Goal: Information Seeking & Learning: Learn about a topic

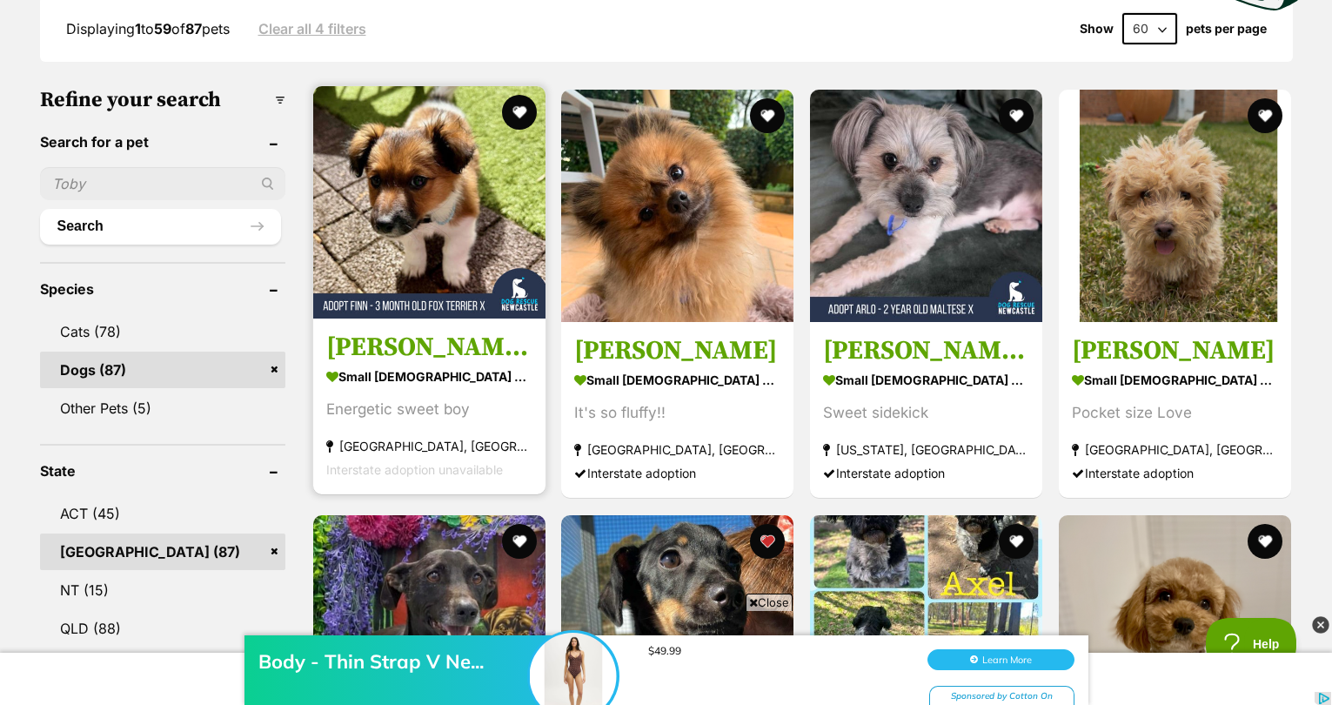
click at [453, 224] on img at bounding box center [429, 202] width 232 height 232
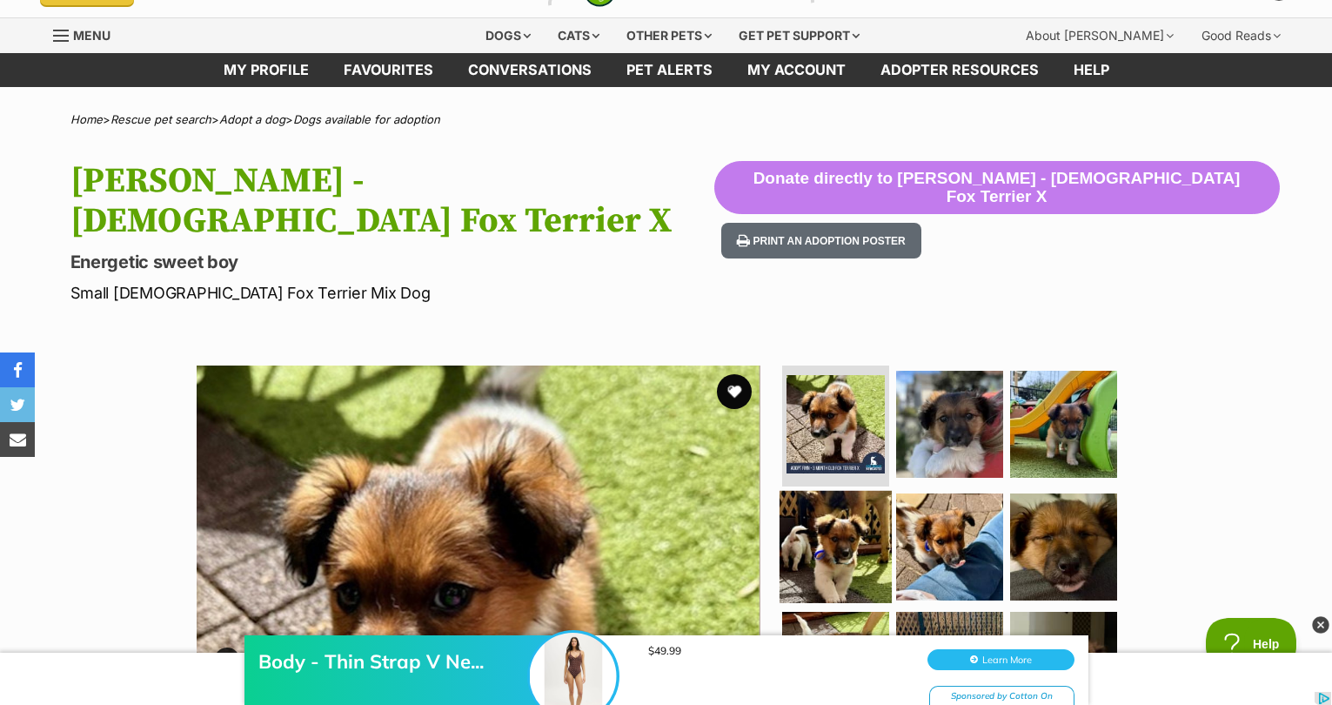
scroll to position [40, 0]
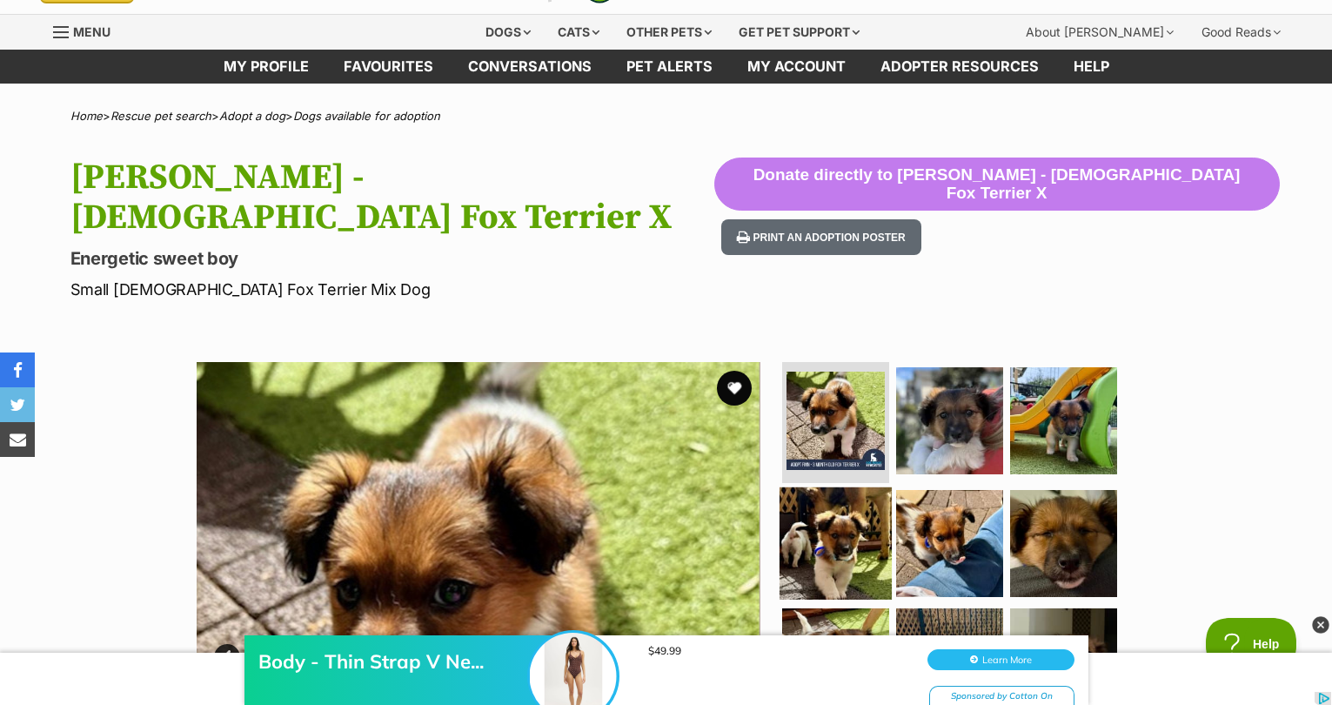
click at [866, 493] on img at bounding box center [836, 543] width 112 height 112
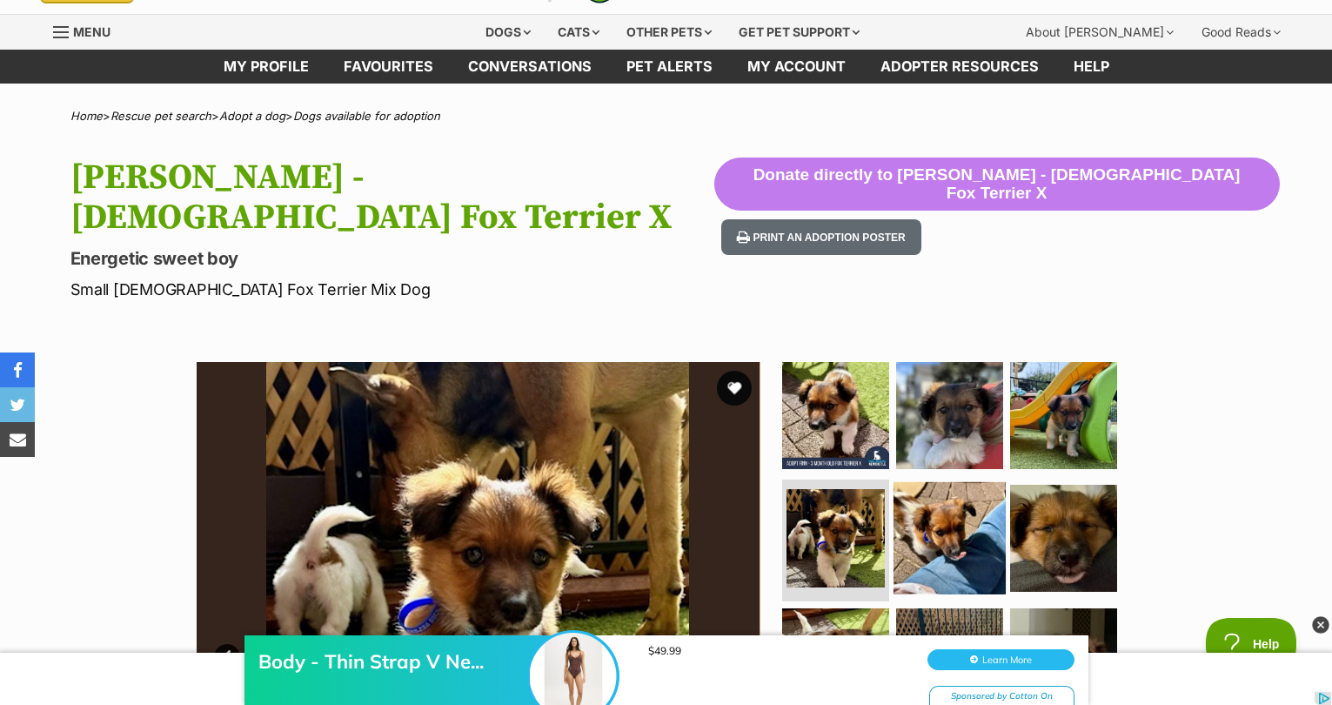
click at [925, 497] on img at bounding box center [950, 538] width 112 height 112
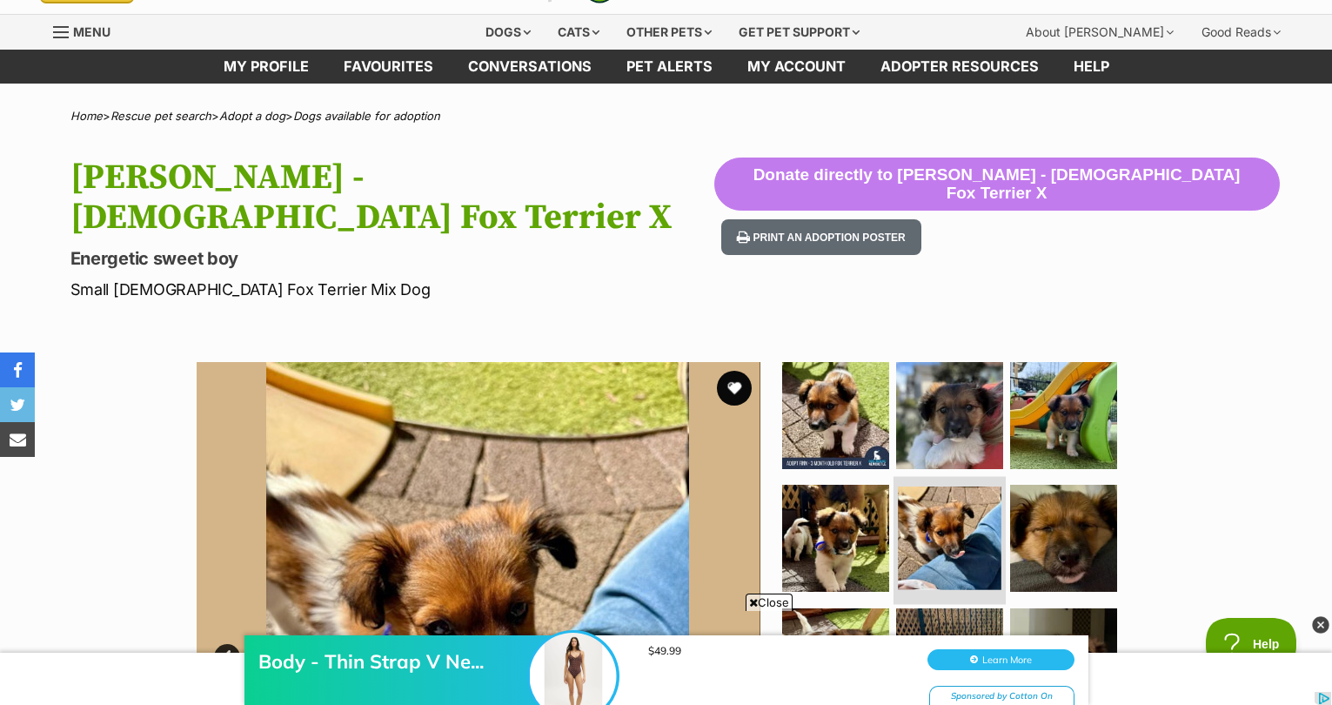
scroll to position [307, 0]
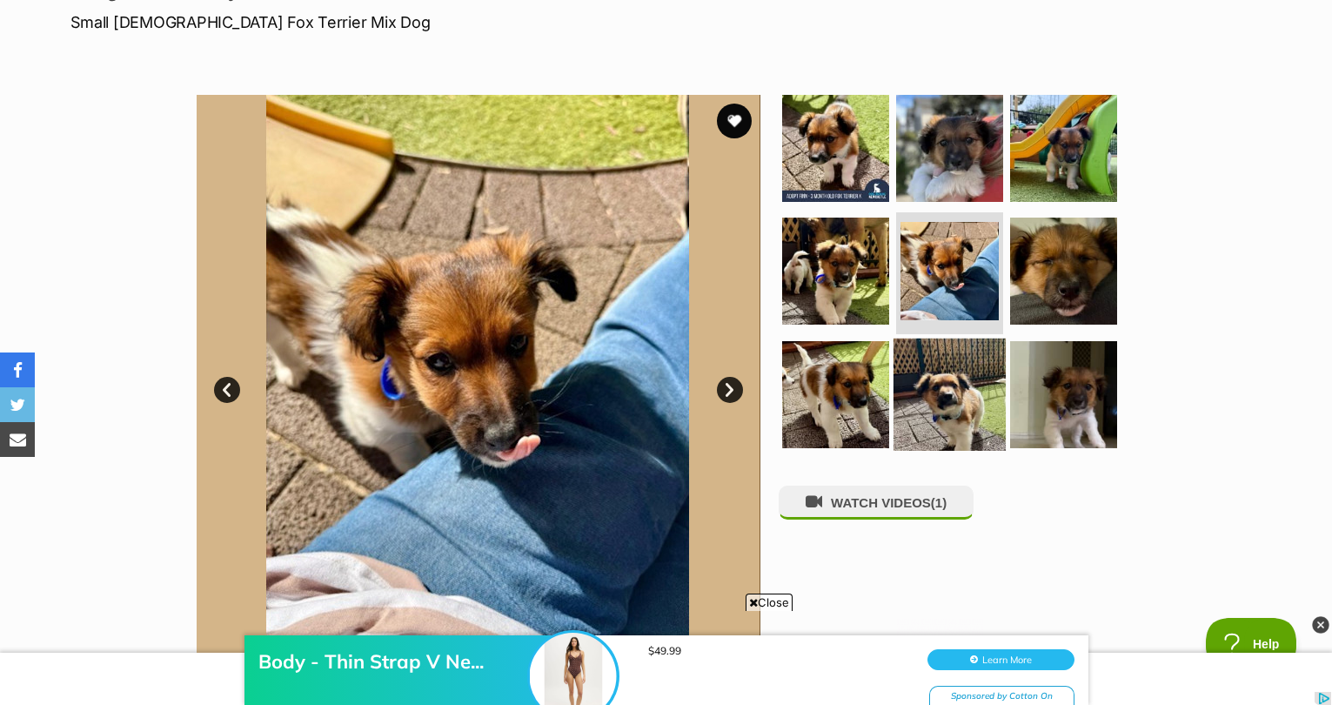
click at [944, 372] on img at bounding box center [950, 394] width 112 height 112
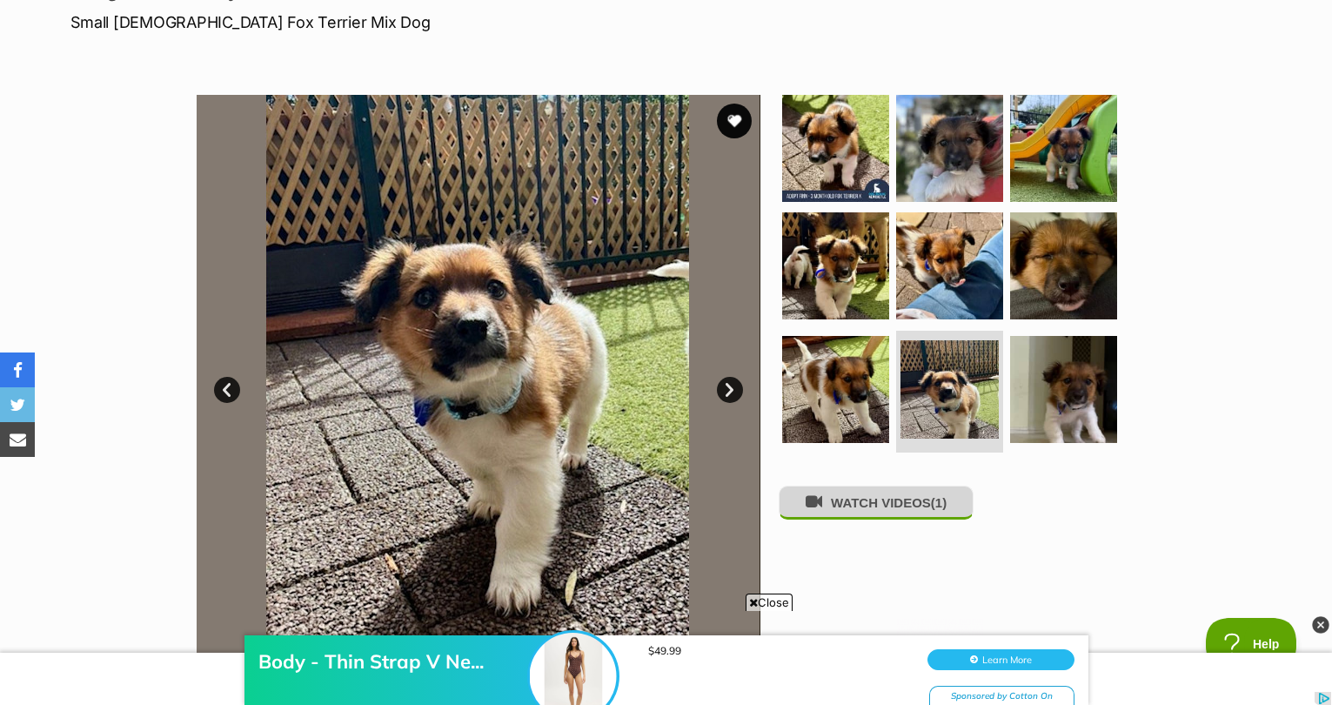
click at [896, 486] on button "WATCH VIDEOS (1)" at bounding box center [876, 503] width 195 height 34
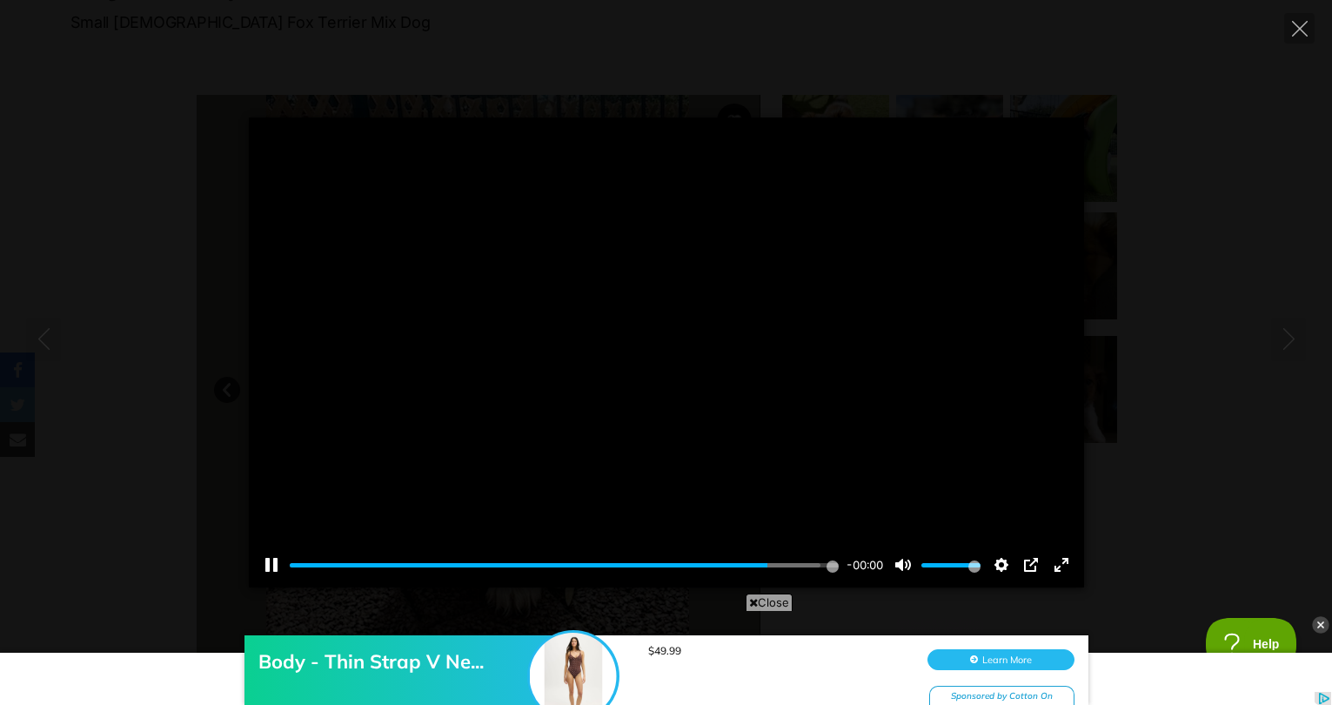
type input "100"
click at [1309, 30] on button "Close" at bounding box center [1299, 28] width 30 height 30
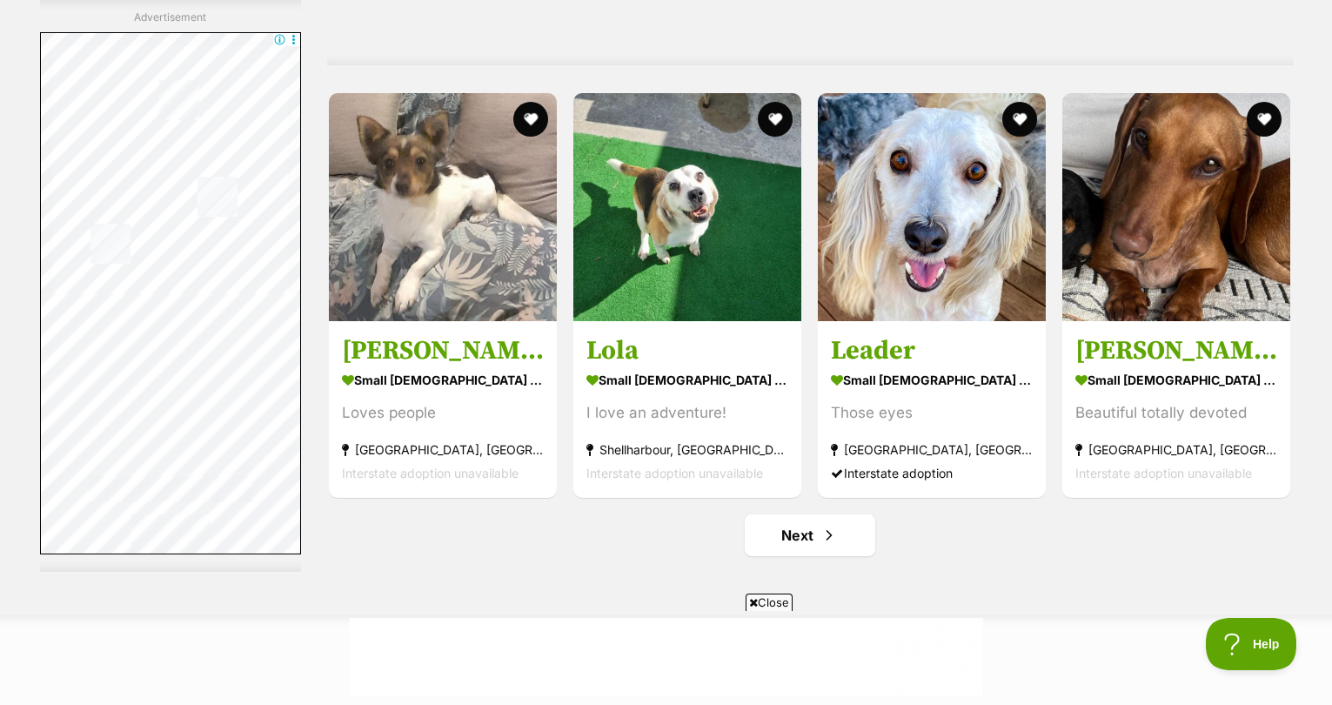
scroll to position [9049, 0]
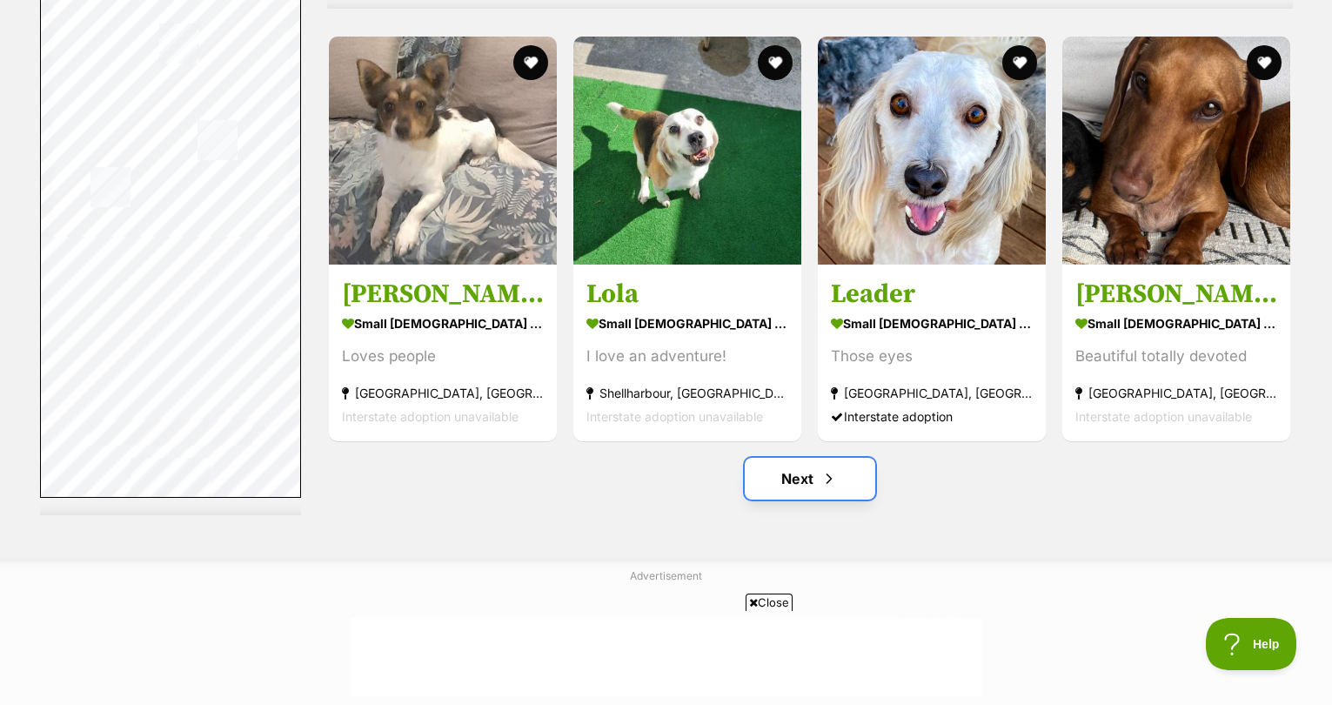
click at [840, 491] on link "Next" at bounding box center [810, 479] width 131 height 42
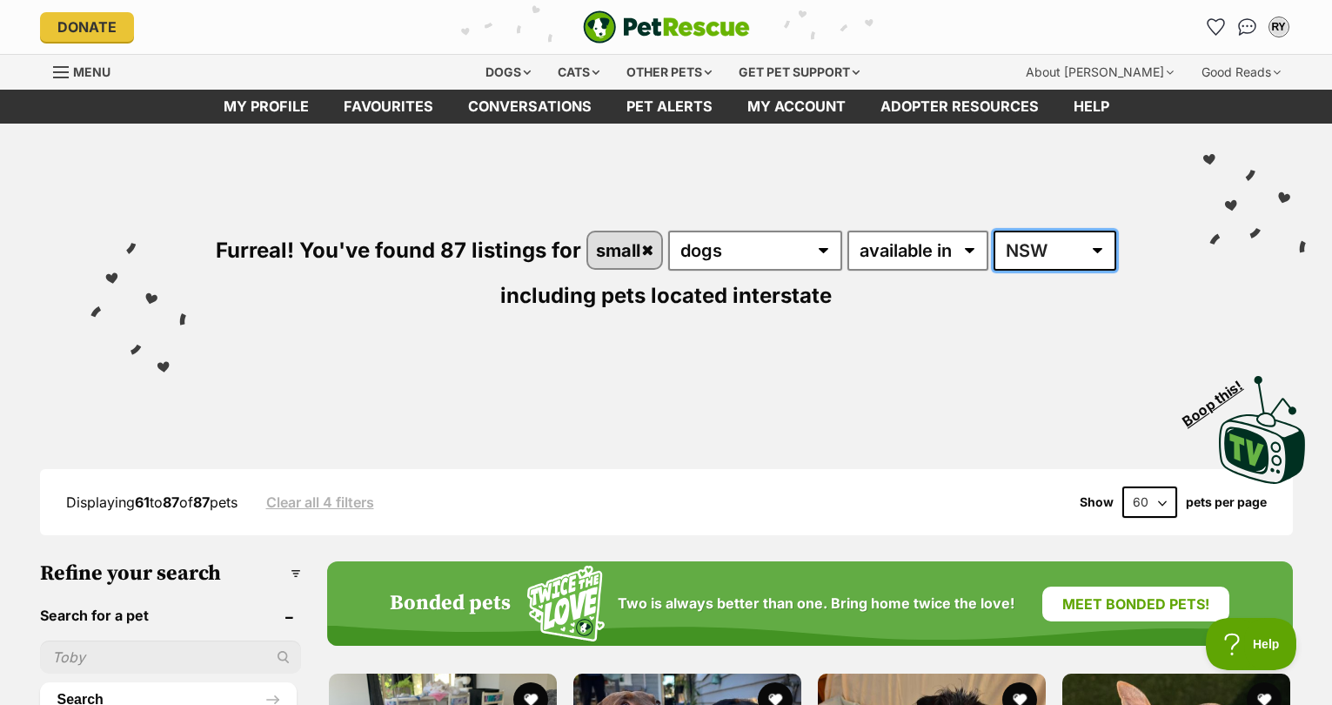
click at [1030, 246] on select "Australia ACT NSW NT QLD SA TAS VIC WA" at bounding box center [1055, 251] width 123 height 40
select select "any"
click at [995, 231] on select "Australia ACT NSW NT QLD SA TAS VIC WA" at bounding box center [1055, 251] width 123 height 40
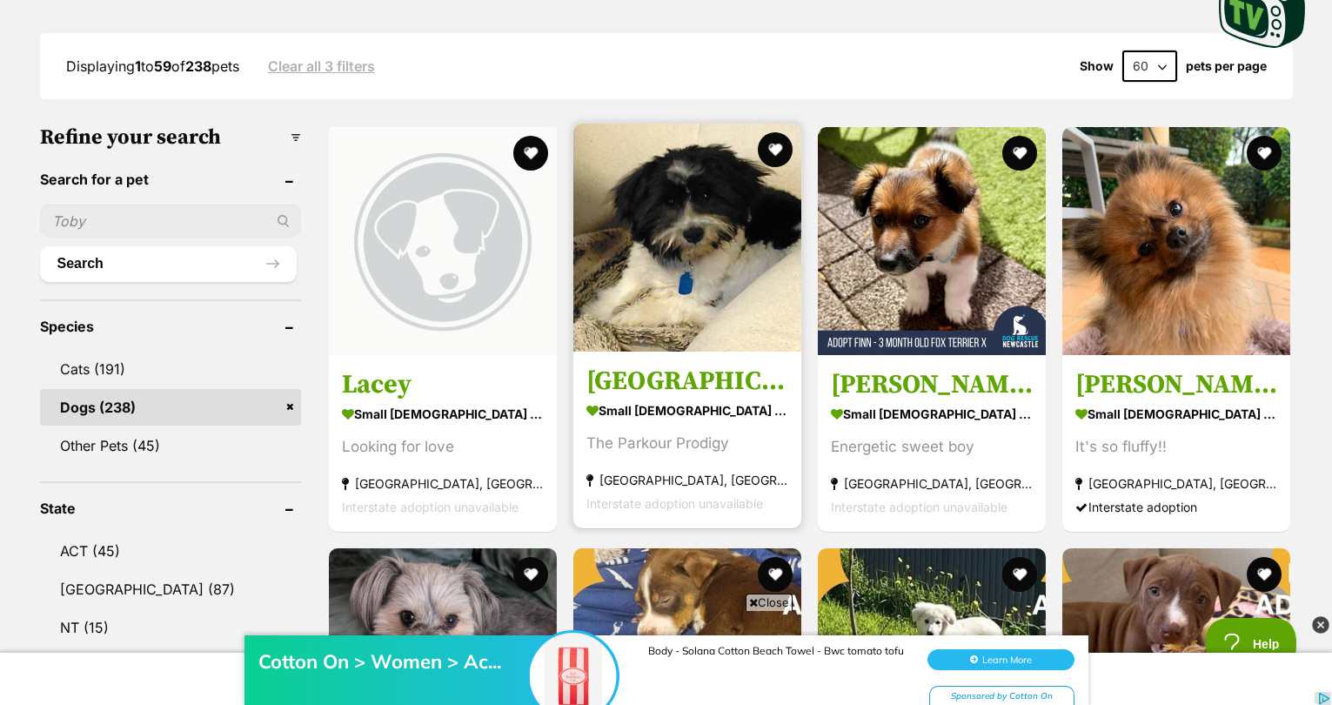
click at [640, 392] on h3 "[GEOGRAPHIC_DATA]" at bounding box center [687, 381] width 202 height 33
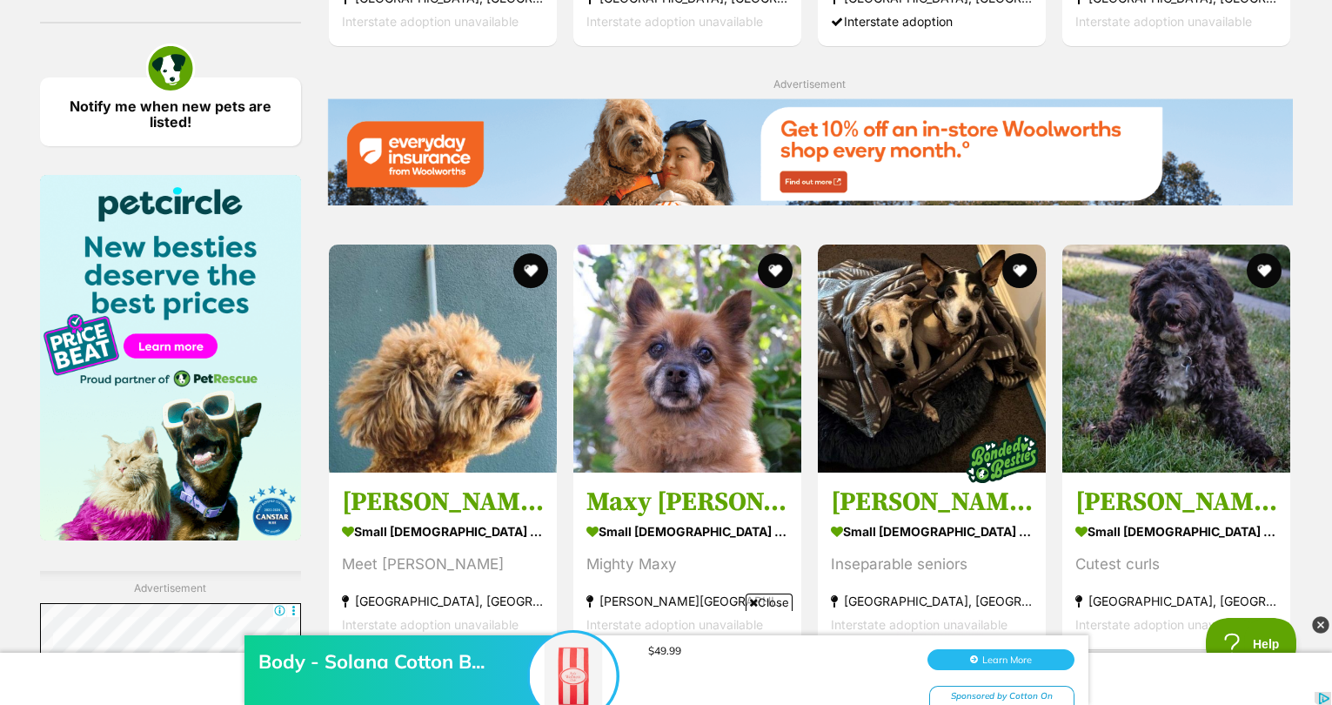
scroll to position [2495, 0]
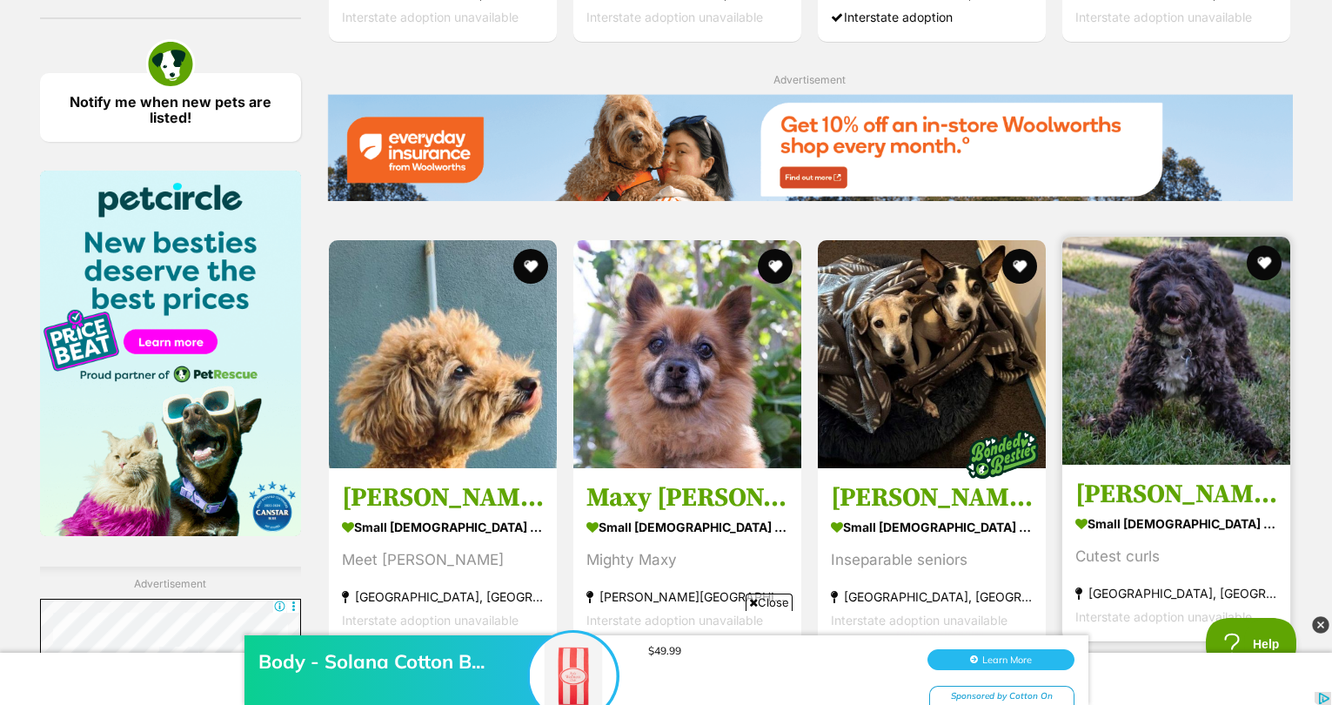
click at [1120, 428] on img at bounding box center [1176, 351] width 228 height 228
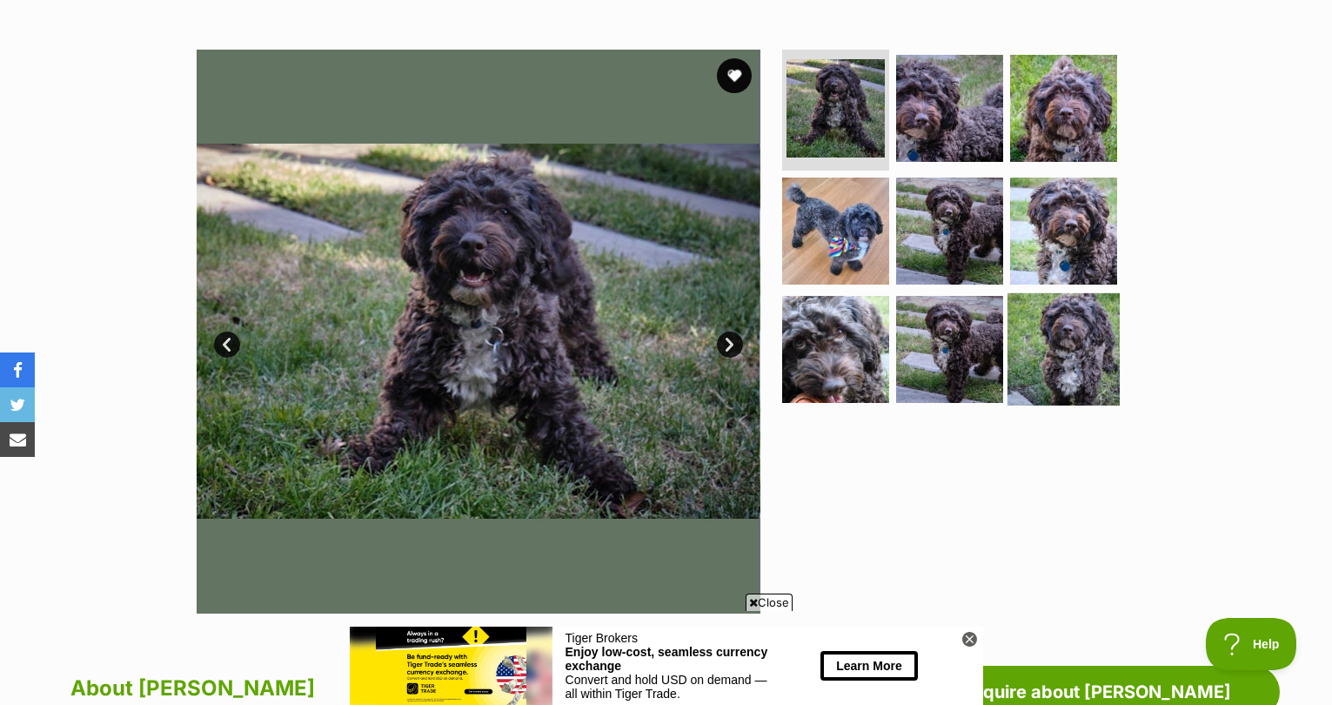
click at [1051, 348] on img at bounding box center [1064, 349] width 112 height 112
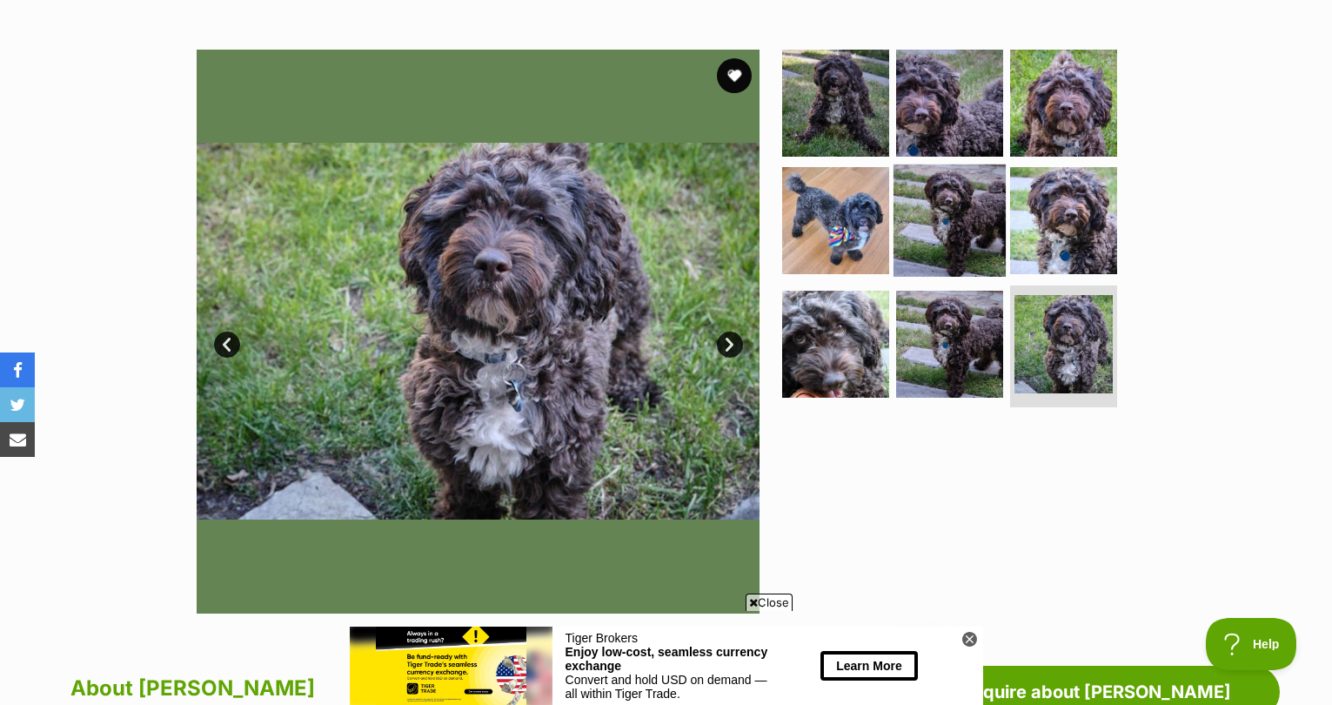
drag, startPoint x: 1059, startPoint y: 214, endPoint x: 961, endPoint y: 215, distance: 98.3
click at [1059, 214] on img at bounding box center [1063, 220] width 107 height 107
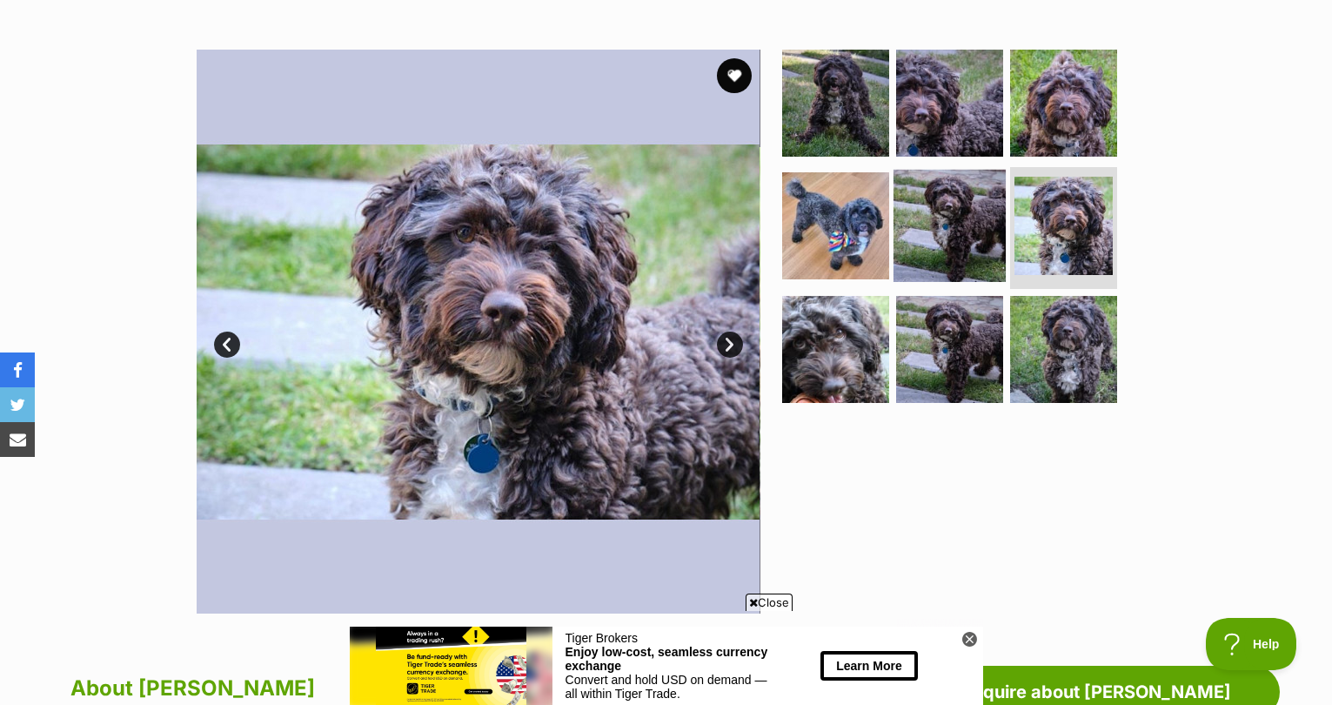
click at [931, 215] on img at bounding box center [950, 226] width 112 height 112
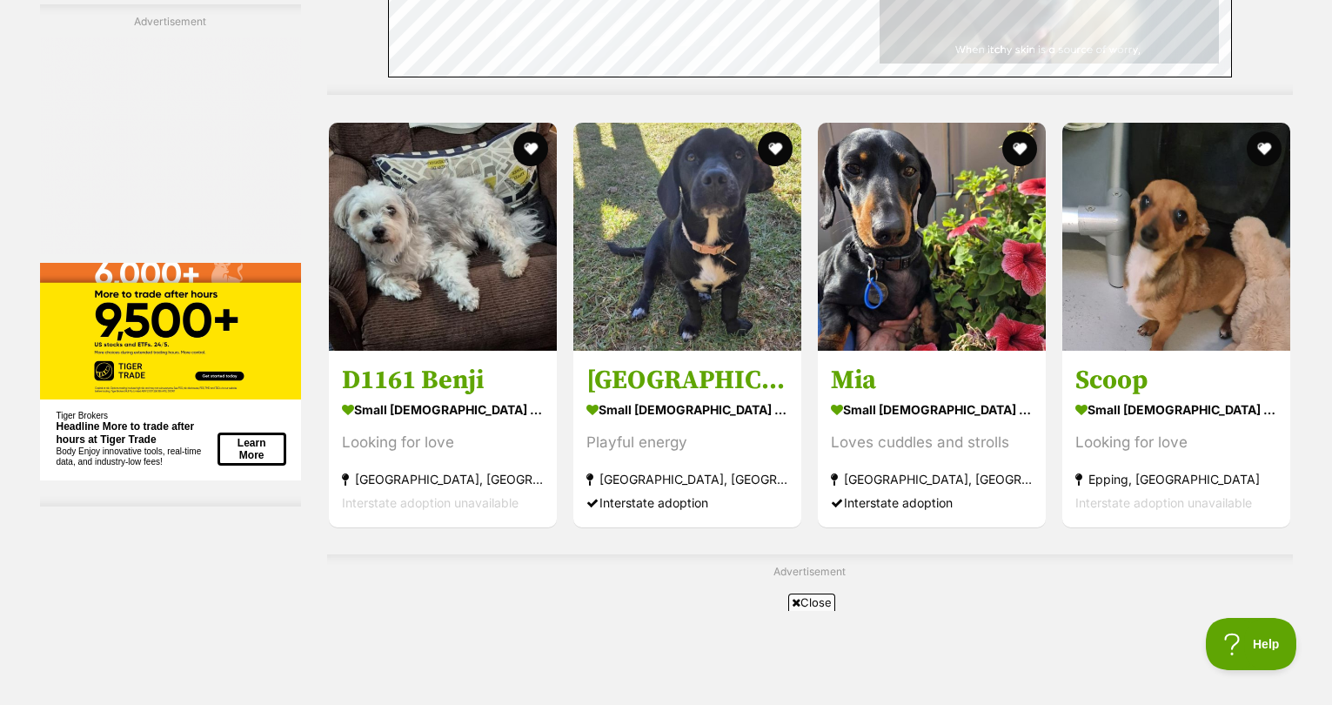
scroll to position [6366, 0]
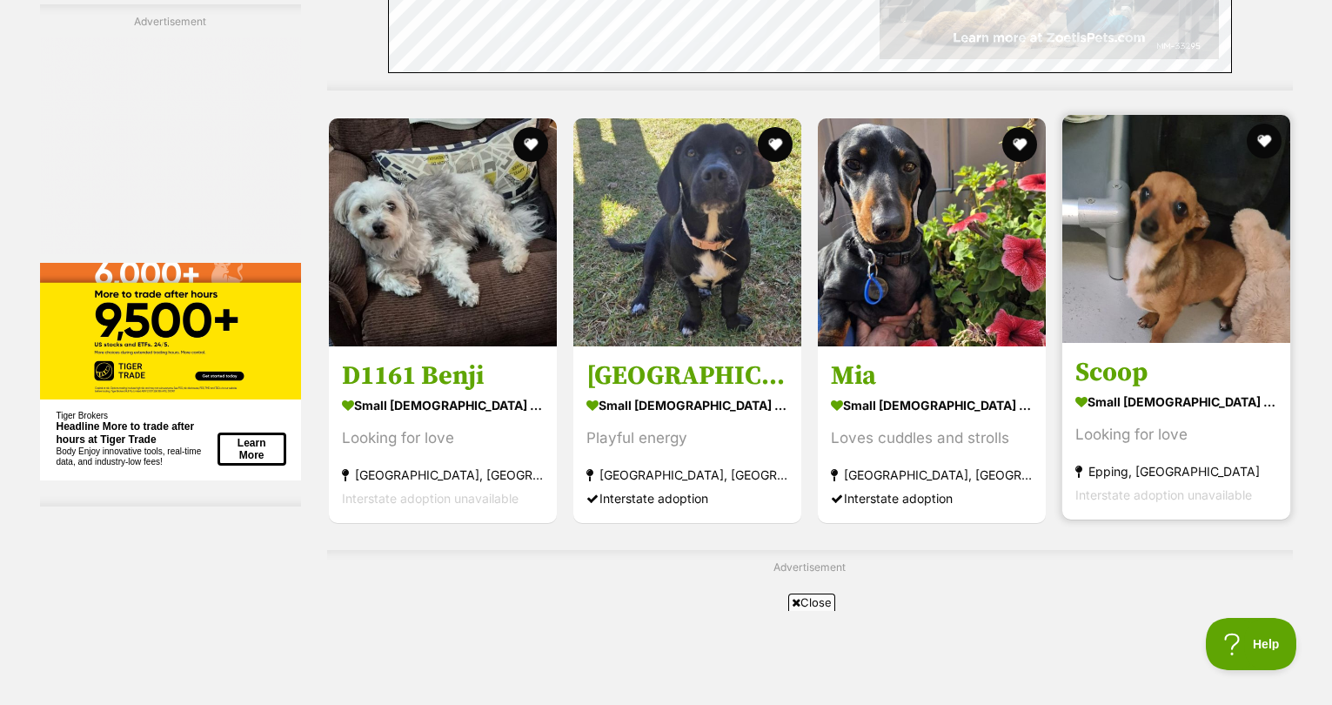
click at [1203, 310] on img at bounding box center [1176, 229] width 228 height 228
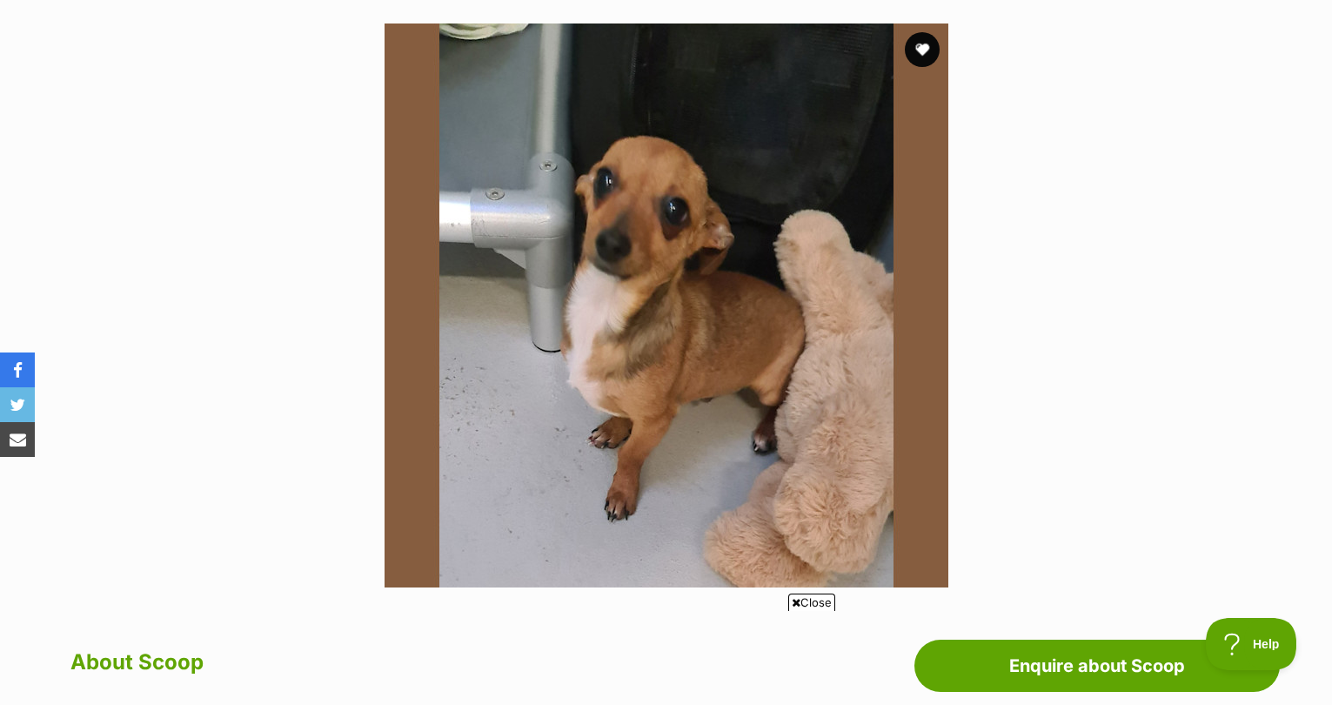
scroll to position [298, 0]
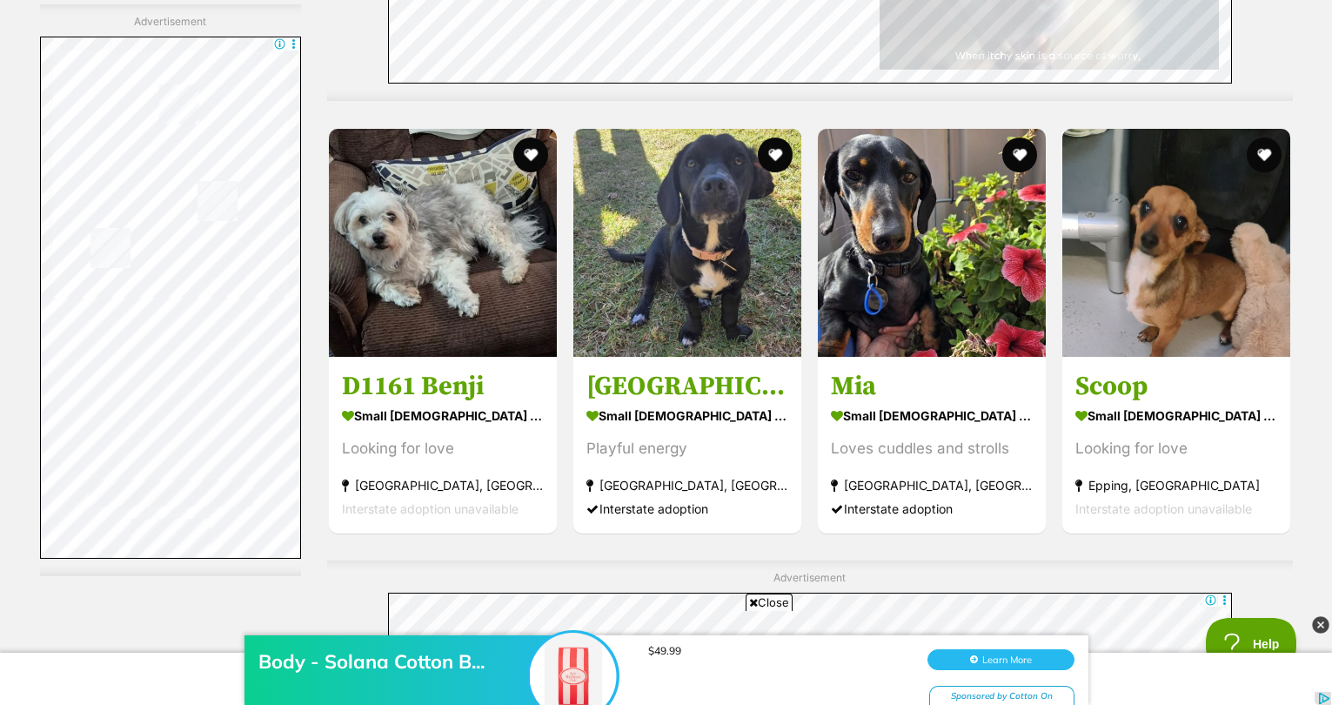
scroll to position [6354, 0]
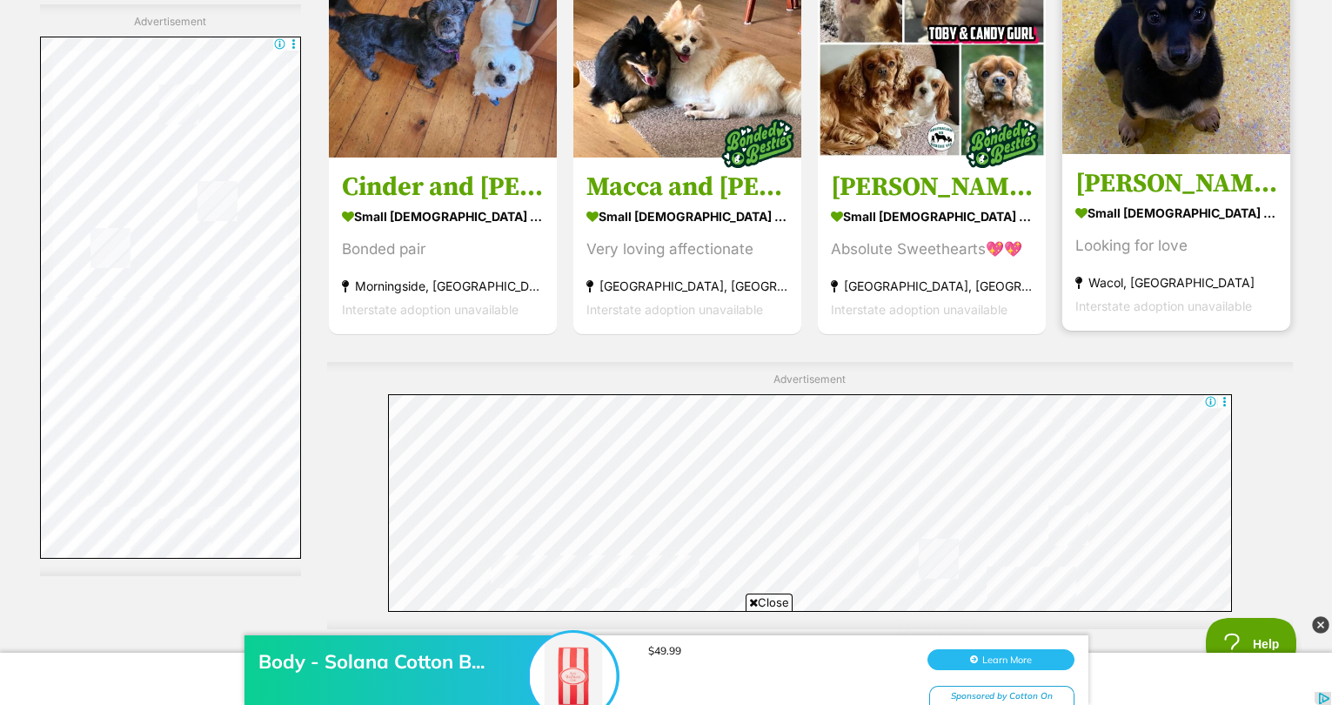
scroll to position [8427, 0]
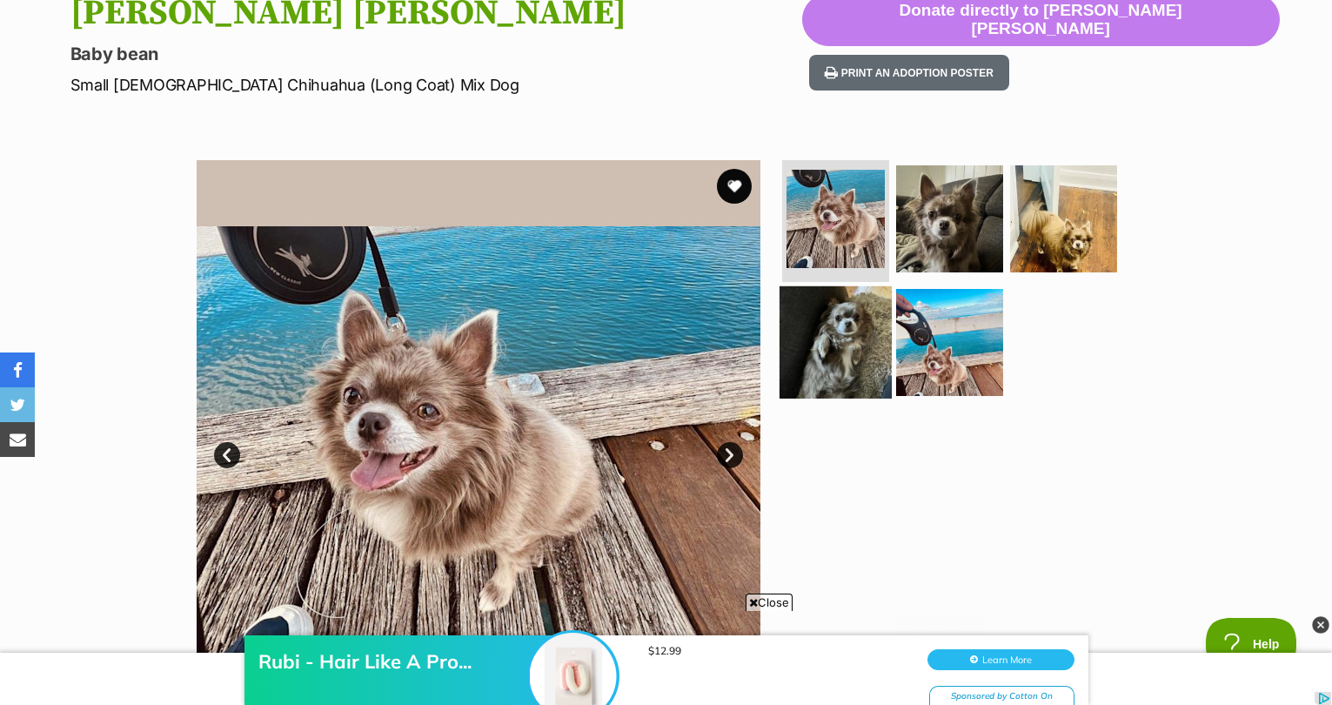
scroll to position [205, 0]
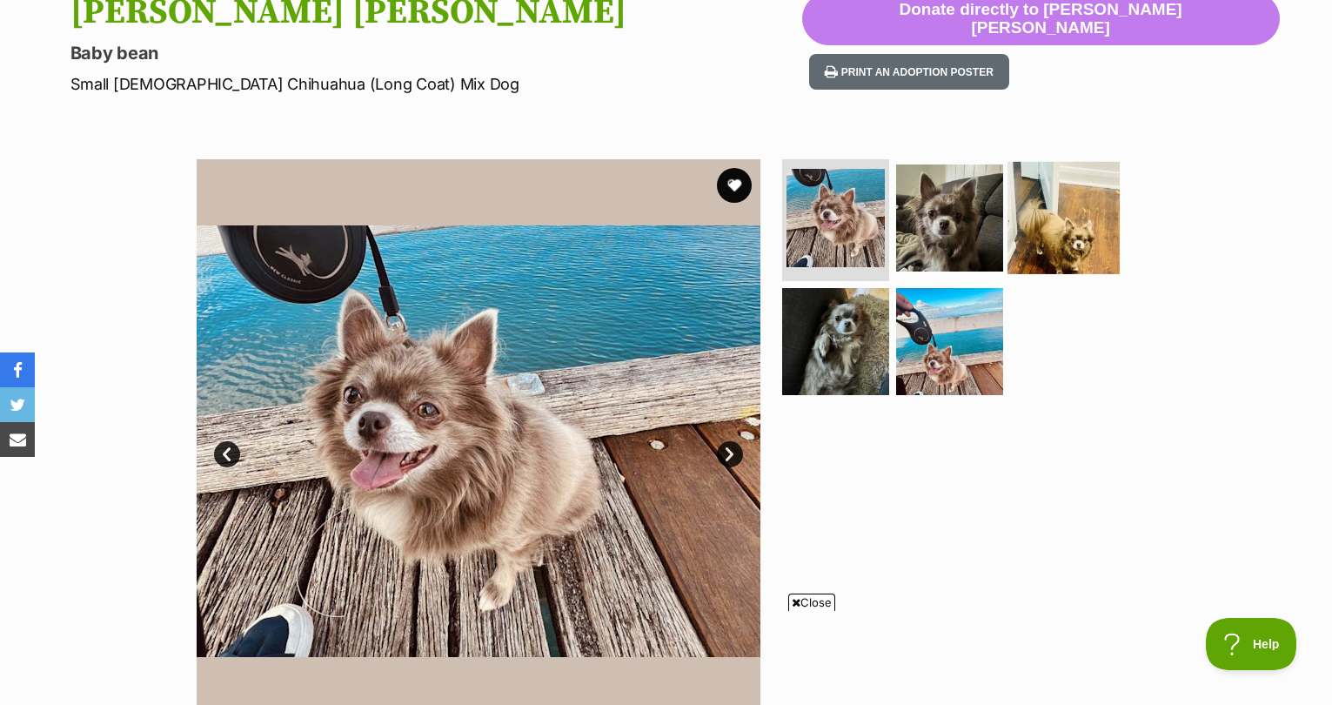
click at [1103, 230] on img at bounding box center [1064, 218] width 112 height 112
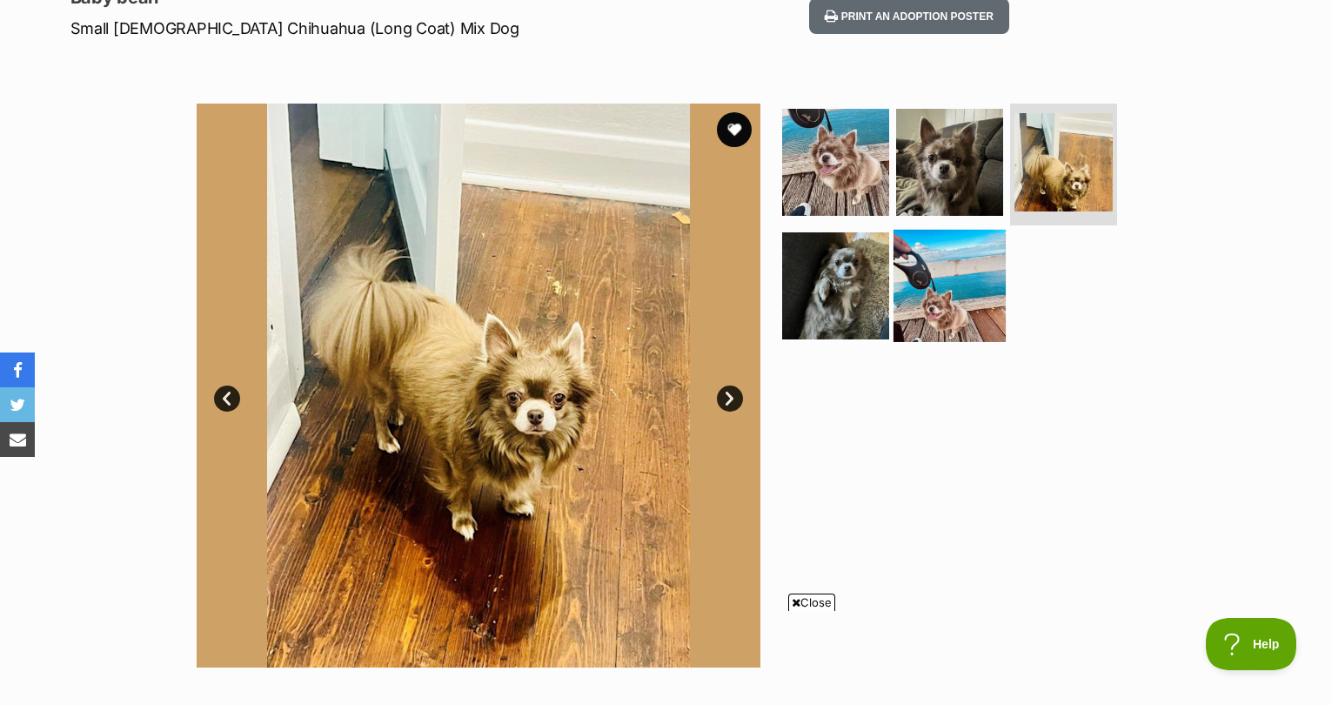
scroll to position [265, 0]
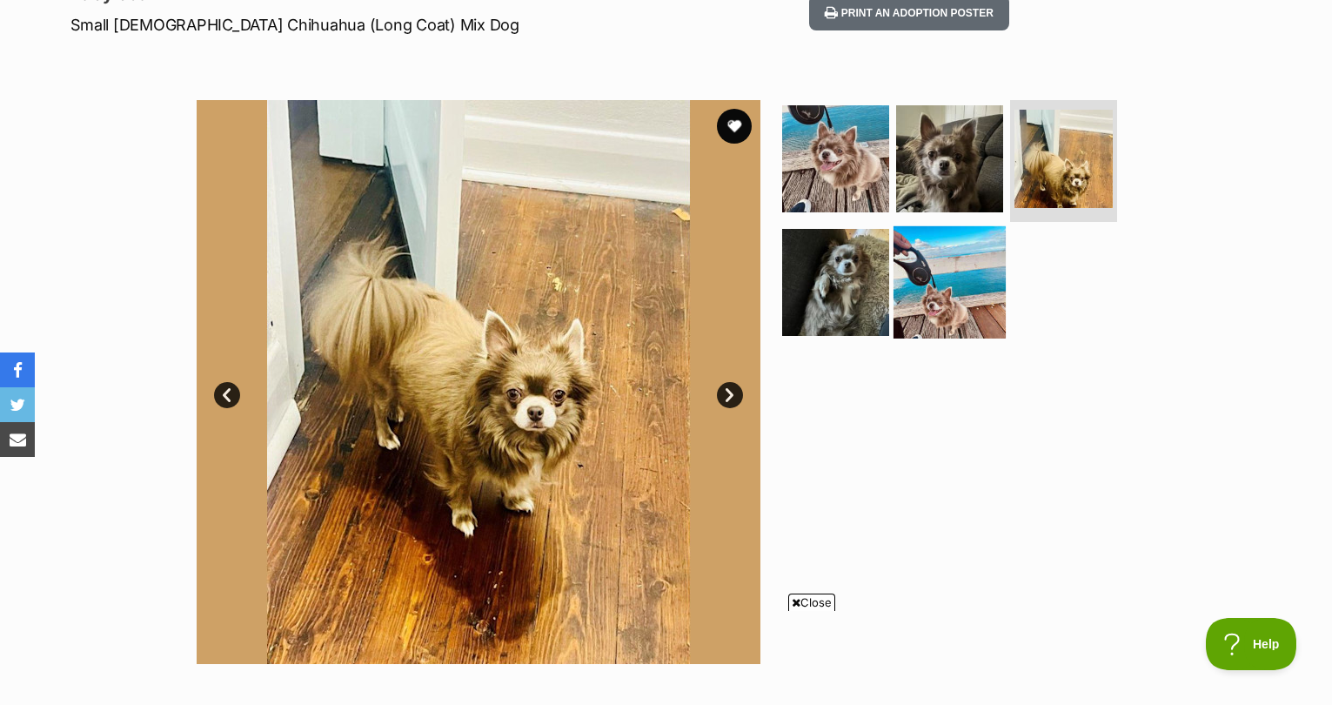
click at [954, 256] on img at bounding box center [950, 282] width 112 height 112
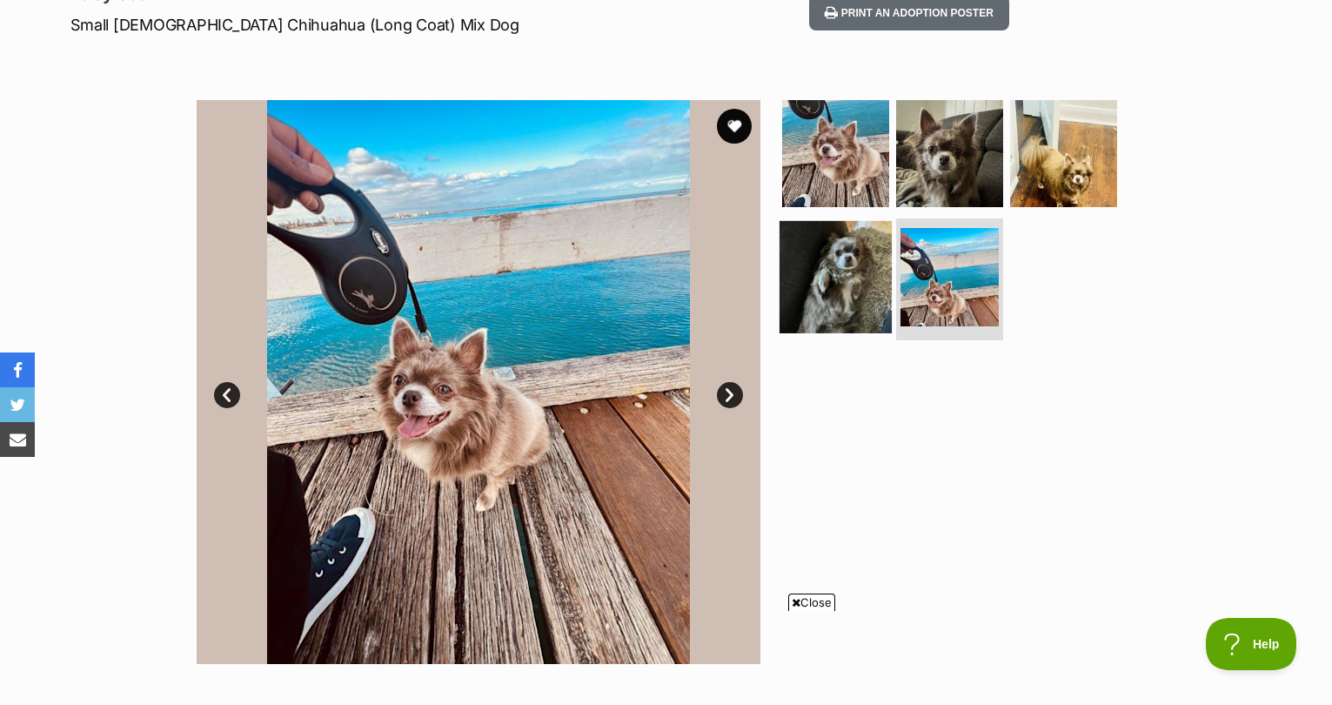
click at [838, 279] on img at bounding box center [836, 277] width 112 height 112
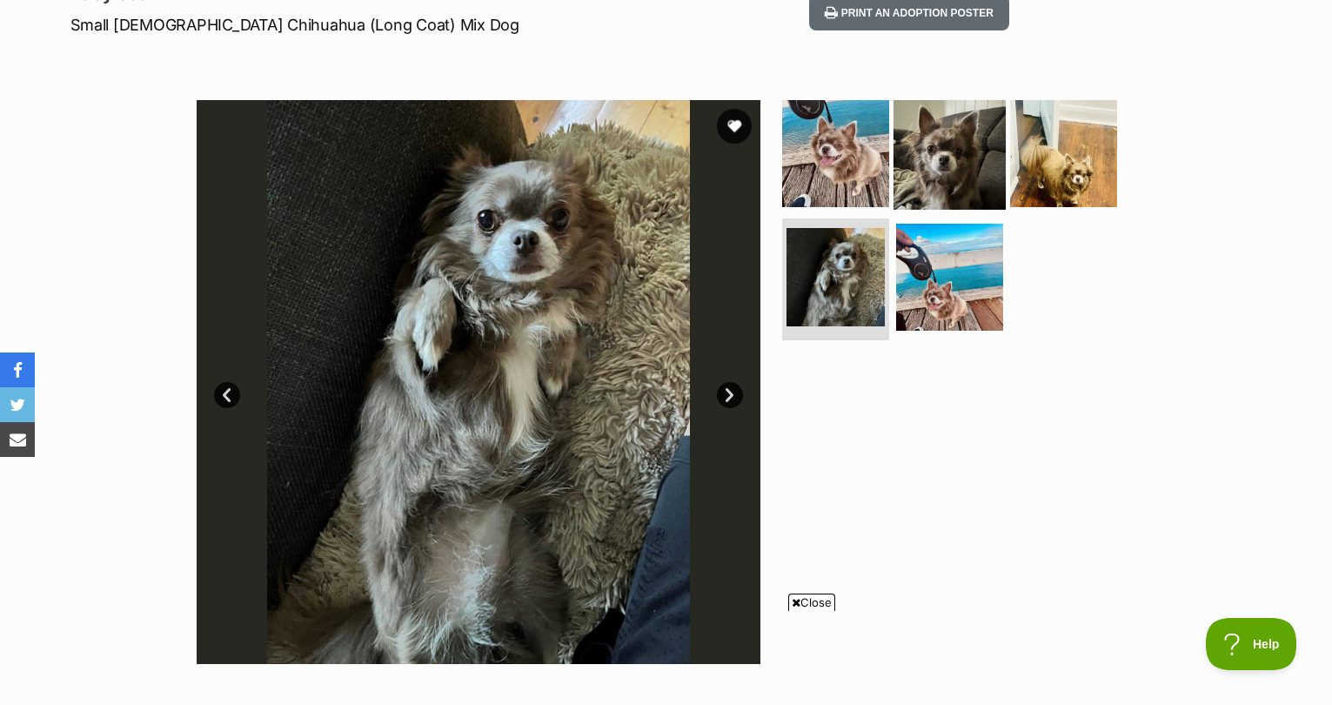
click at [931, 138] on img at bounding box center [950, 153] width 112 height 112
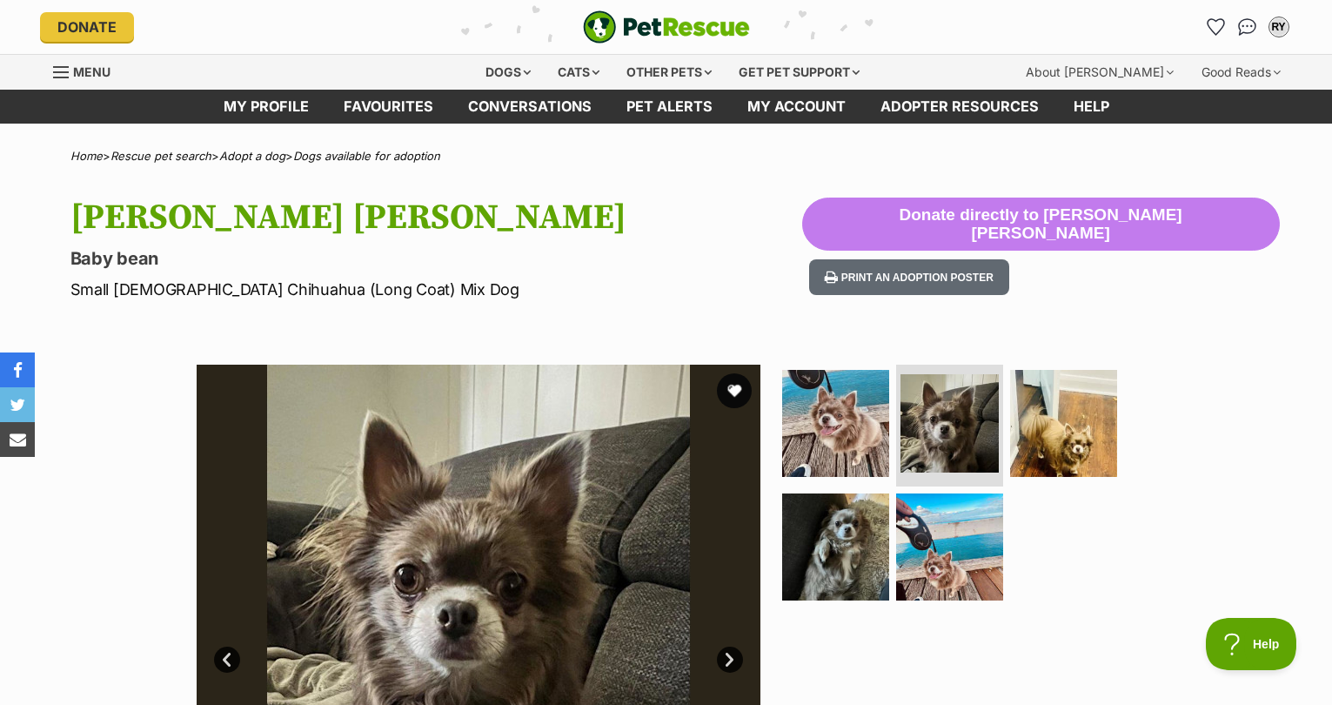
scroll to position [0, 0]
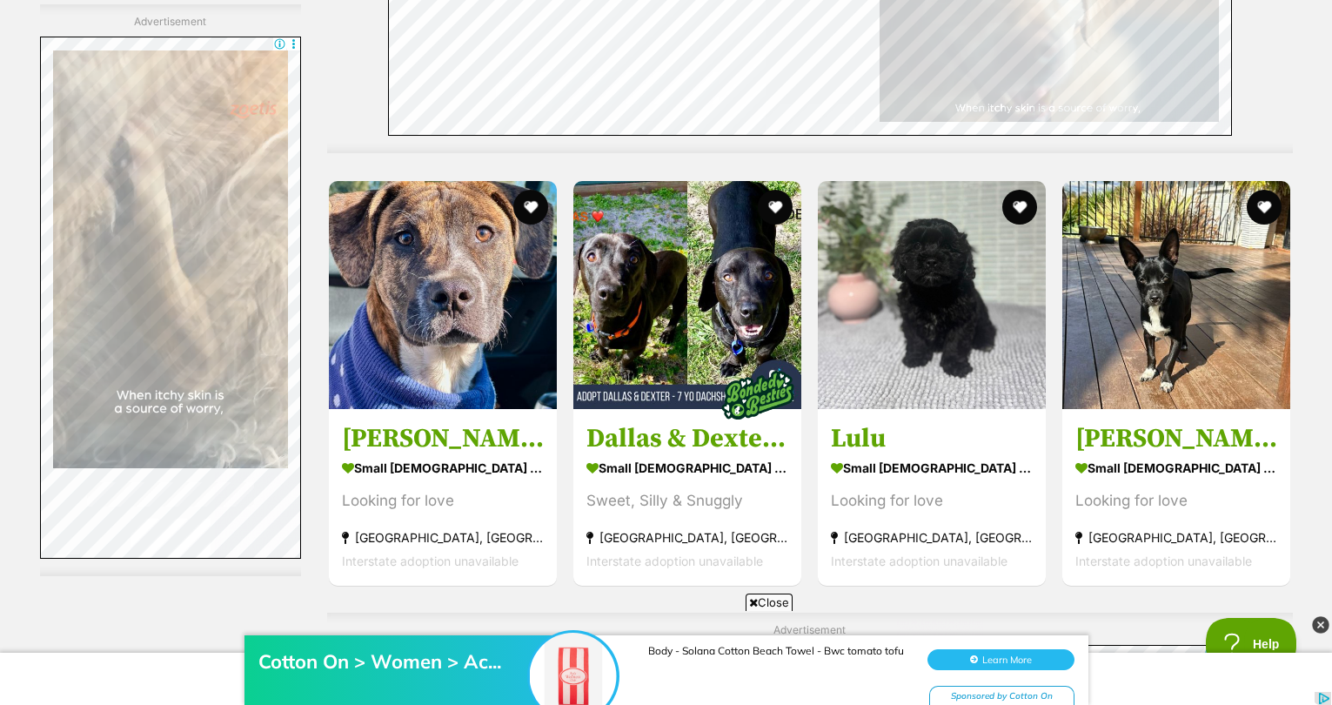
scroll to position [5155, 0]
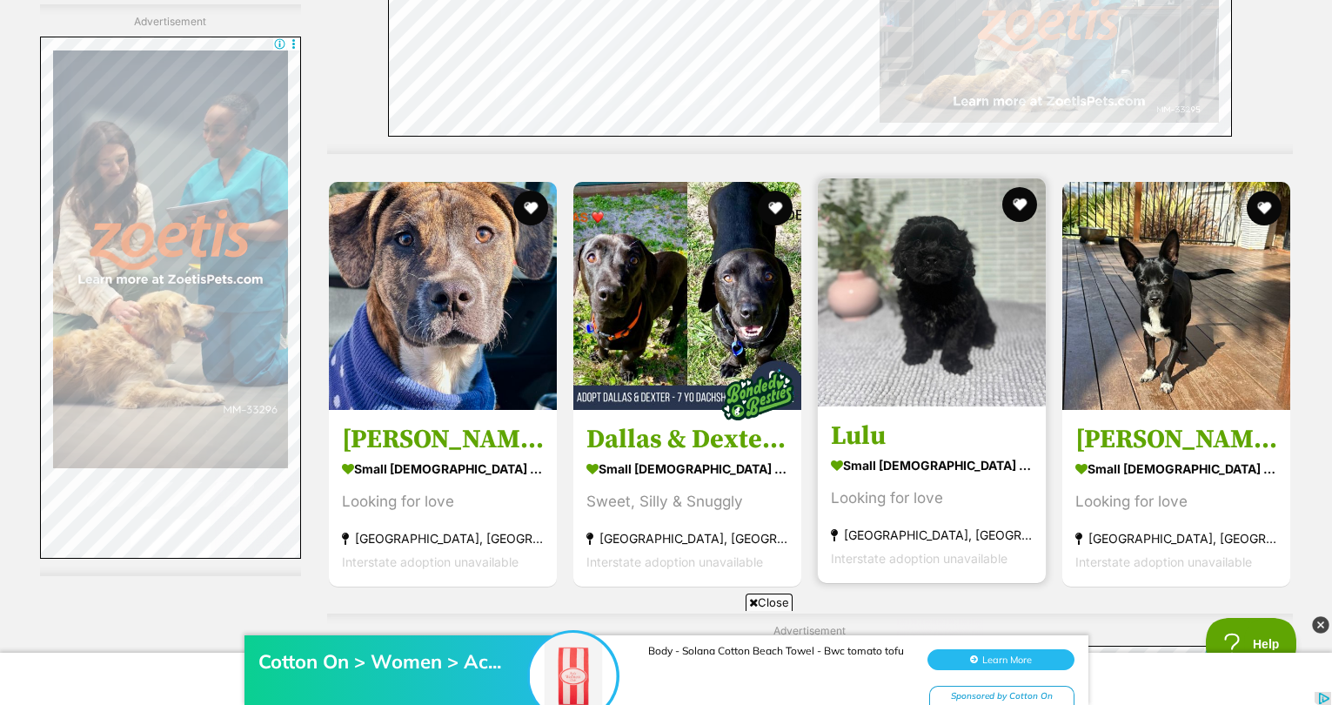
click at [879, 270] on img at bounding box center [932, 292] width 228 height 228
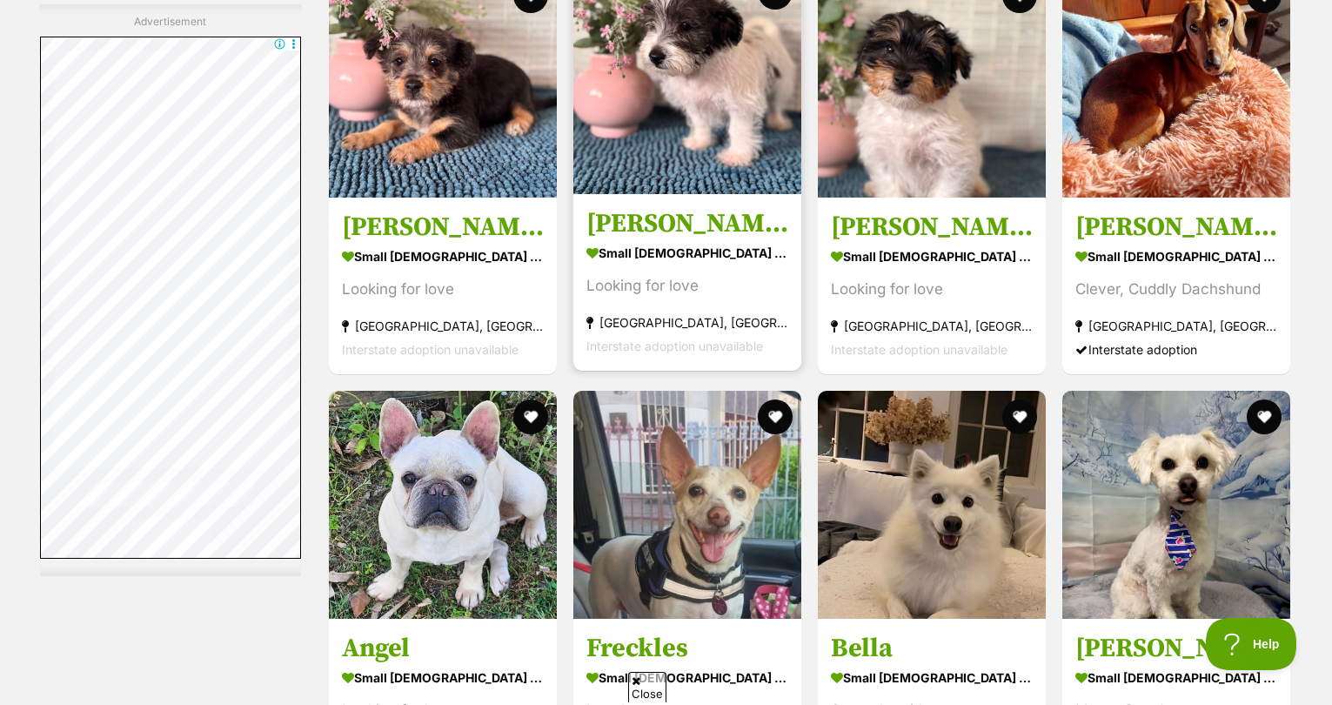
scroll to position [6076, 0]
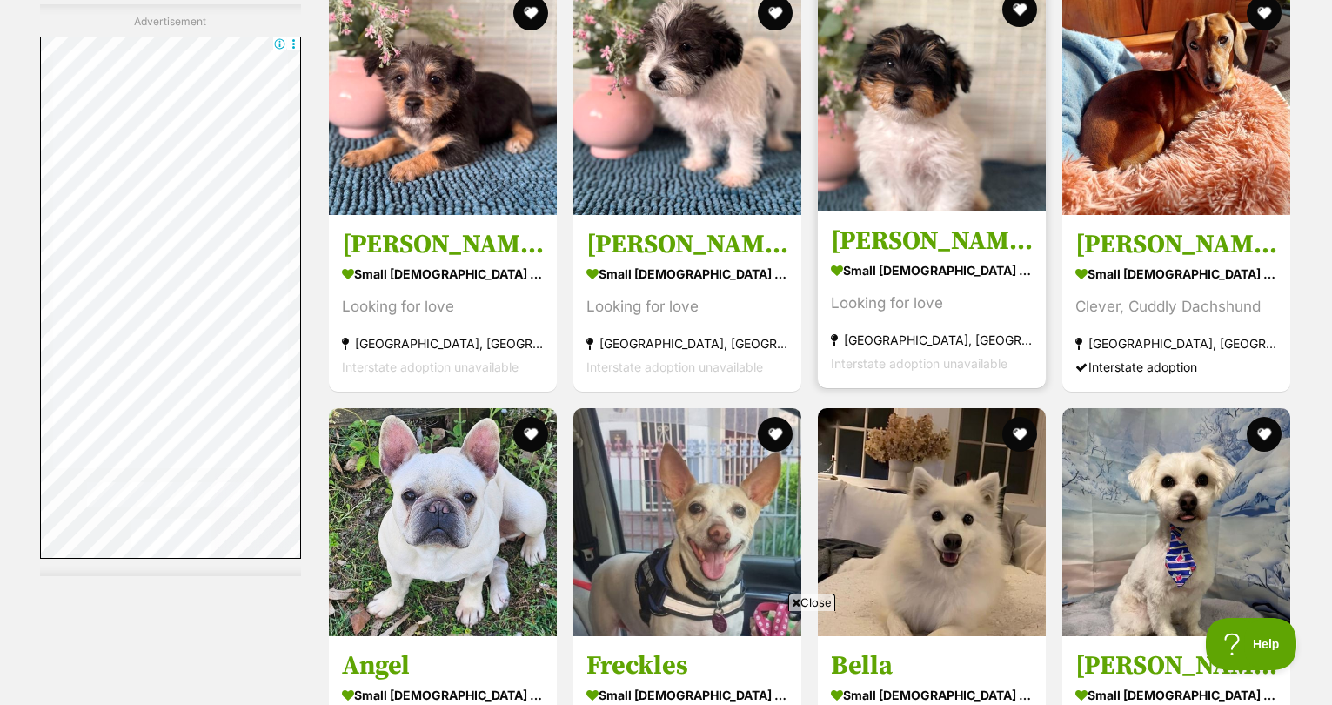
click at [884, 145] on img at bounding box center [932, 97] width 228 height 228
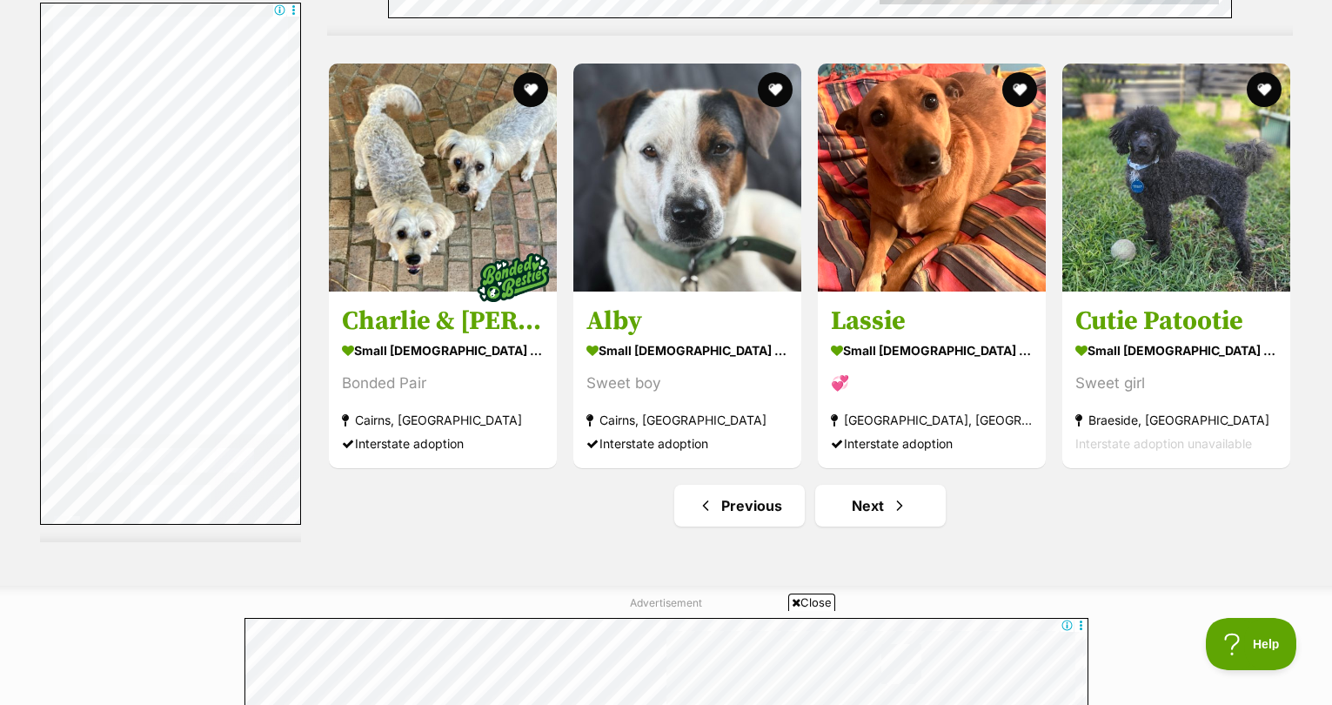
scroll to position [9020, 0]
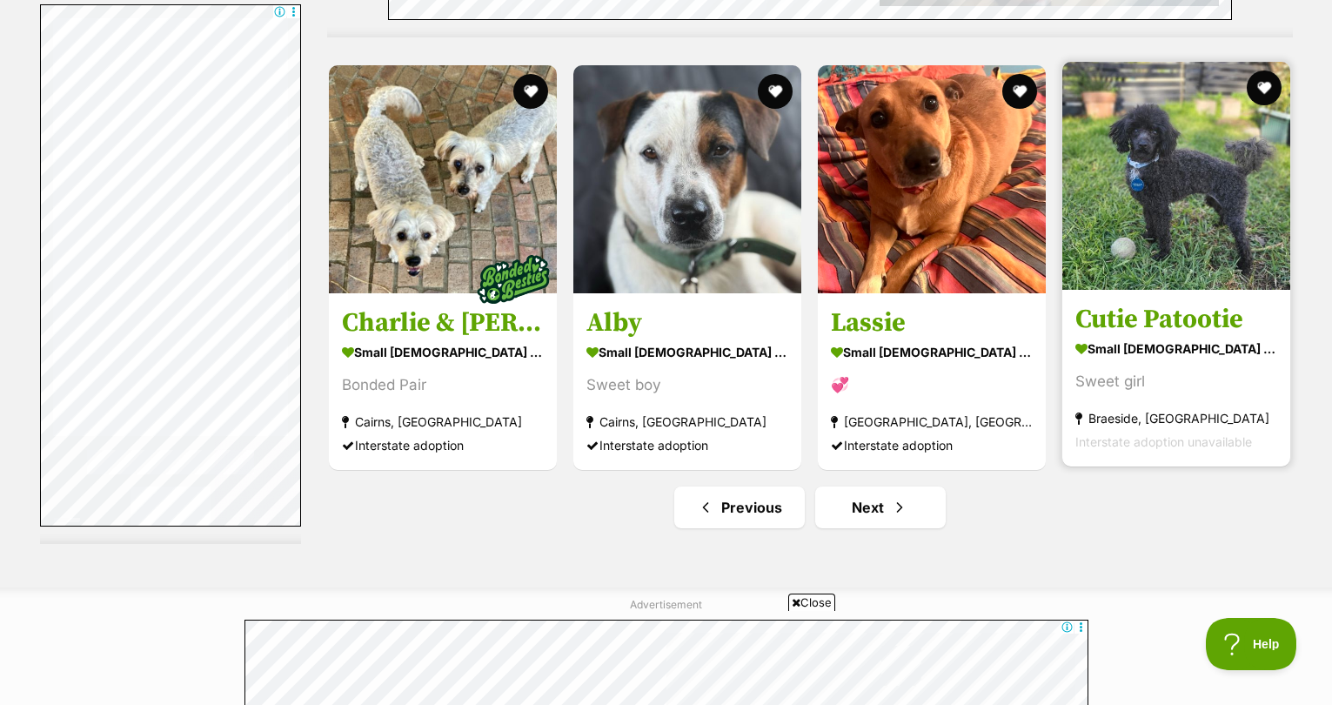
click at [1129, 211] on img at bounding box center [1176, 176] width 228 height 228
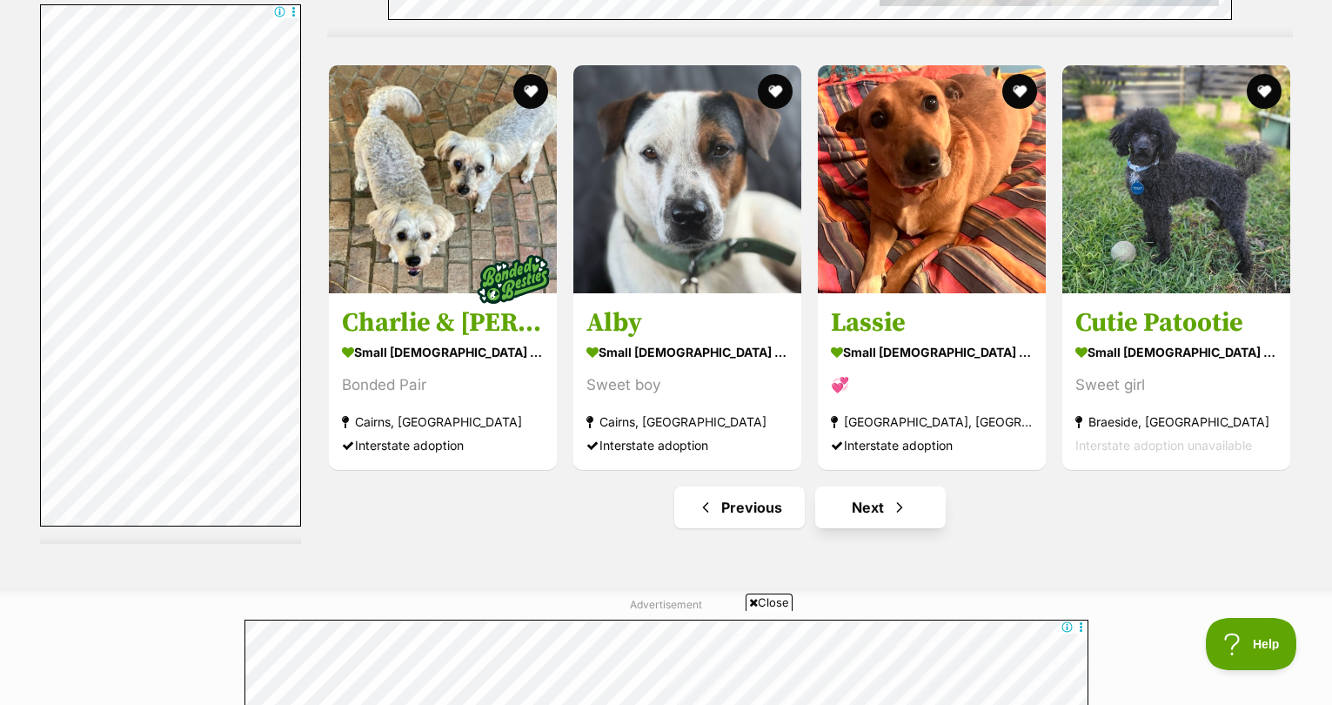
scroll to position [0, 0]
click at [881, 519] on link "Next" at bounding box center [880, 507] width 131 height 42
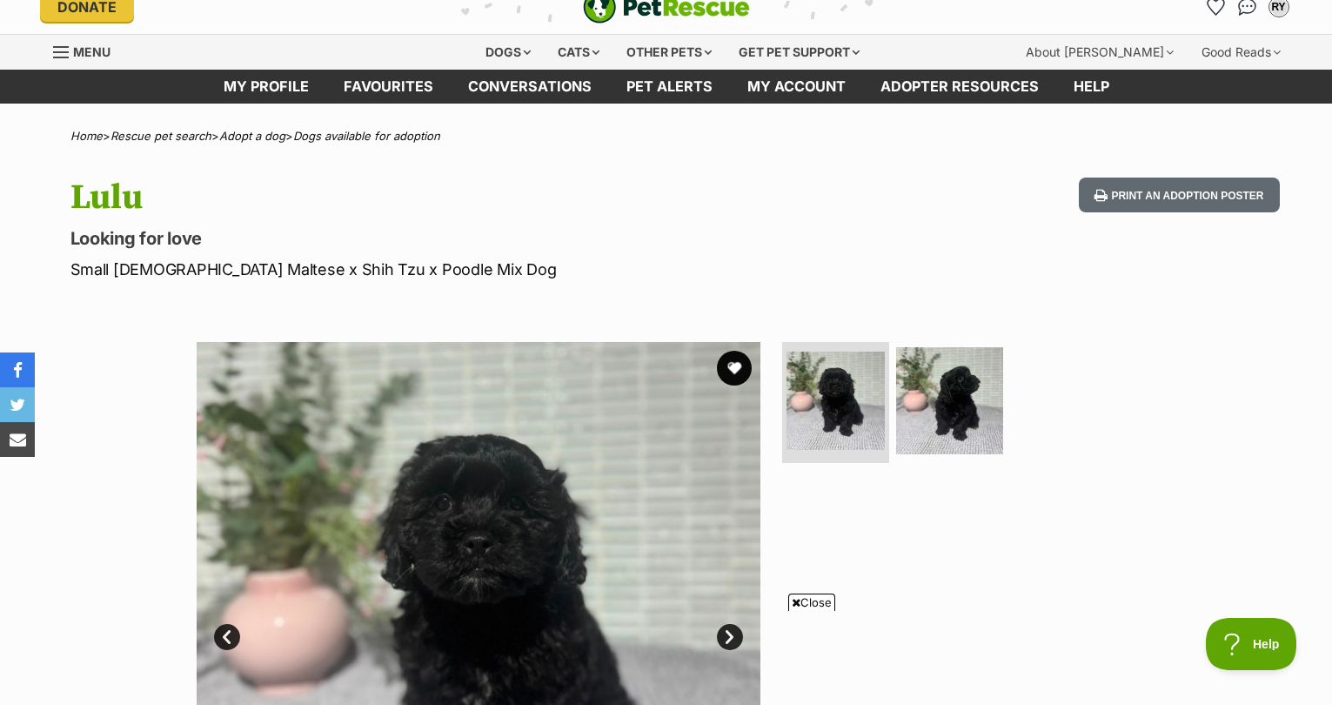
scroll to position [208, 0]
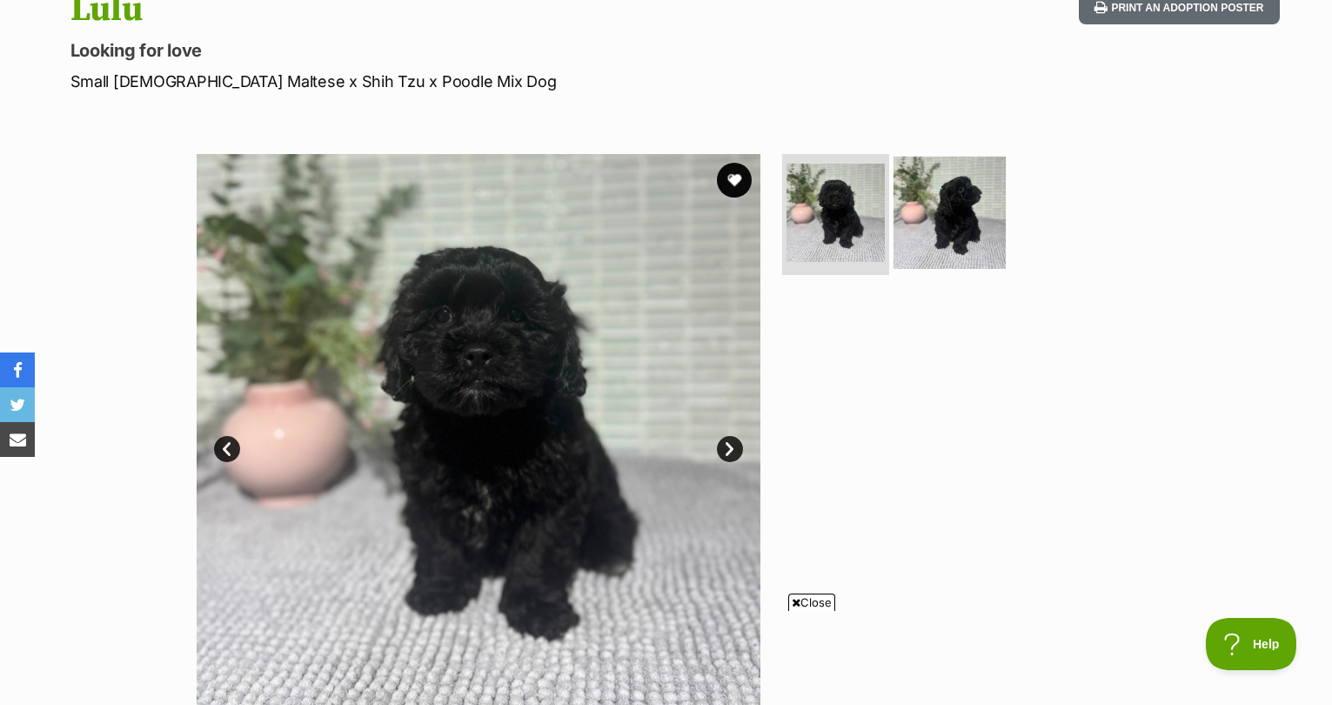
click at [954, 218] on img at bounding box center [950, 212] width 112 height 112
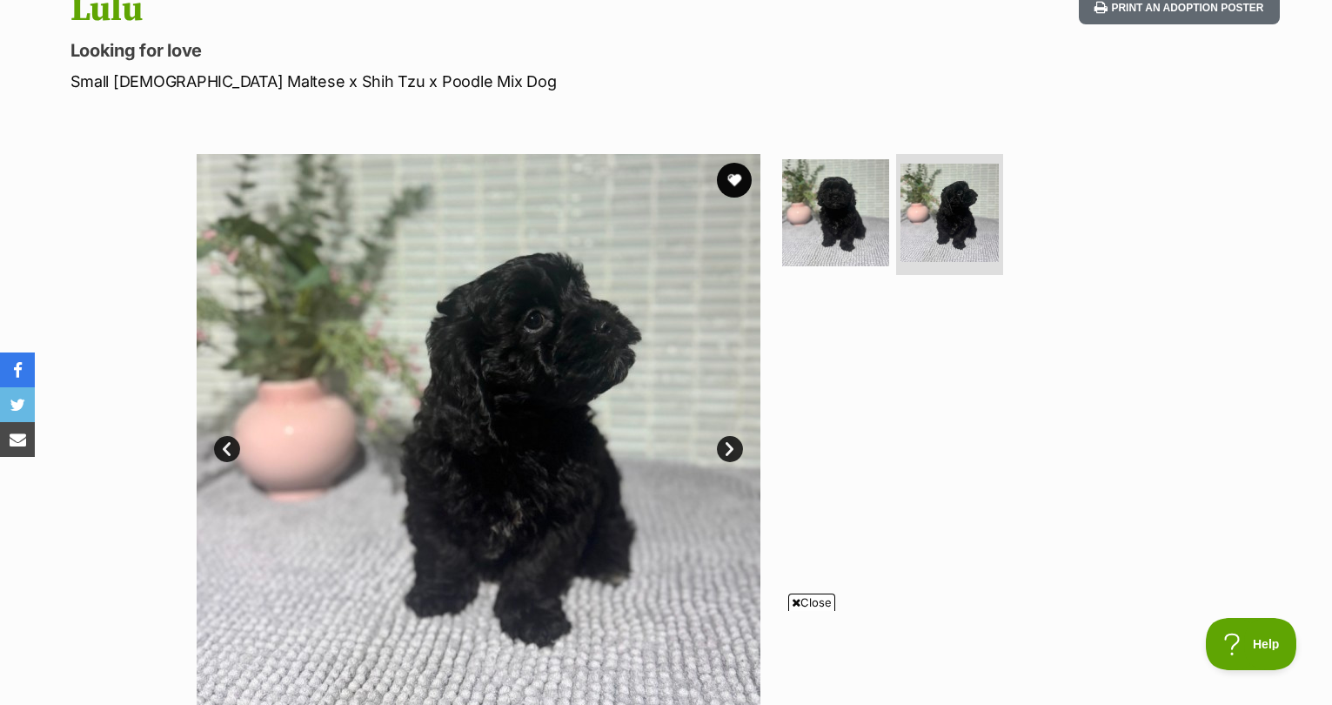
scroll to position [0, 0]
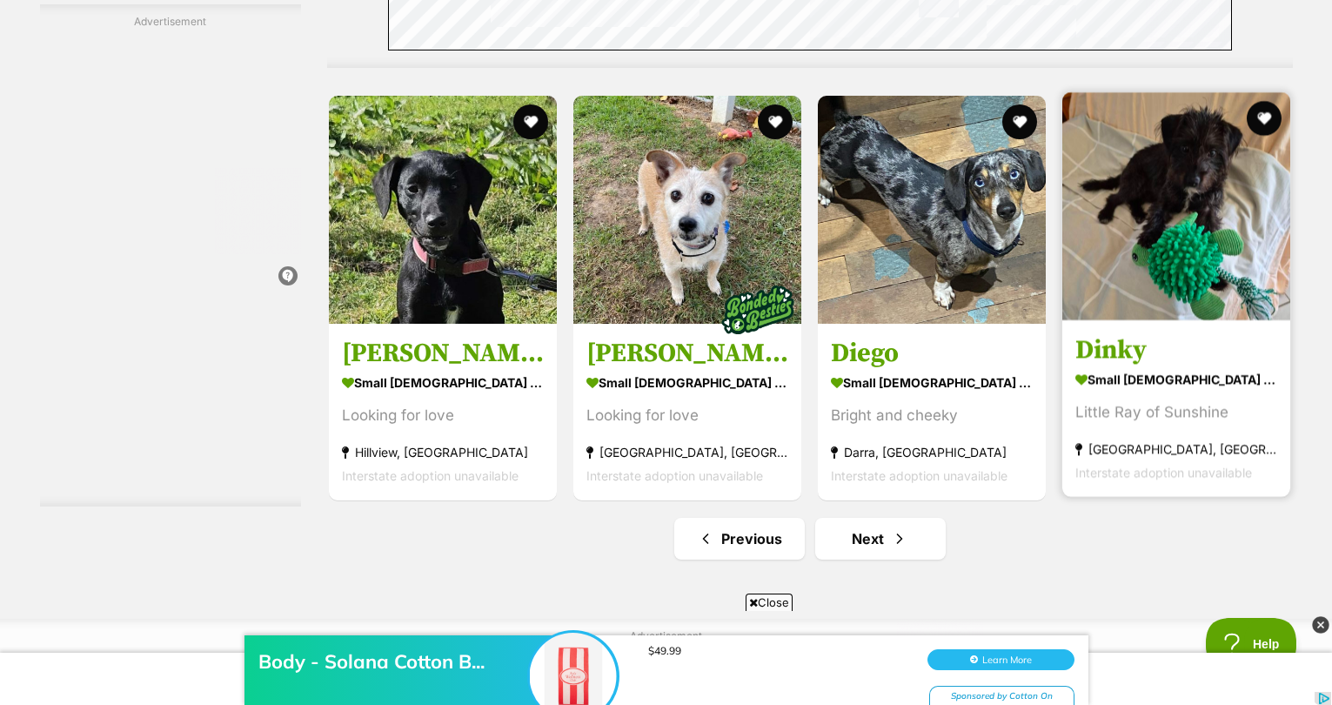
scroll to position [9105, 0]
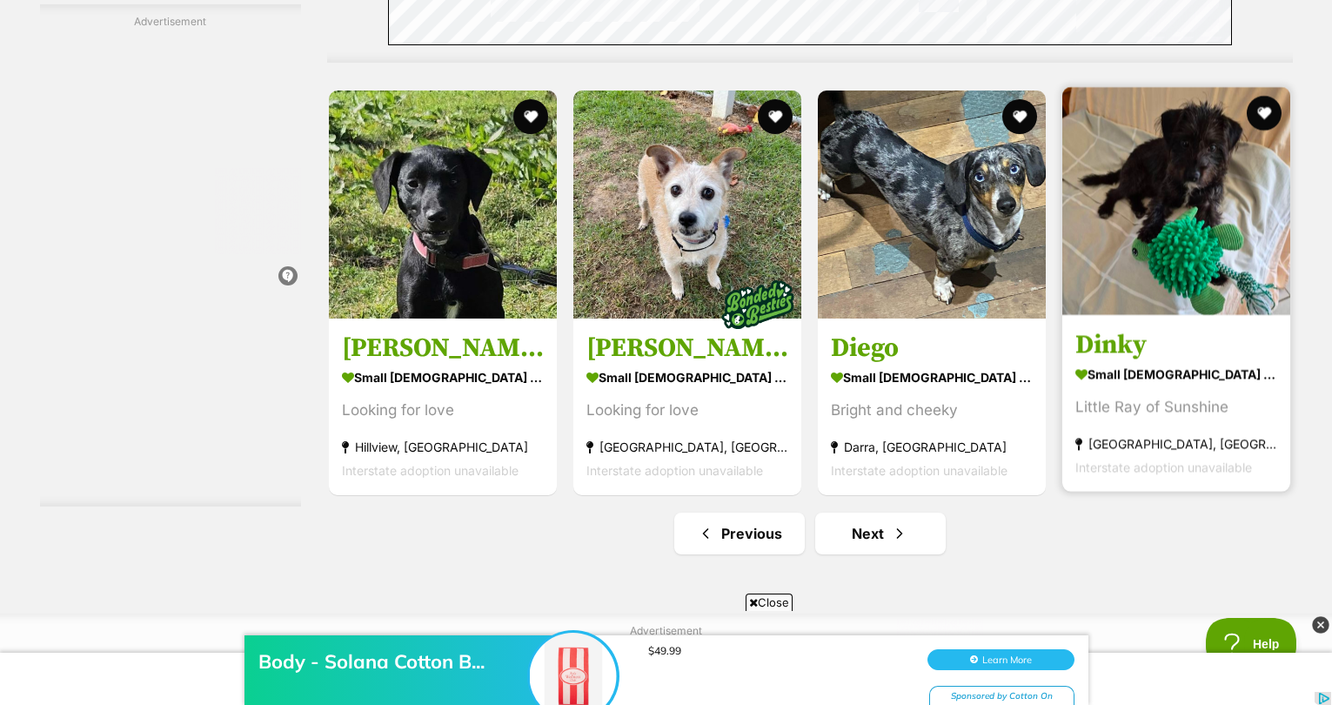
click at [1144, 235] on img at bounding box center [1176, 201] width 228 height 228
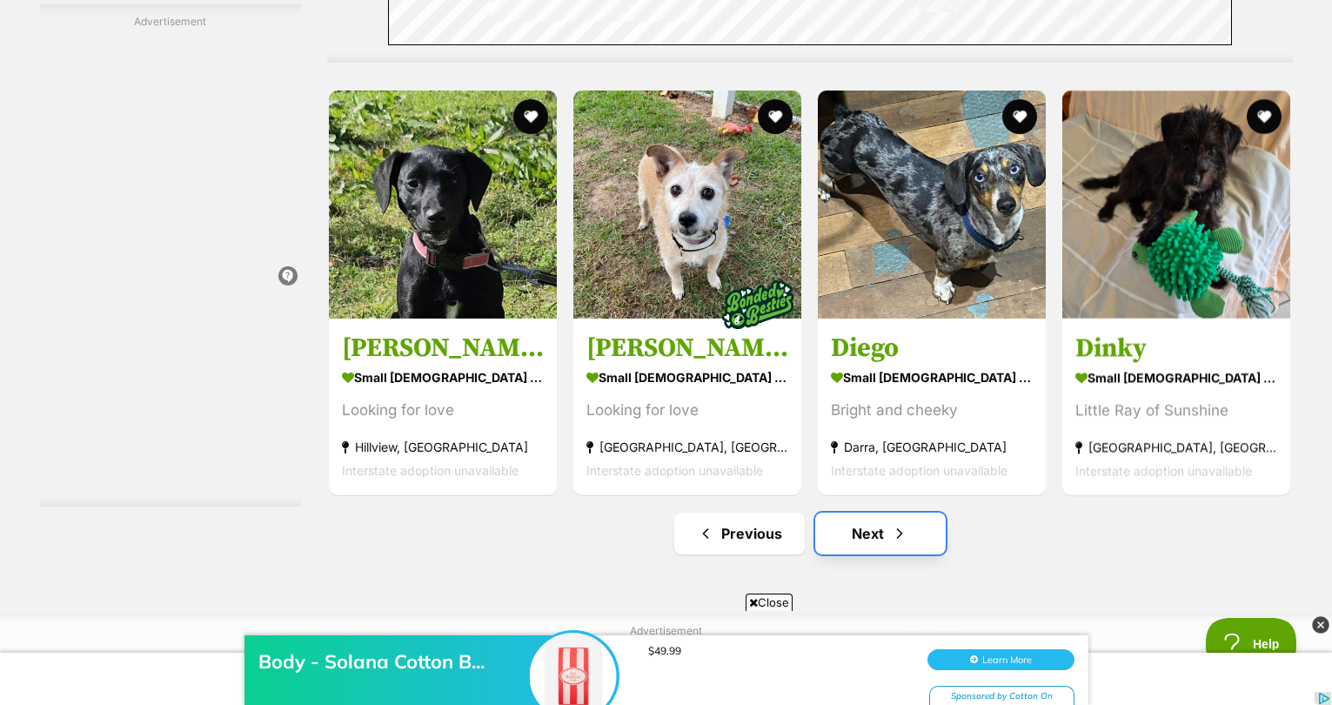
click at [868, 542] on link "Next" at bounding box center [880, 533] width 131 height 42
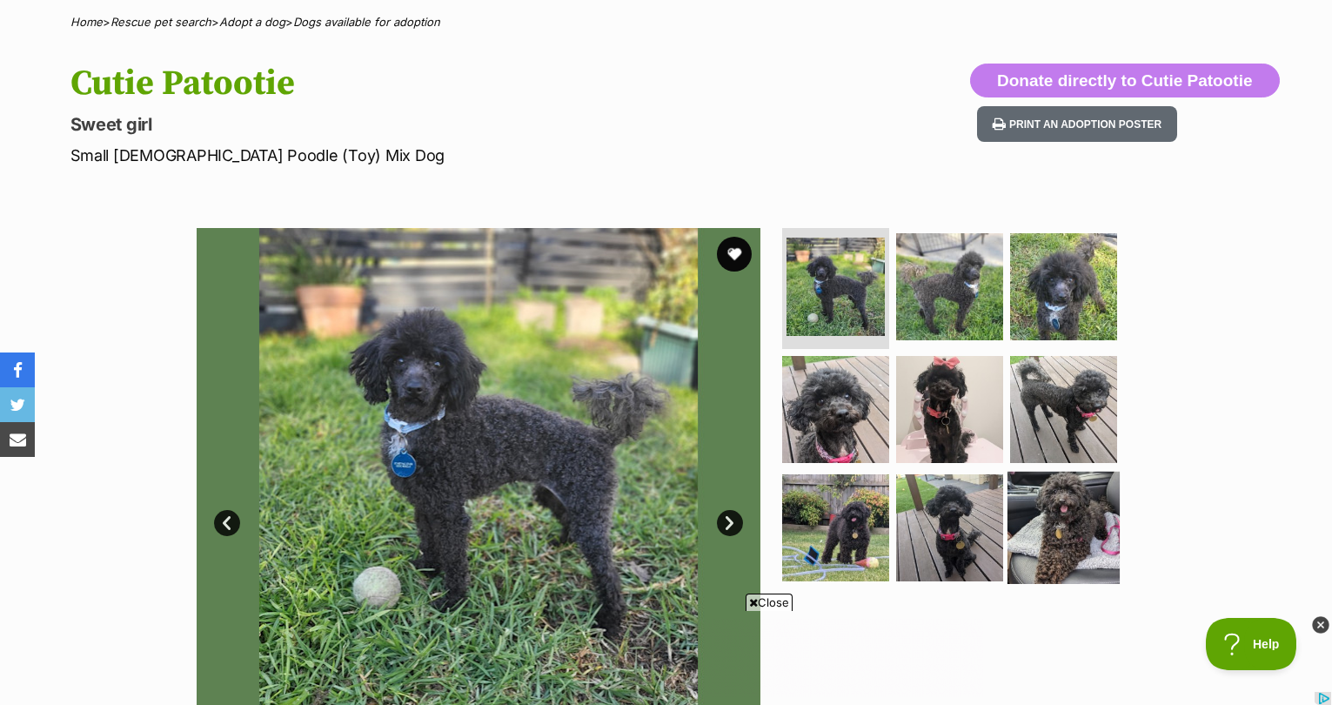
click at [1075, 514] on img at bounding box center [1064, 528] width 112 height 112
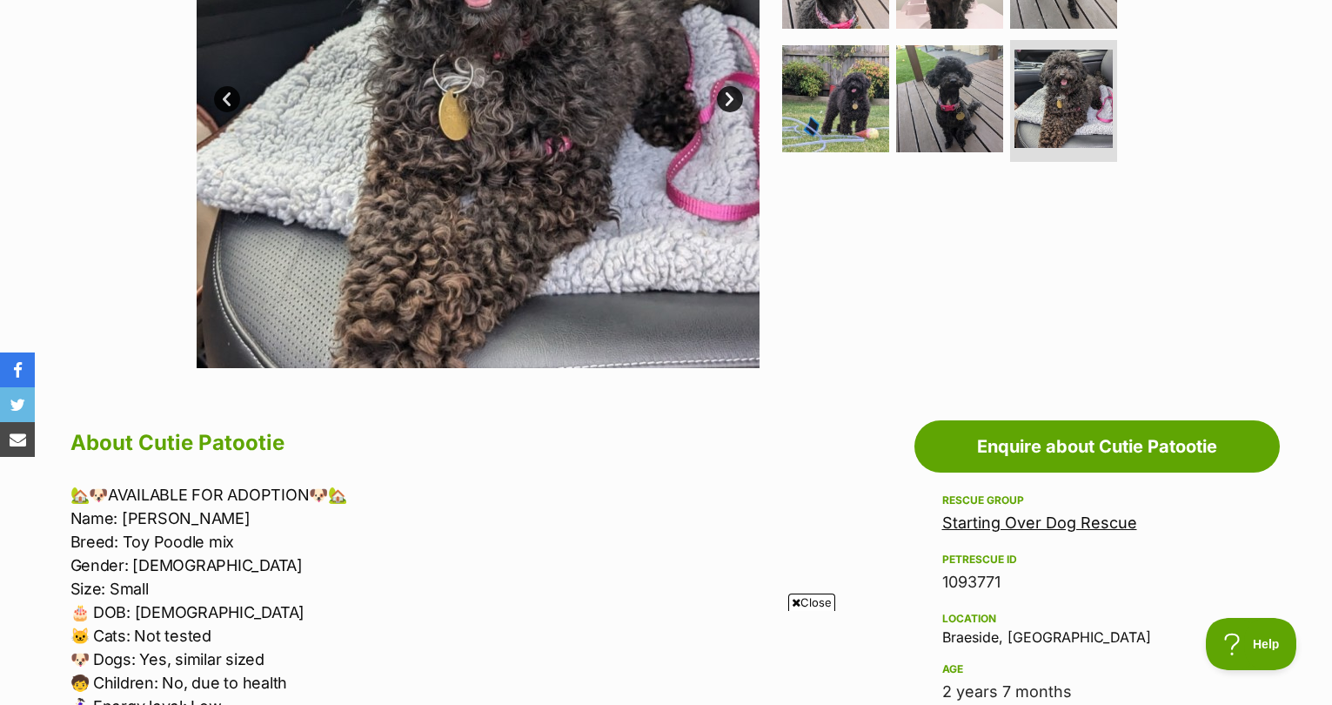
scroll to position [296, 0]
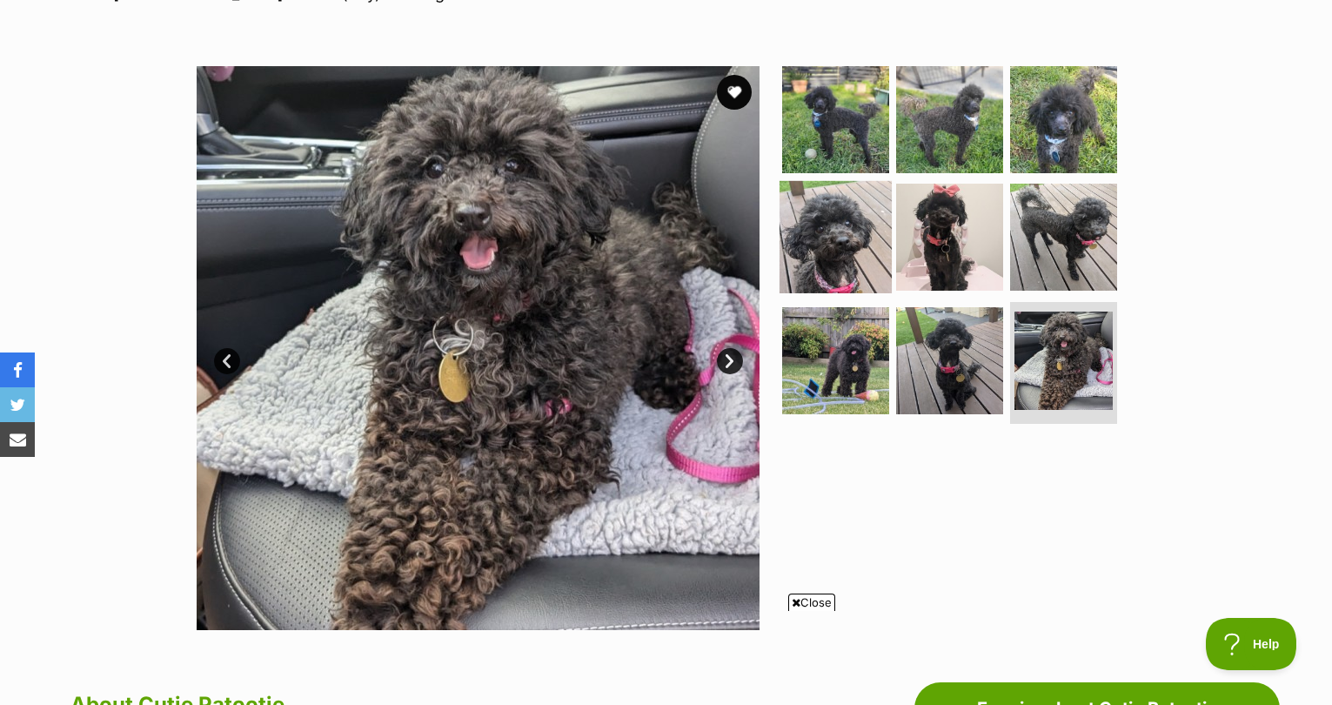
drag, startPoint x: 811, startPoint y: 220, endPoint x: 878, endPoint y: 236, distance: 68.8
click at [811, 220] on img at bounding box center [836, 237] width 112 height 112
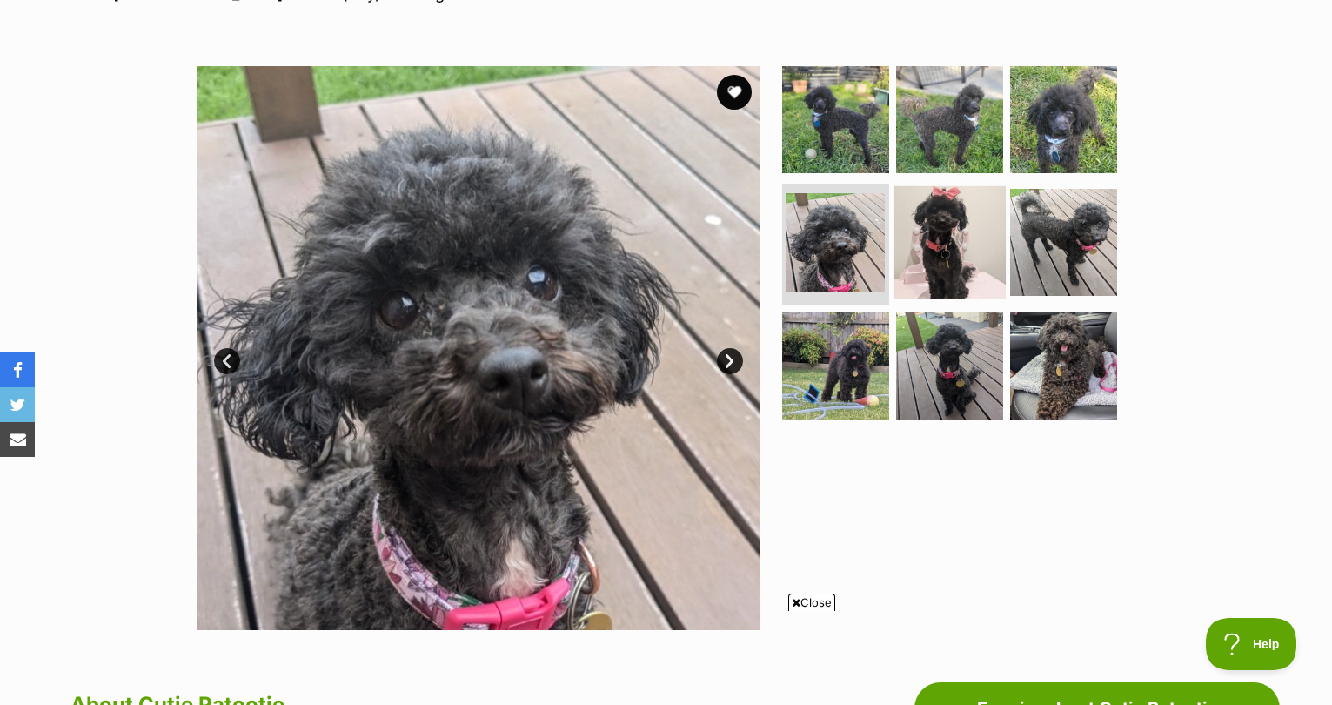
scroll to position [0, 0]
click at [905, 240] on img at bounding box center [950, 242] width 112 height 112
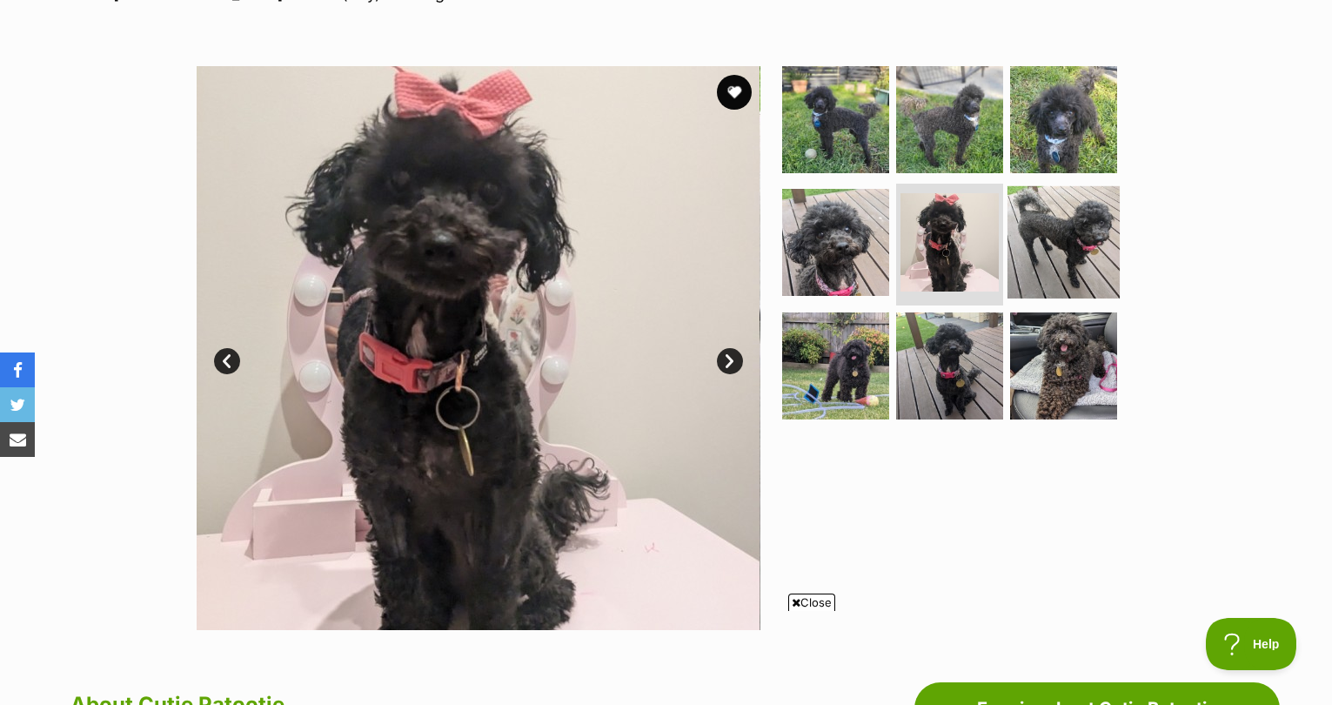
click at [1055, 250] on img at bounding box center [1064, 242] width 112 height 112
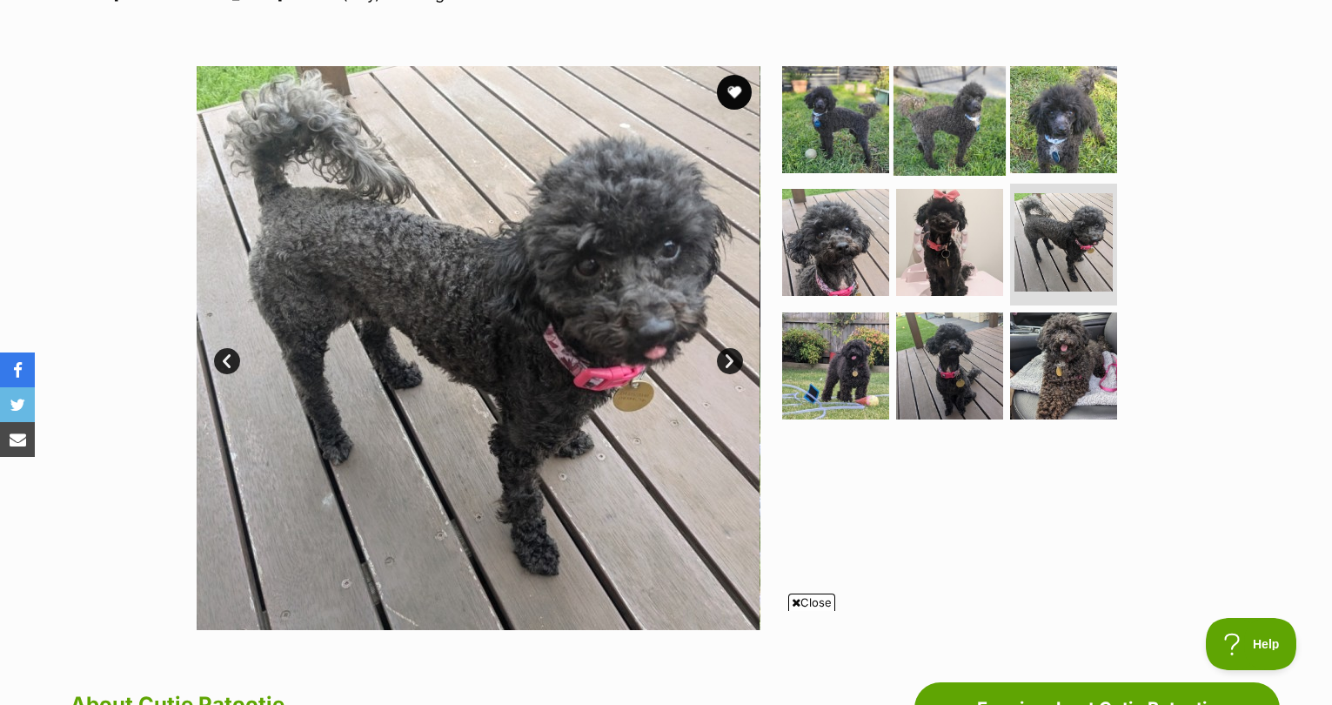
click at [933, 130] on img at bounding box center [950, 119] width 112 height 112
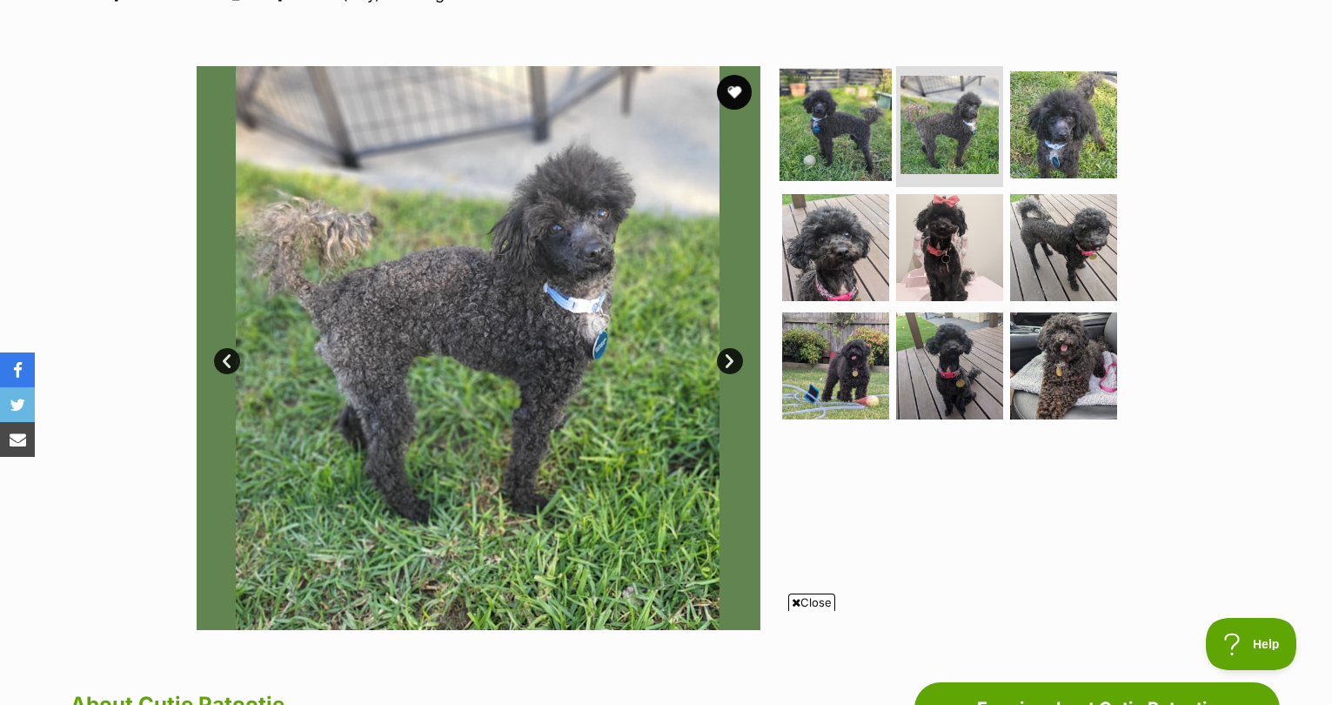
click at [841, 140] on img at bounding box center [836, 124] width 112 height 112
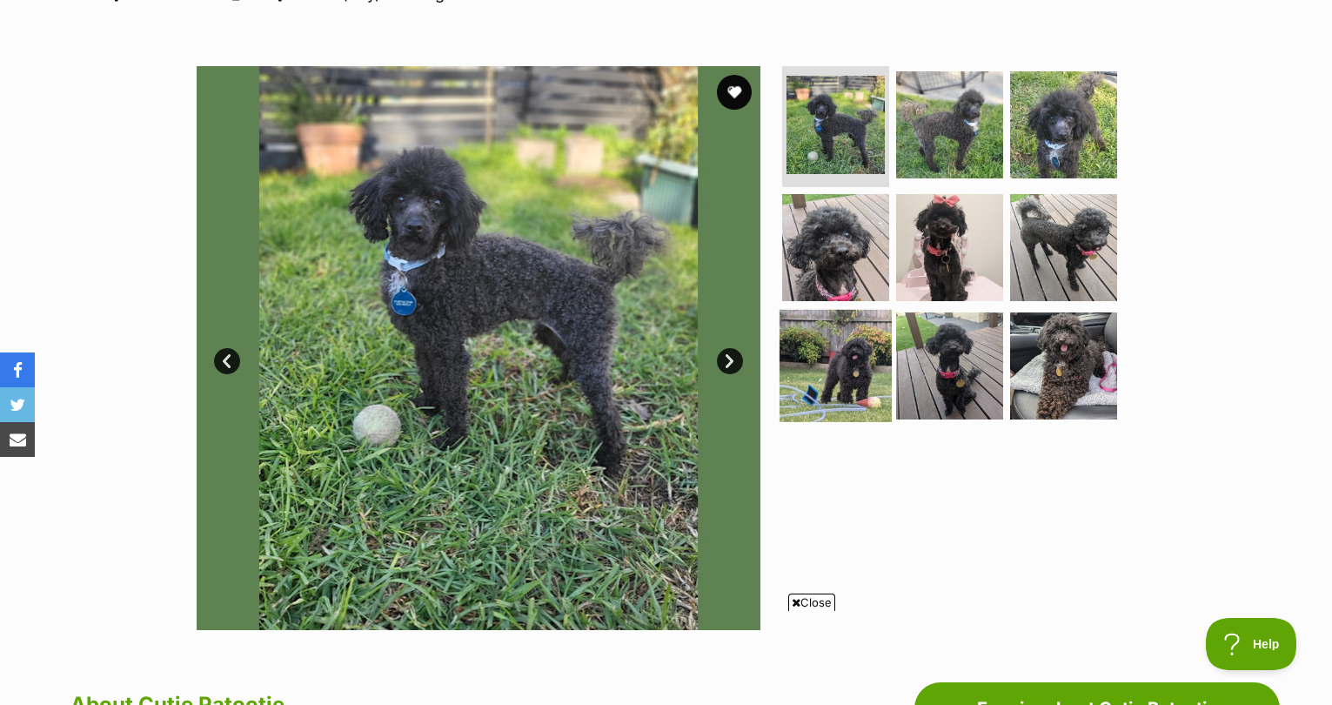
click at [862, 368] on img at bounding box center [836, 366] width 112 height 112
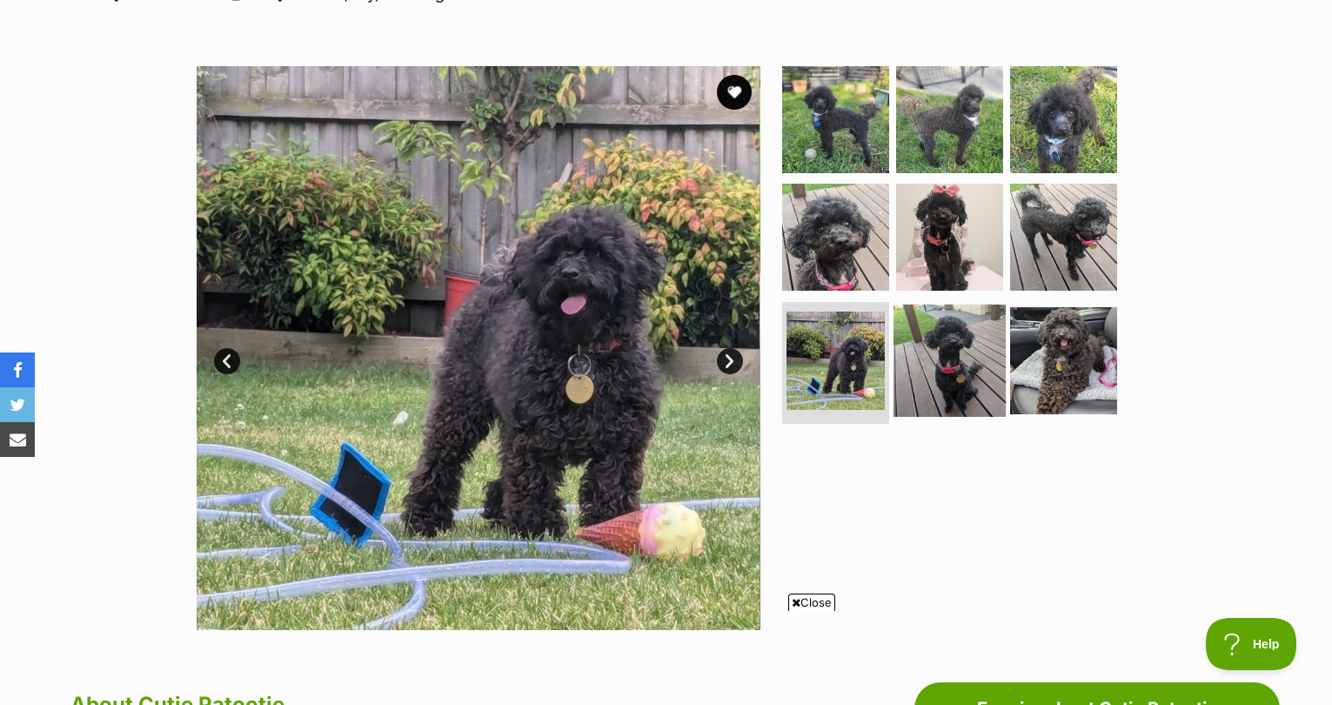
click at [970, 373] on img at bounding box center [950, 361] width 112 height 112
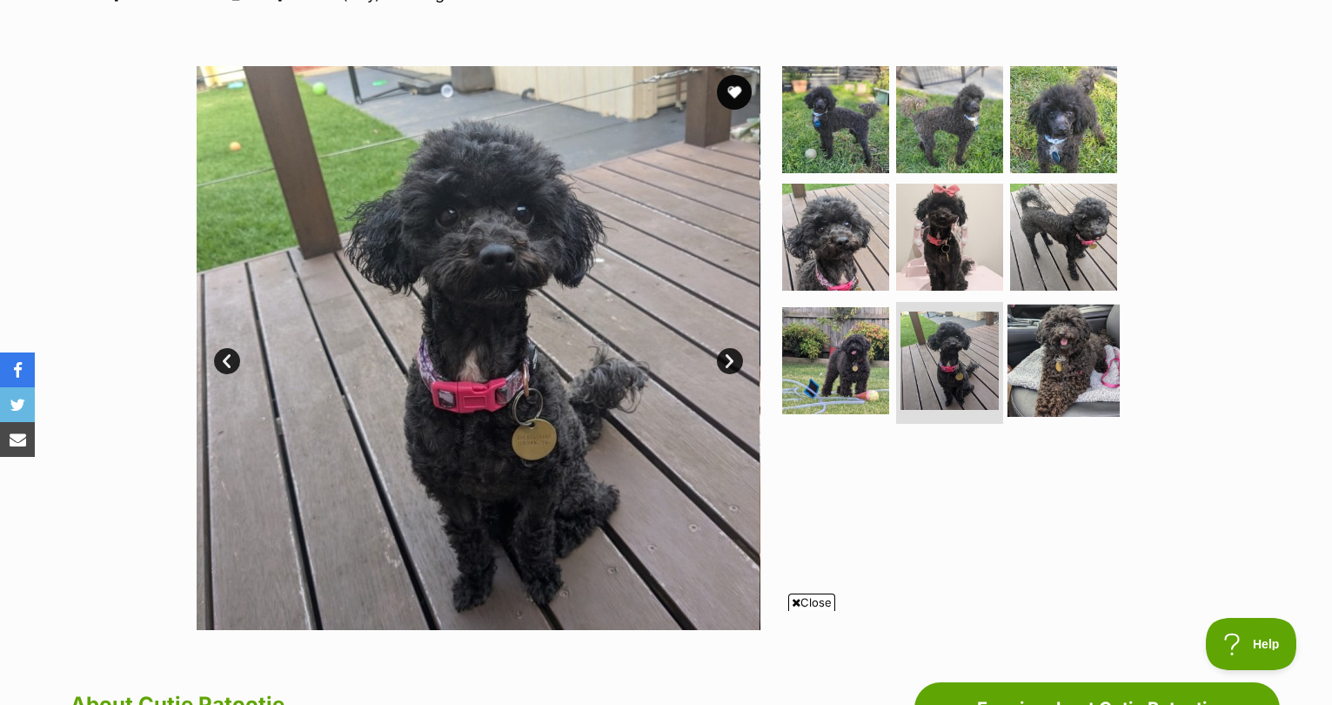
click at [1072, 365] on img at bounding box center [1064, 361] width 112 height 112
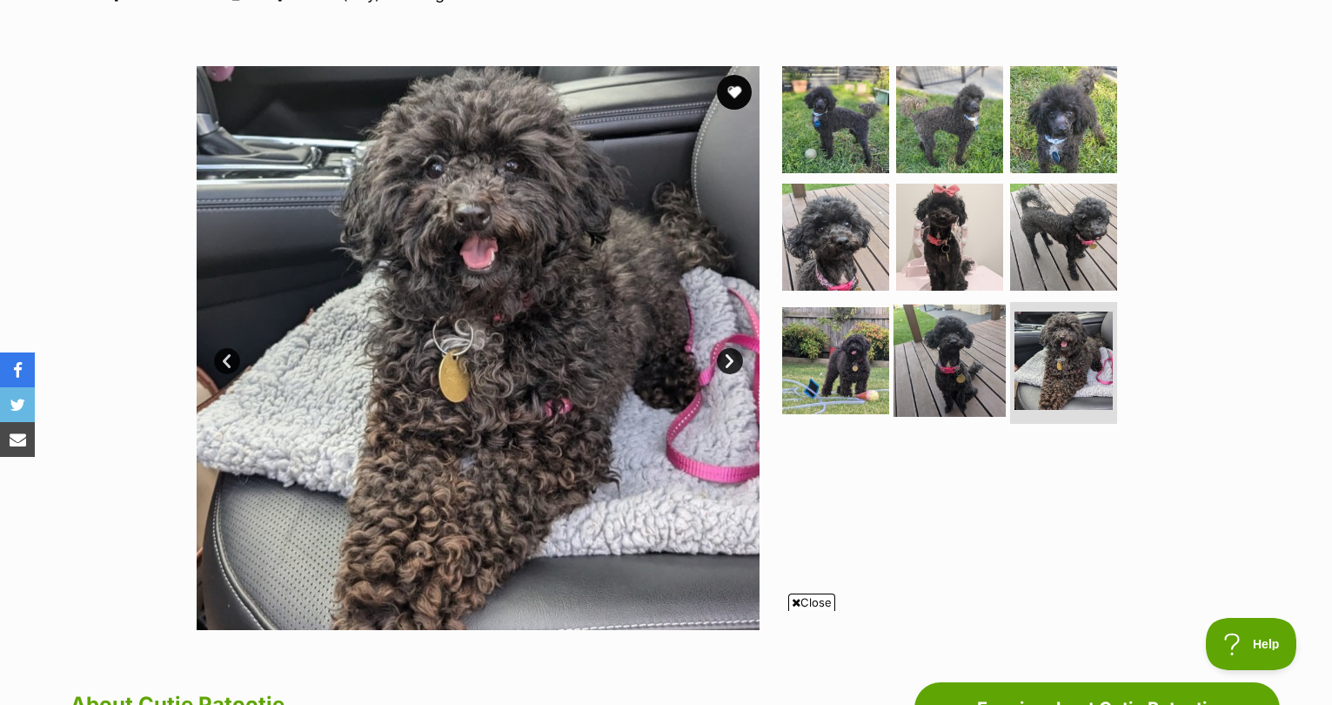
click at [987, 360] on img at bounding box center [950, 361] width 112 height 112
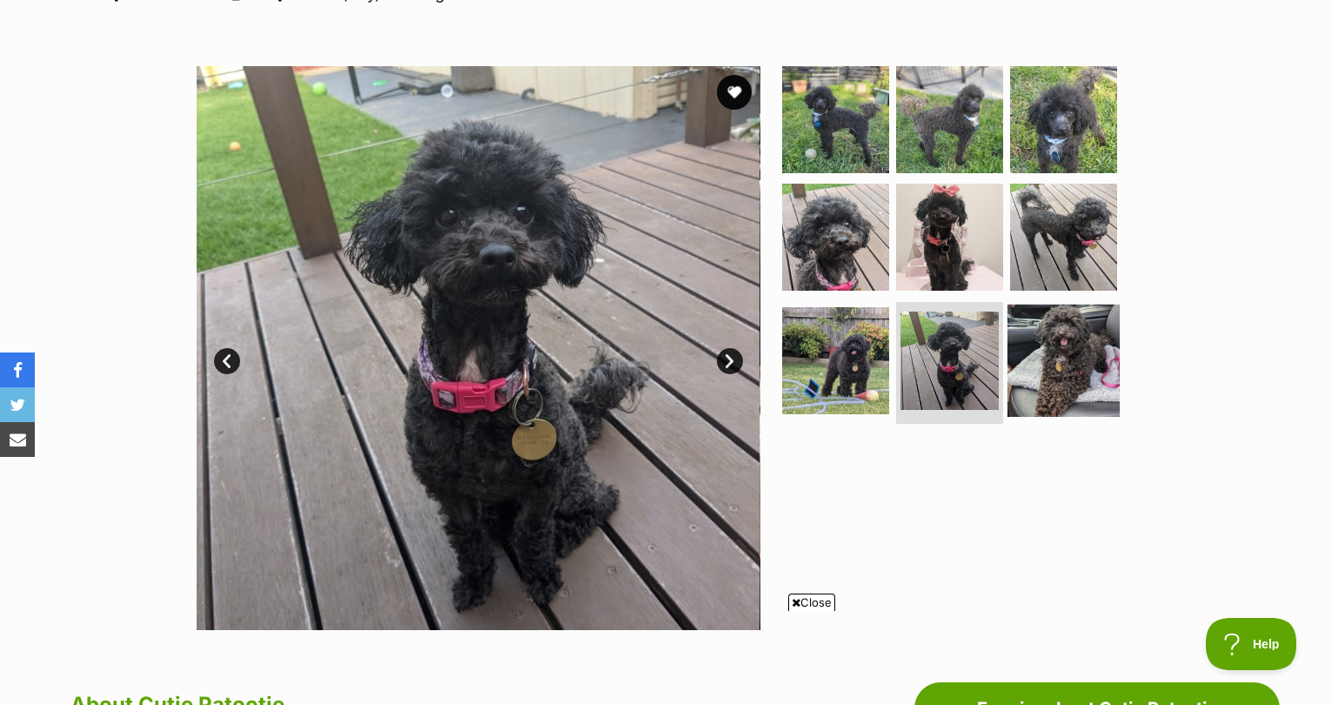
click at [1033, 351] on img at bounding box center [1064, 361] width 112 height 112
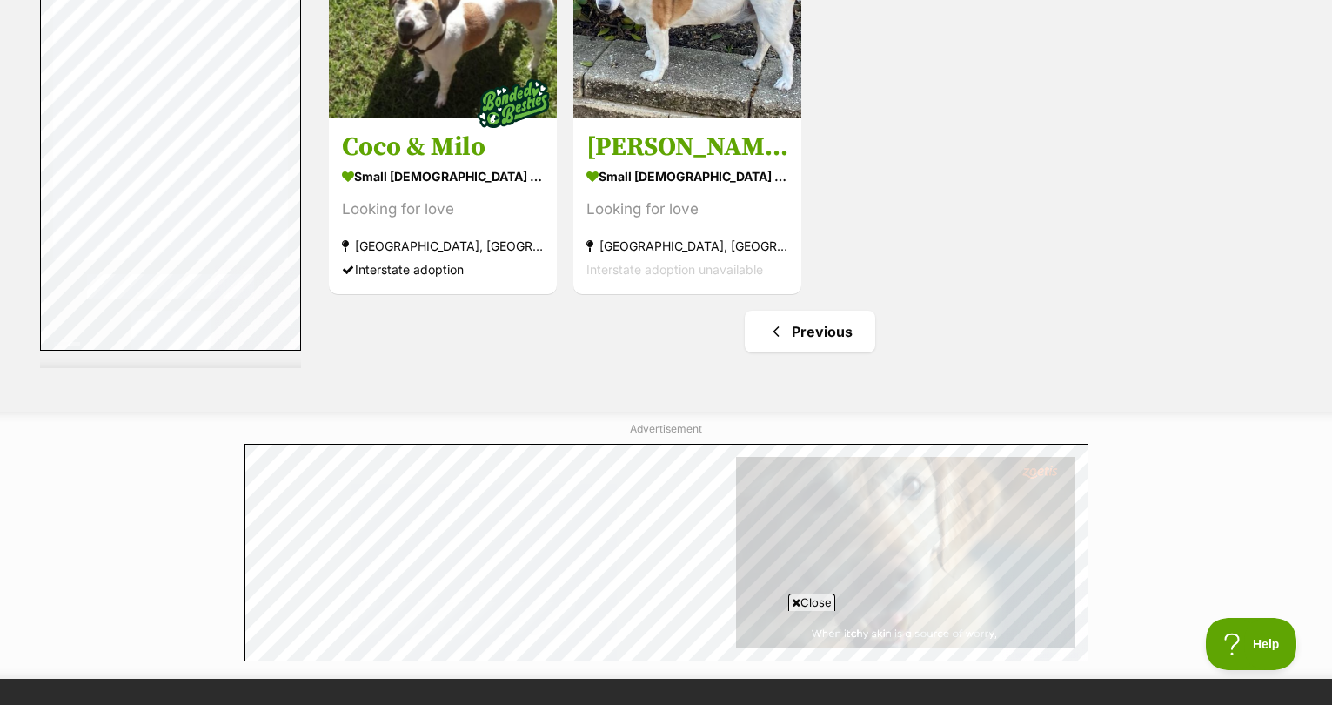
scroll to position [9202, 0]
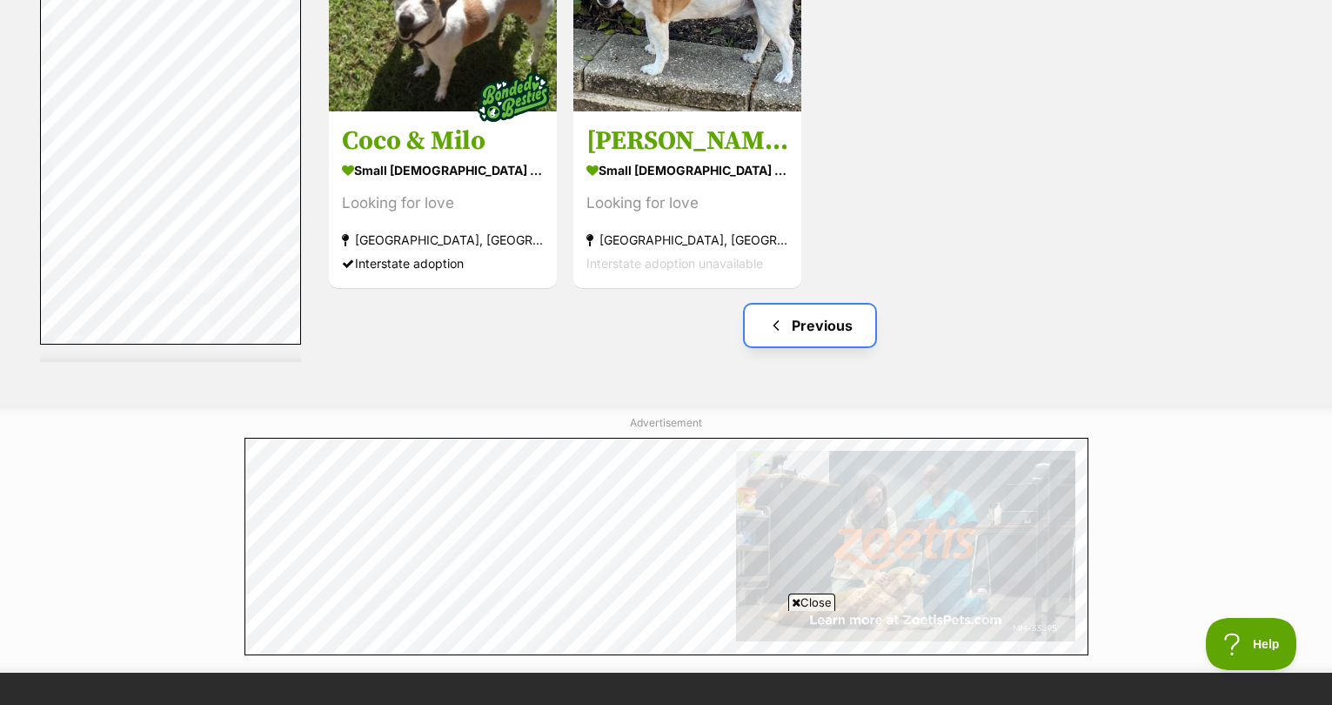
click at [800, 314] on link "Previous" at bounding box center [810, 326] width 131 height 42
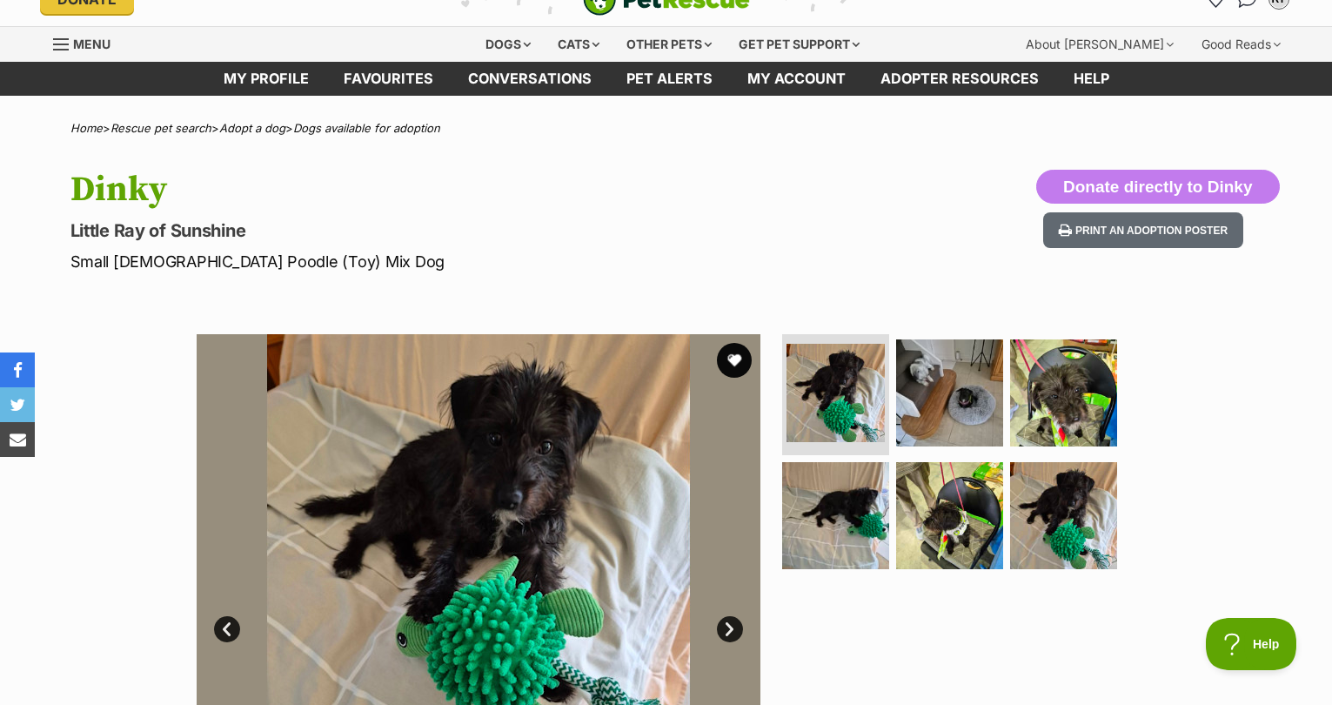
scroll to position [13, 0]
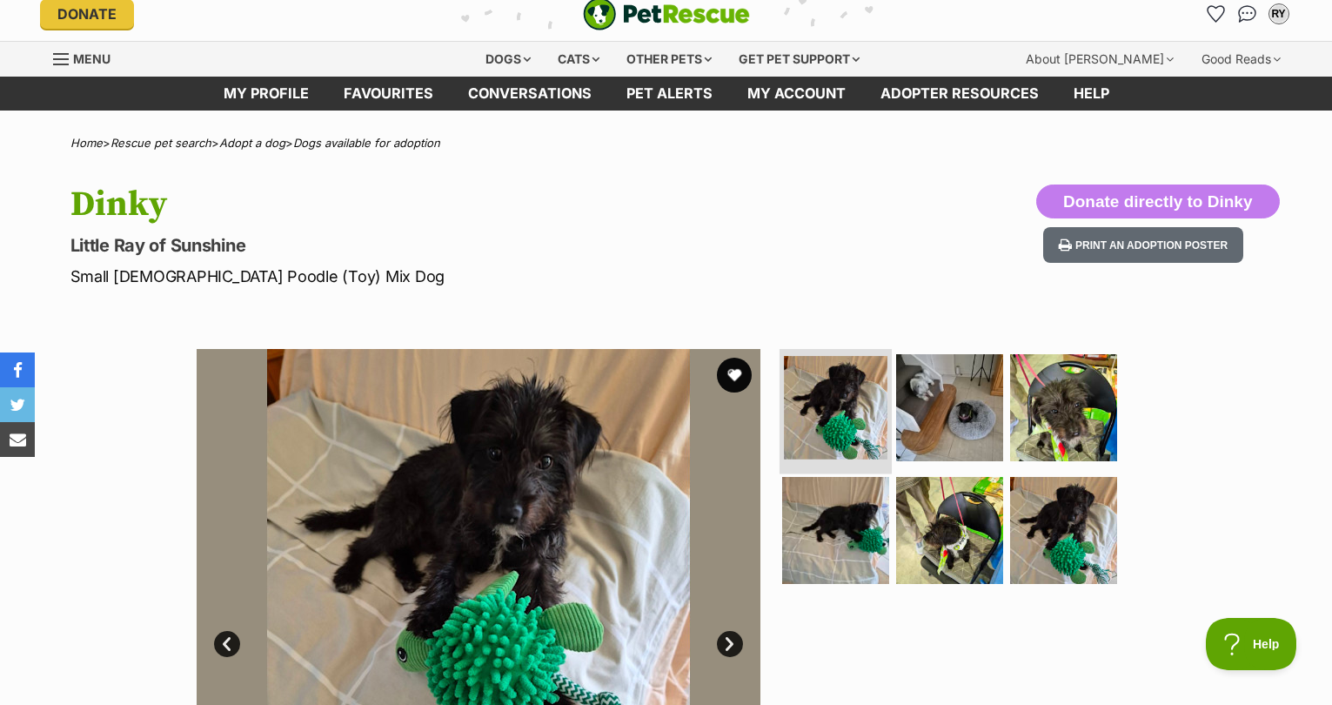
click at [854, 426] on img at bounding box center [836, 408] width 104 height 104
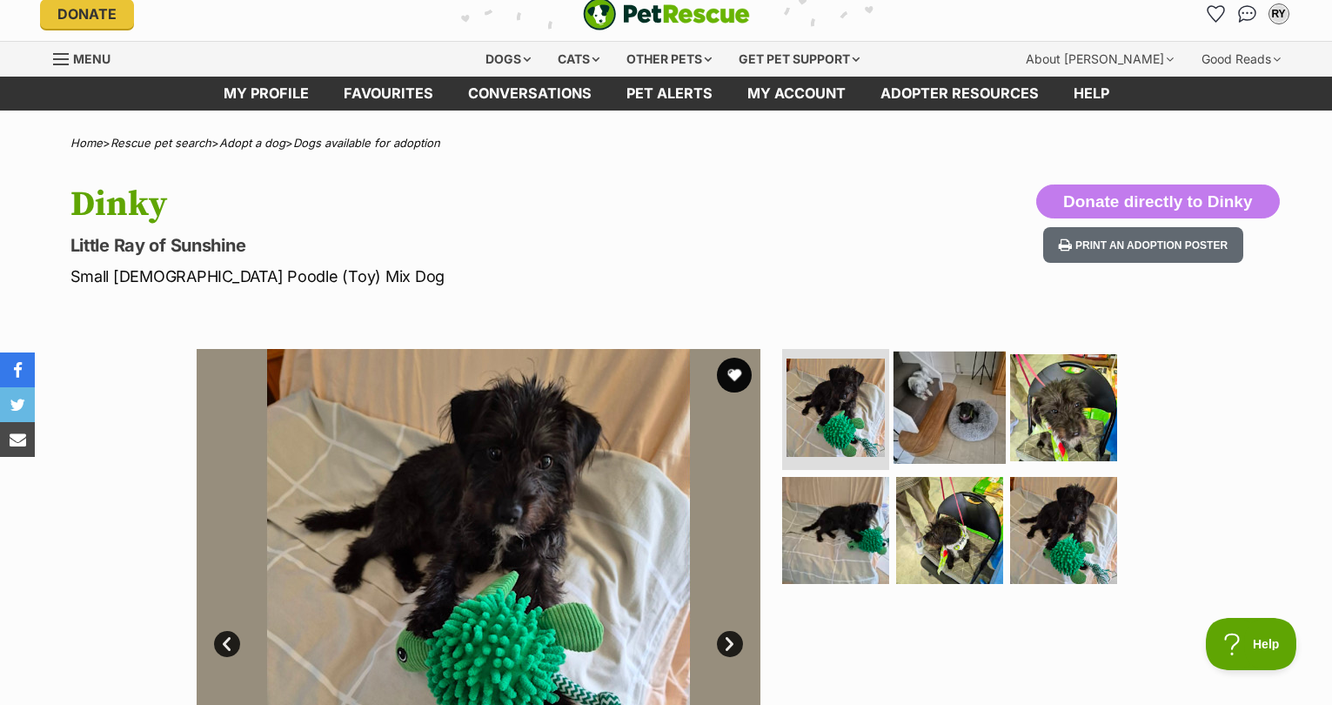
click at [968, 407] on img at bounding box center [950, 407] width 112 height 112
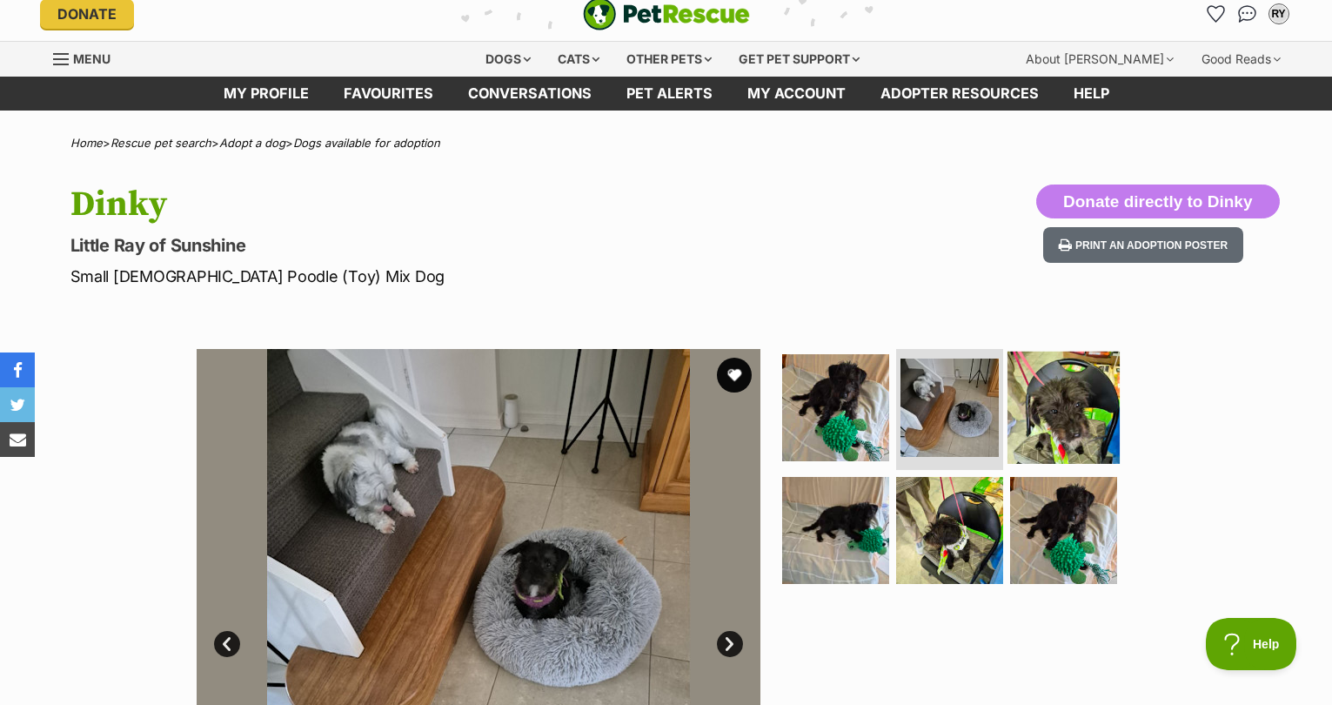
click at [1071, 423] on img at bounding box center [1064, 407] width 112 height 112
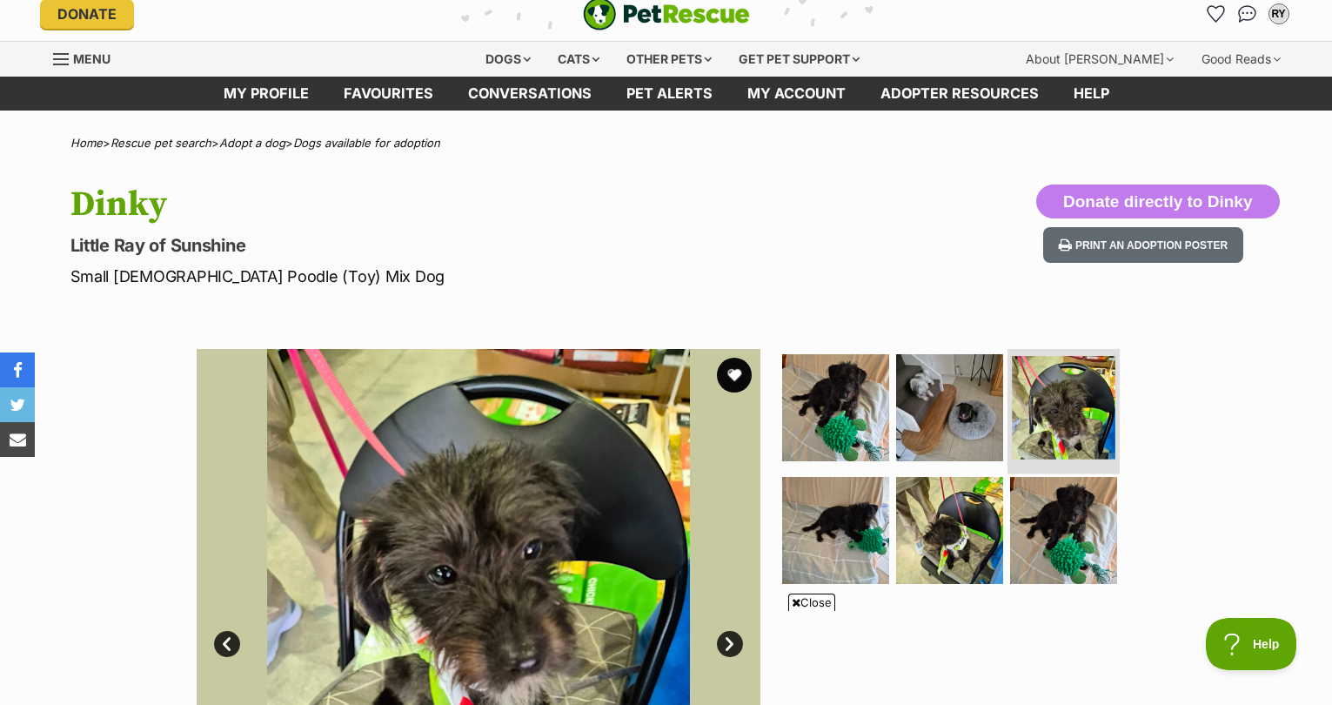
scroll to position [153, 0]
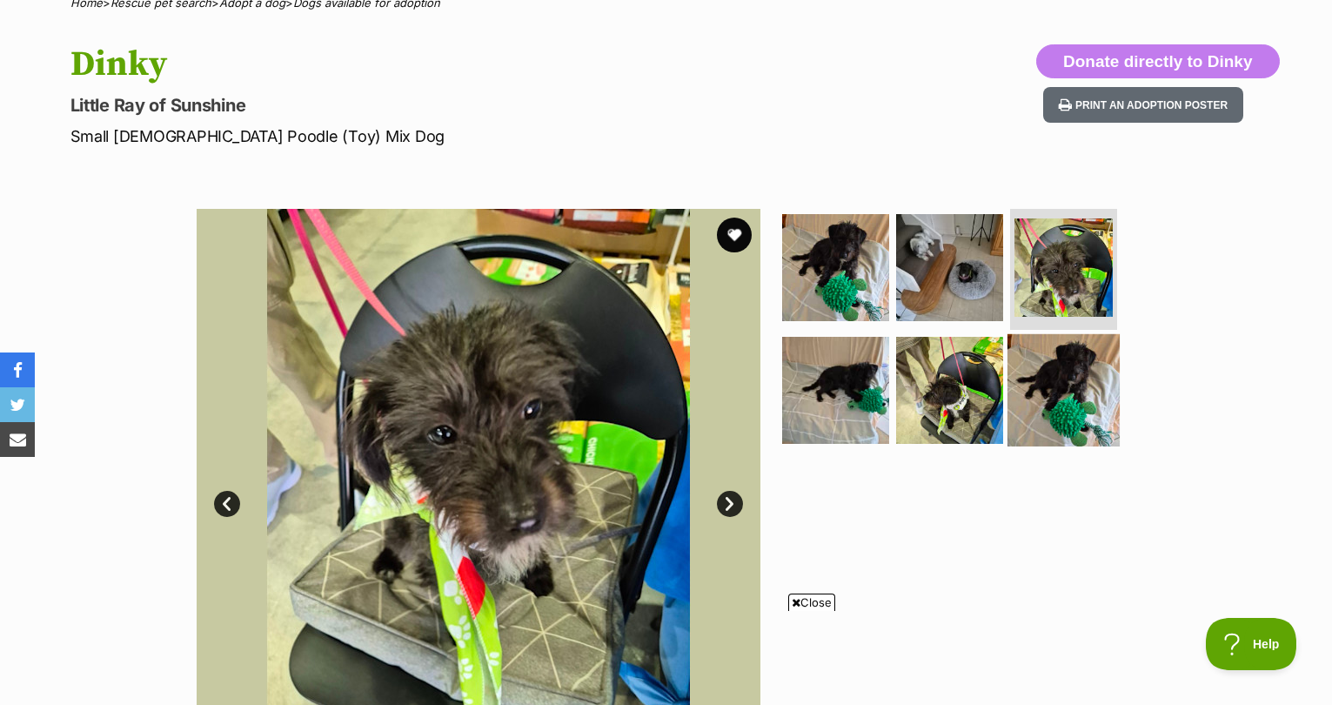
click at [1070, 425] on img at bounding box center [1064, 390] width 112 height 112
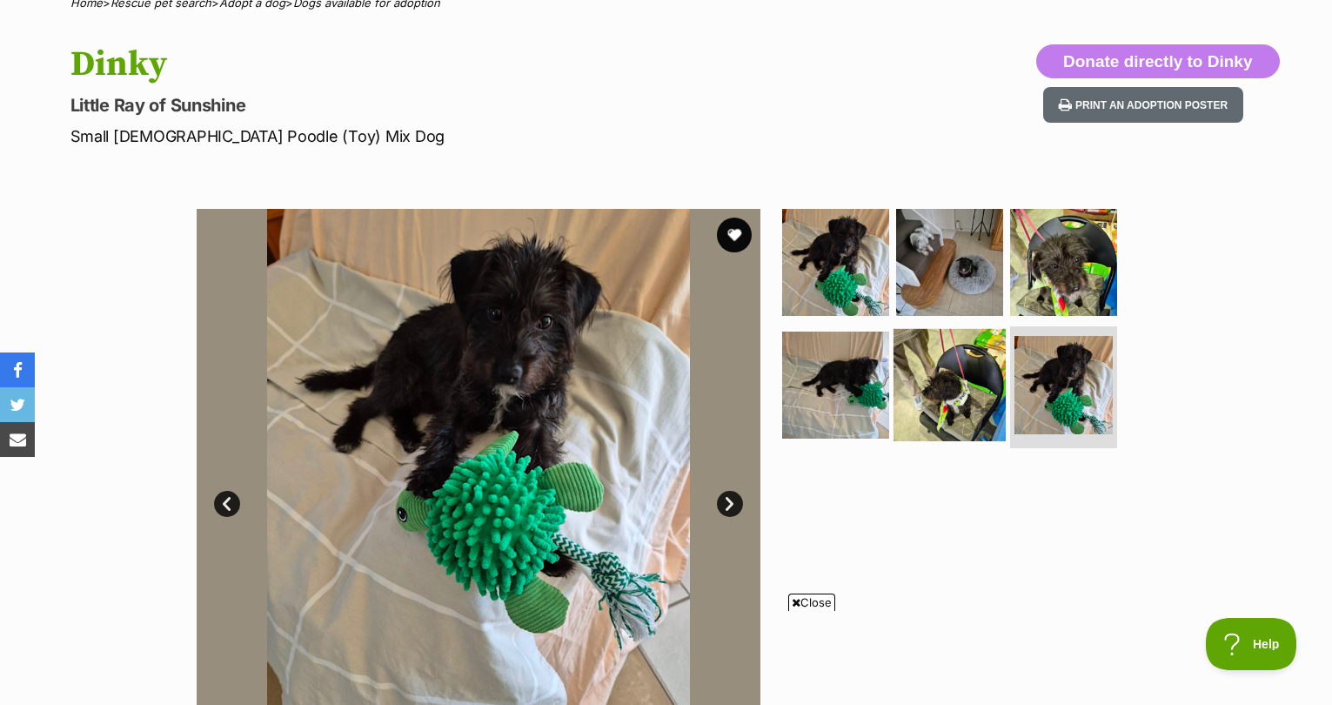
click at [906, 385] on img at bounding box center [950, 385] width 112 height 112
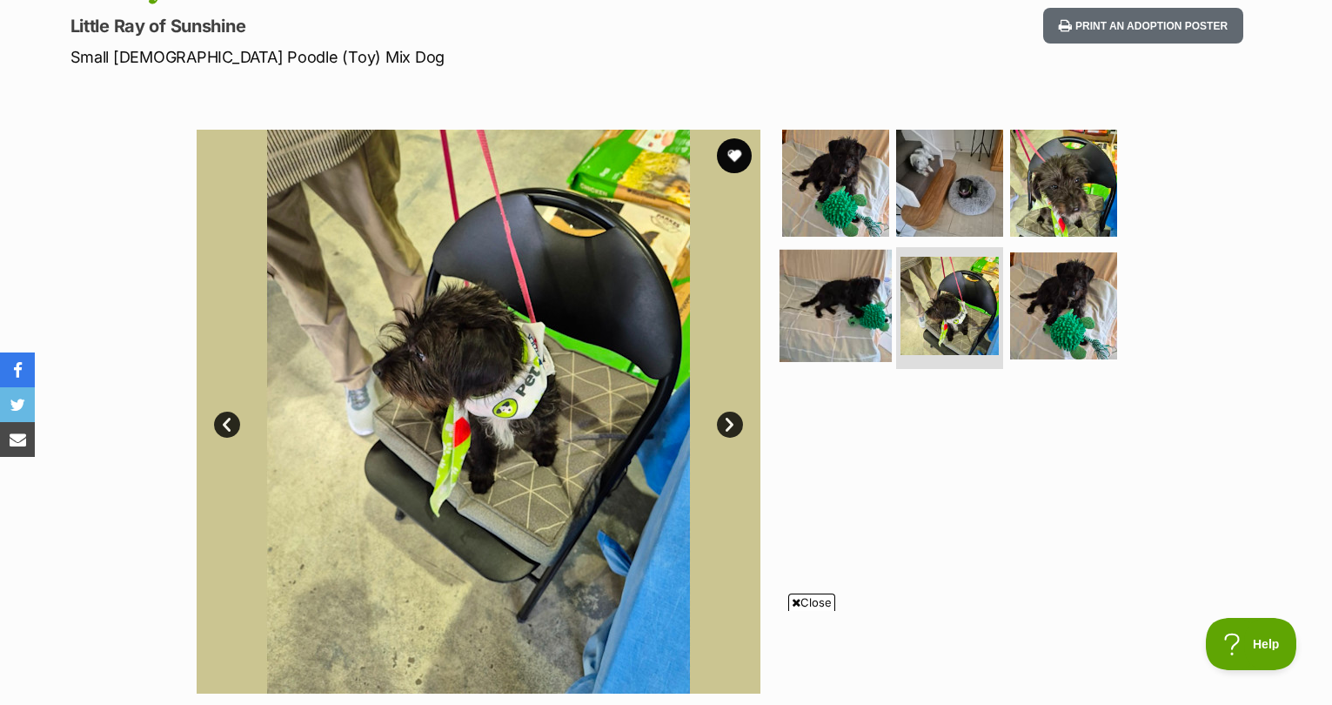
scroll to position [242, 0]
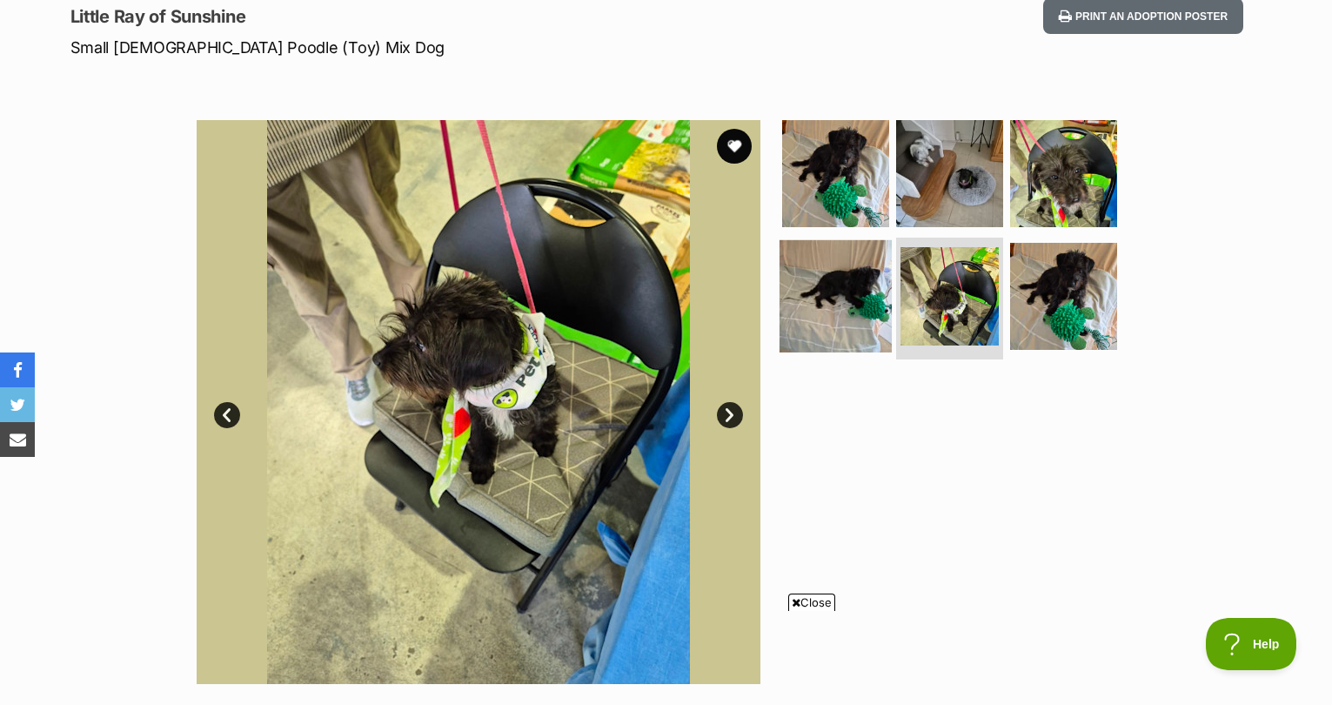
click at [830, 306] on img at bounding box center [836, 296] width 112 height 112
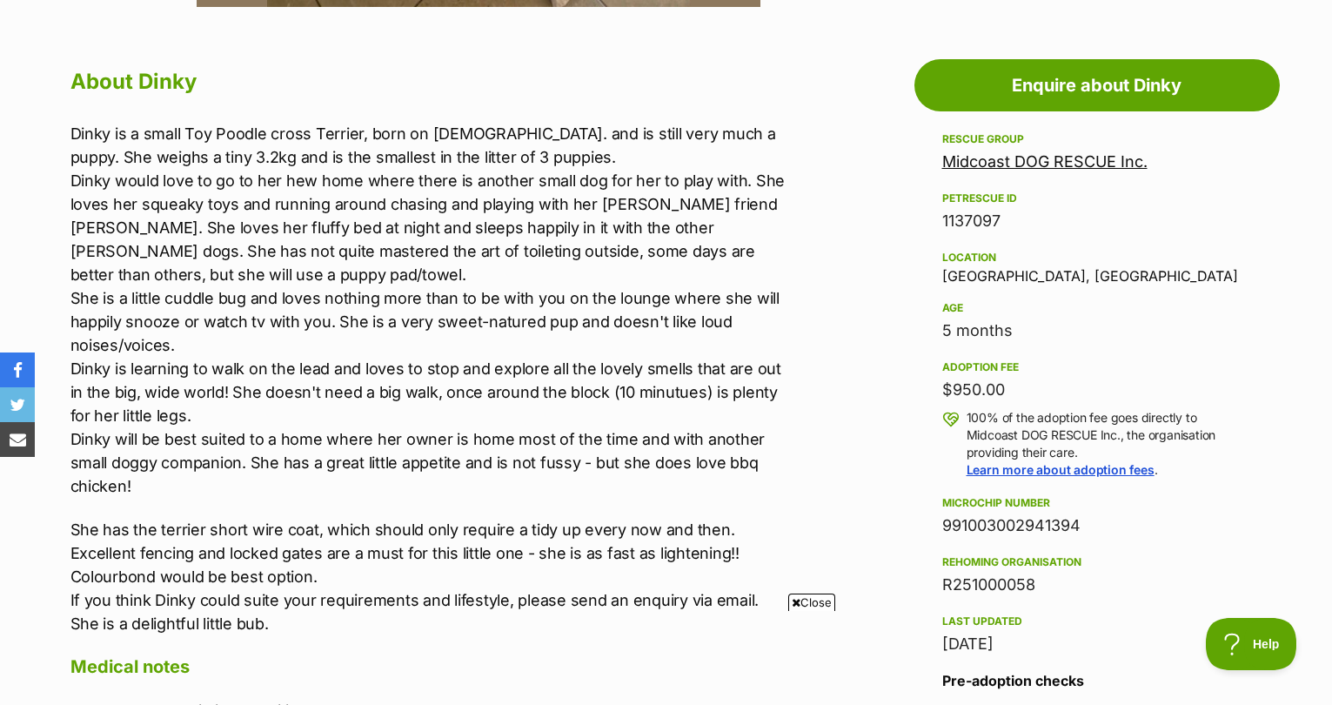
scroll to position [941, 0]
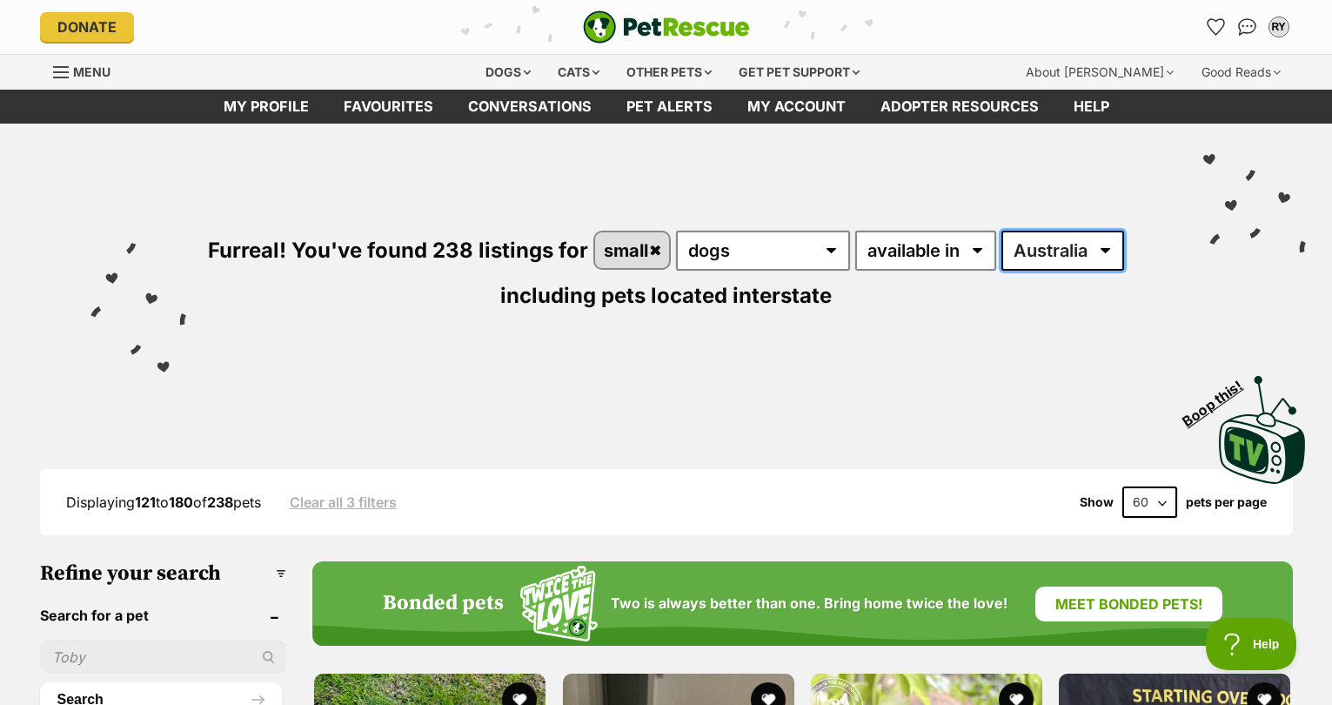
click at [1102, 258] on select "Australia ACT NSW NT QLD SA TAS VIC WA" at bounding box center [1062, 251] width 123 height 40
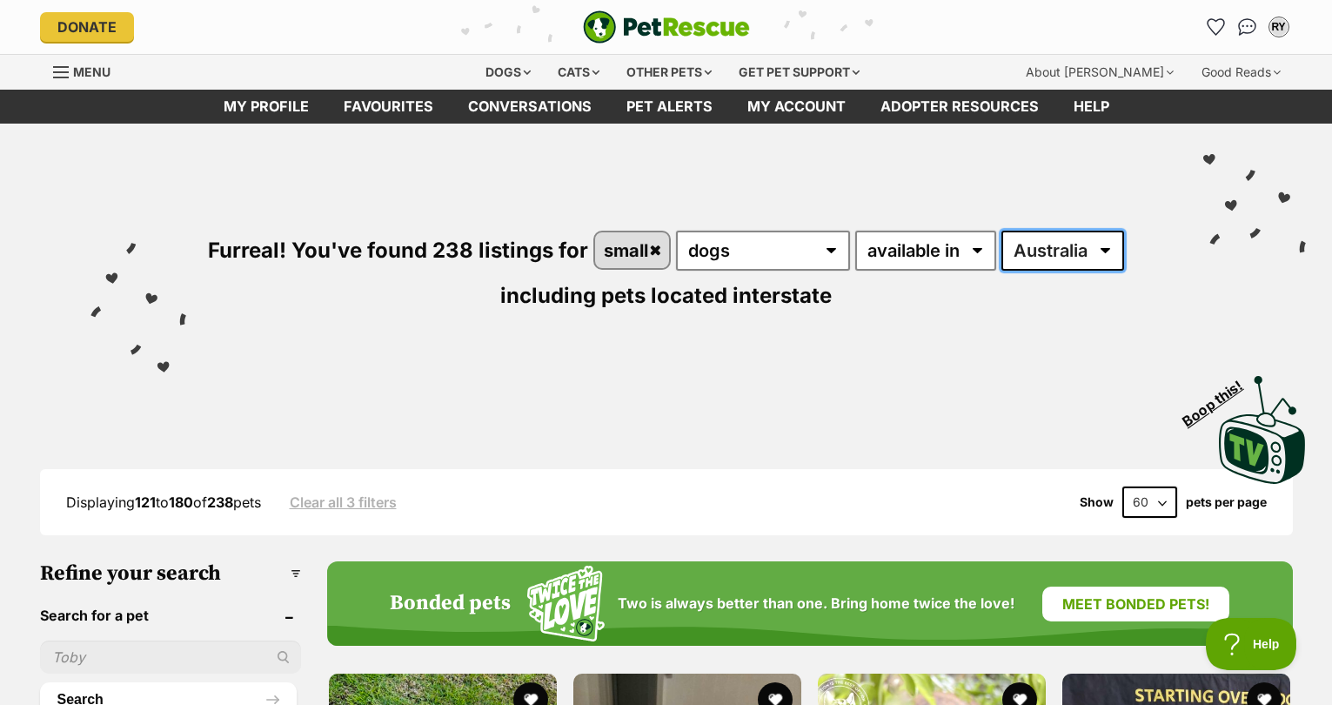
select select "NSW"
click at [1002, 231] on select "Australia ACT NSW NT QLD SA TAS VIC WA" at bounding box center [1062, 251] width 123 height 40
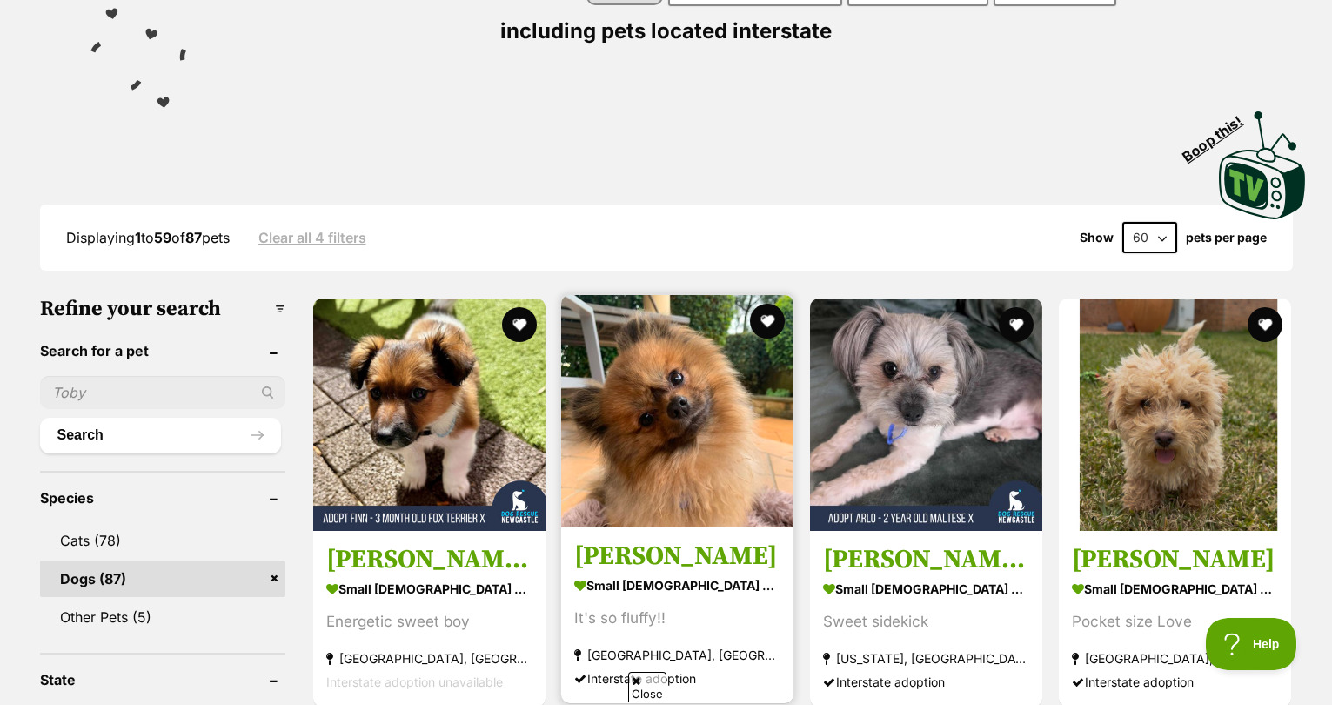
click at [687, 437] on img at bounding box center [677, 411] width 232 height 232
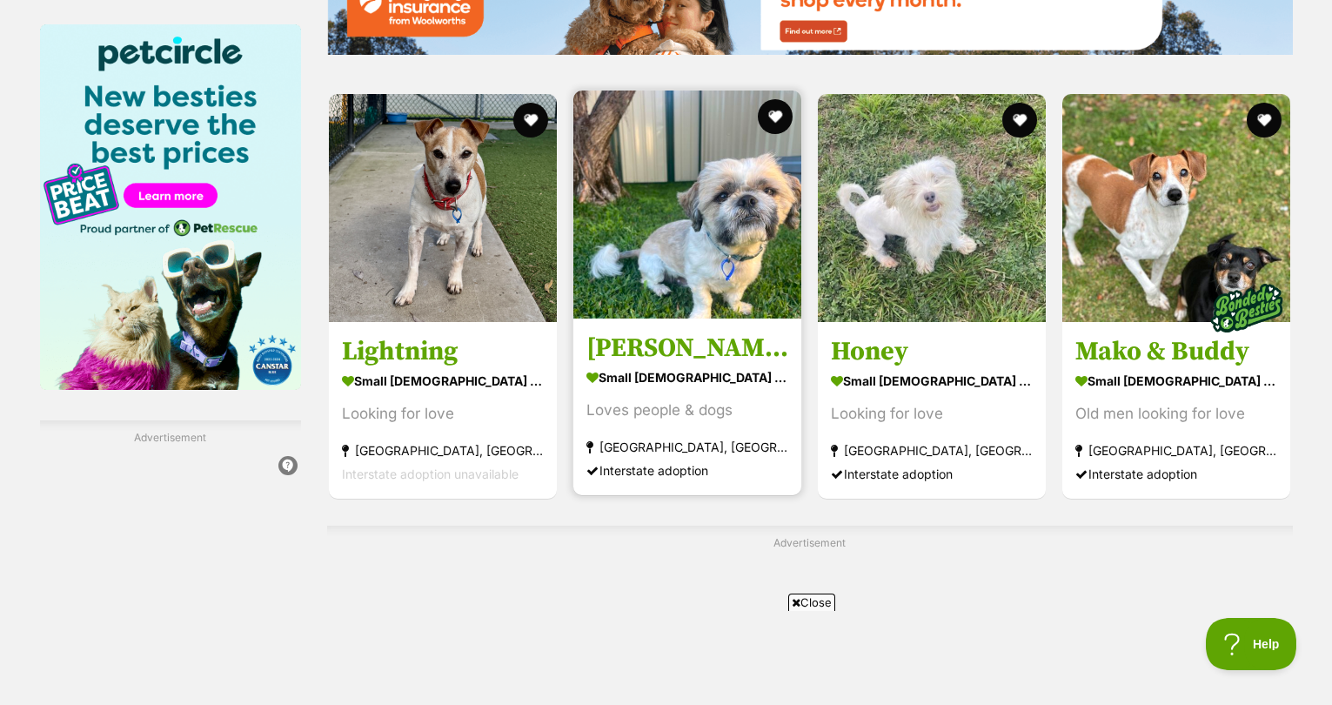
scroll to position [2686, 0]
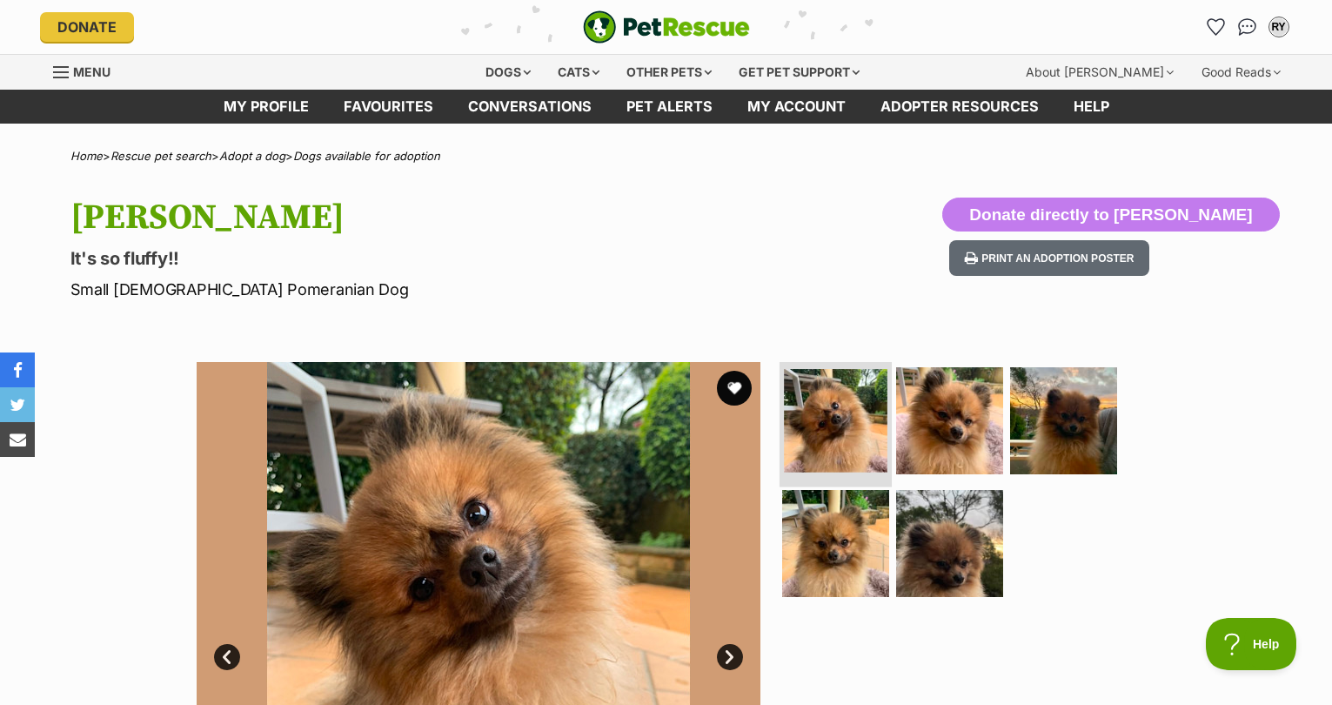
click at [840, 444] on img at bounding box center [836, 421] width 104 height 104
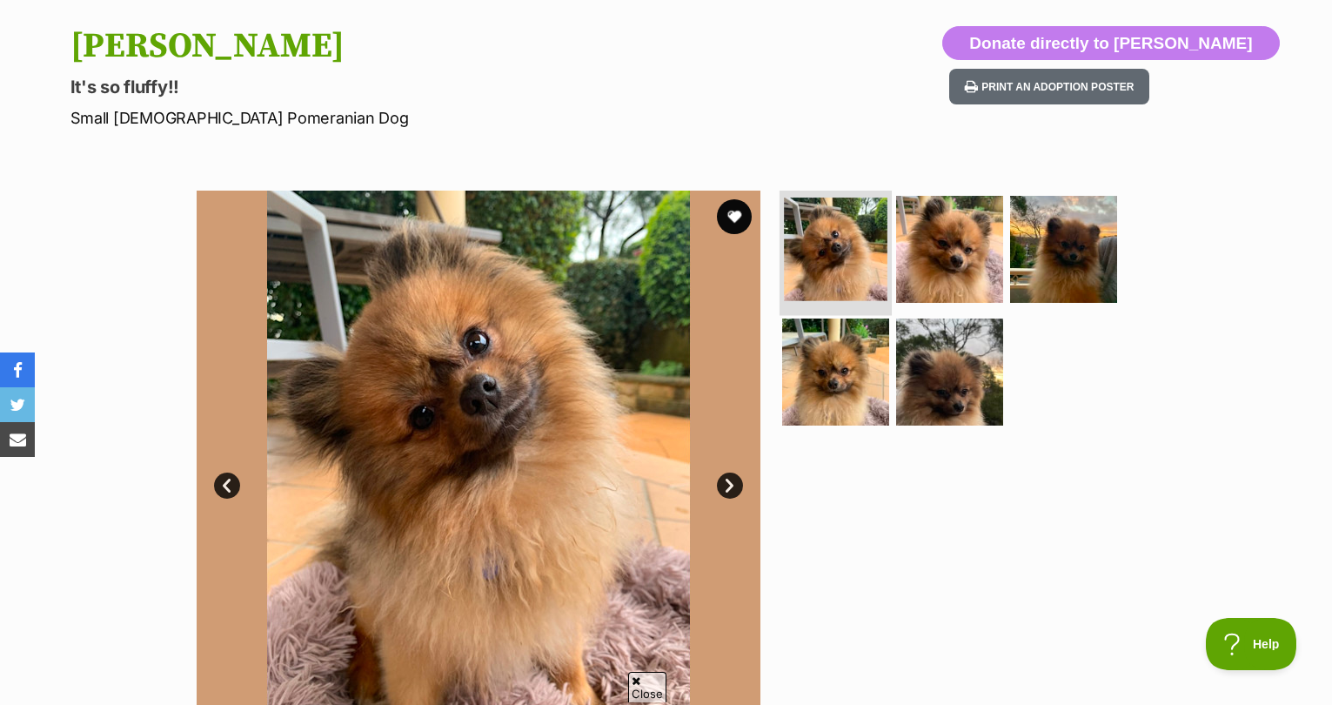
click at [856, 259] on img at bounding box center [836, 250] width 104 height 104
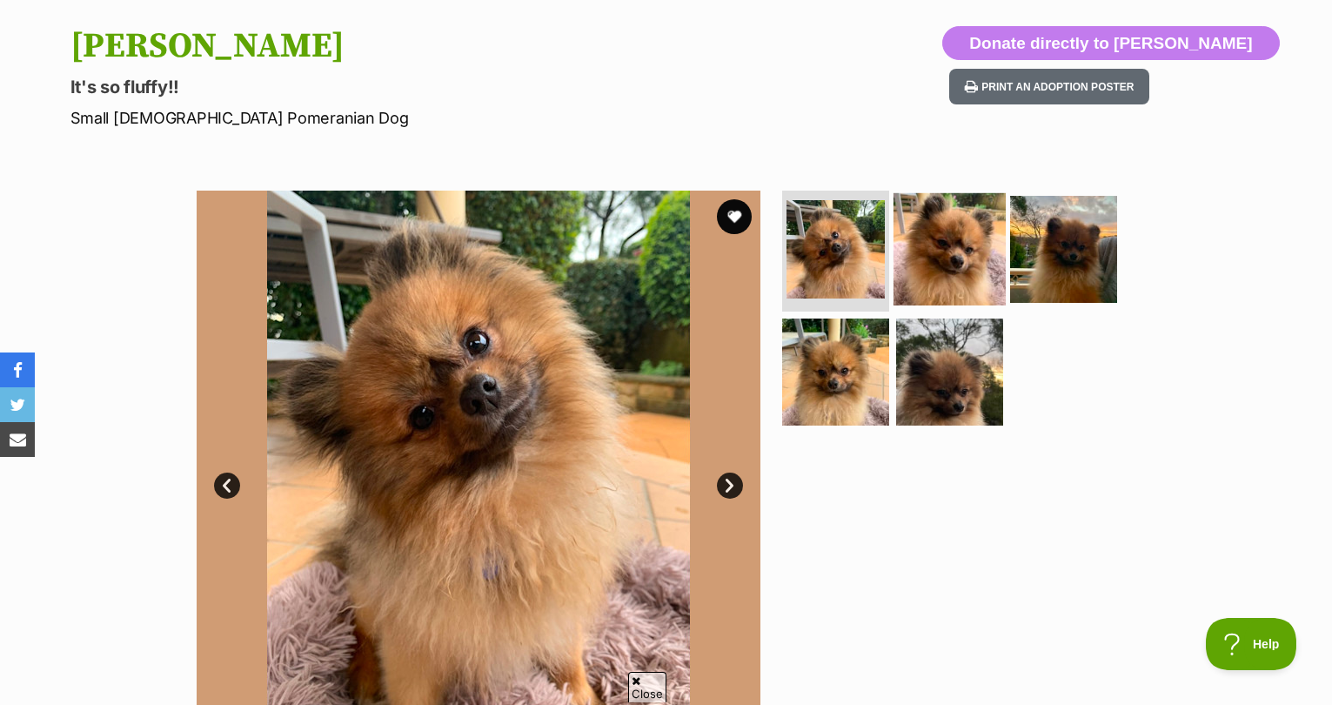
click at [947, 248] on img at bounding box center [950, 248] width 112 height 112
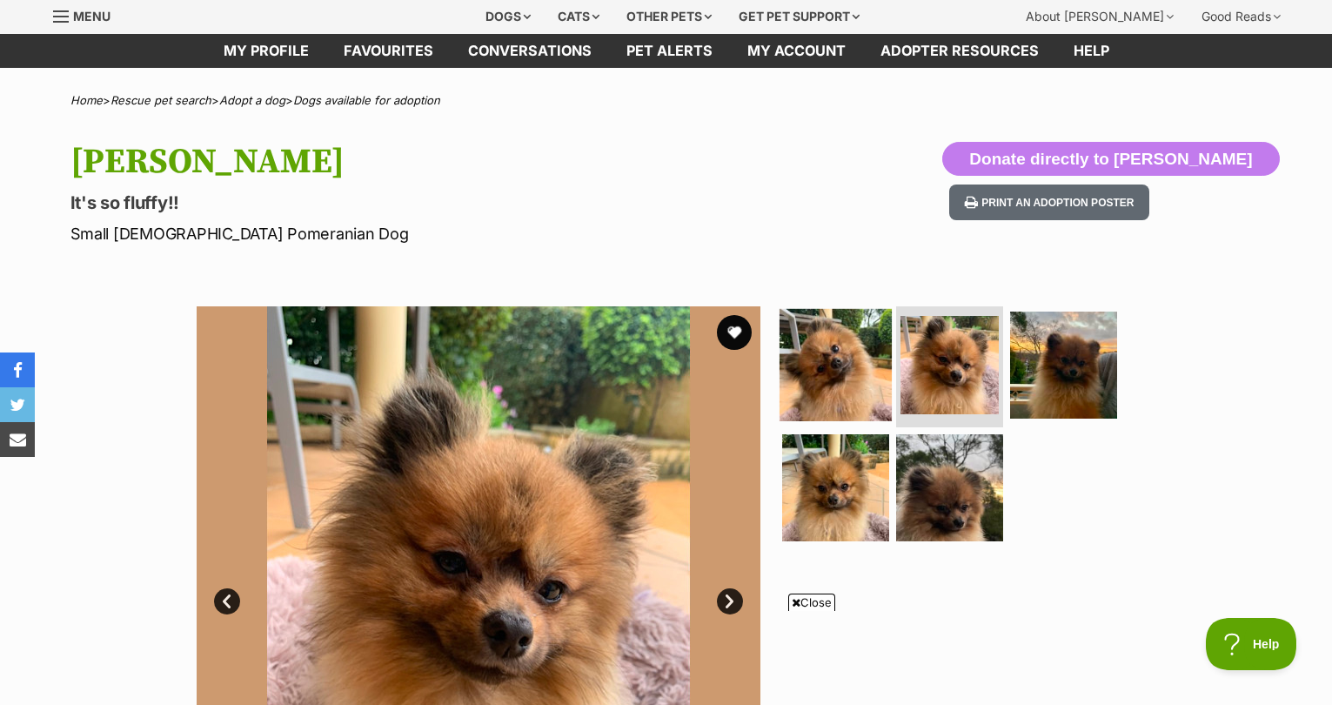
scroll to position [63, 0]
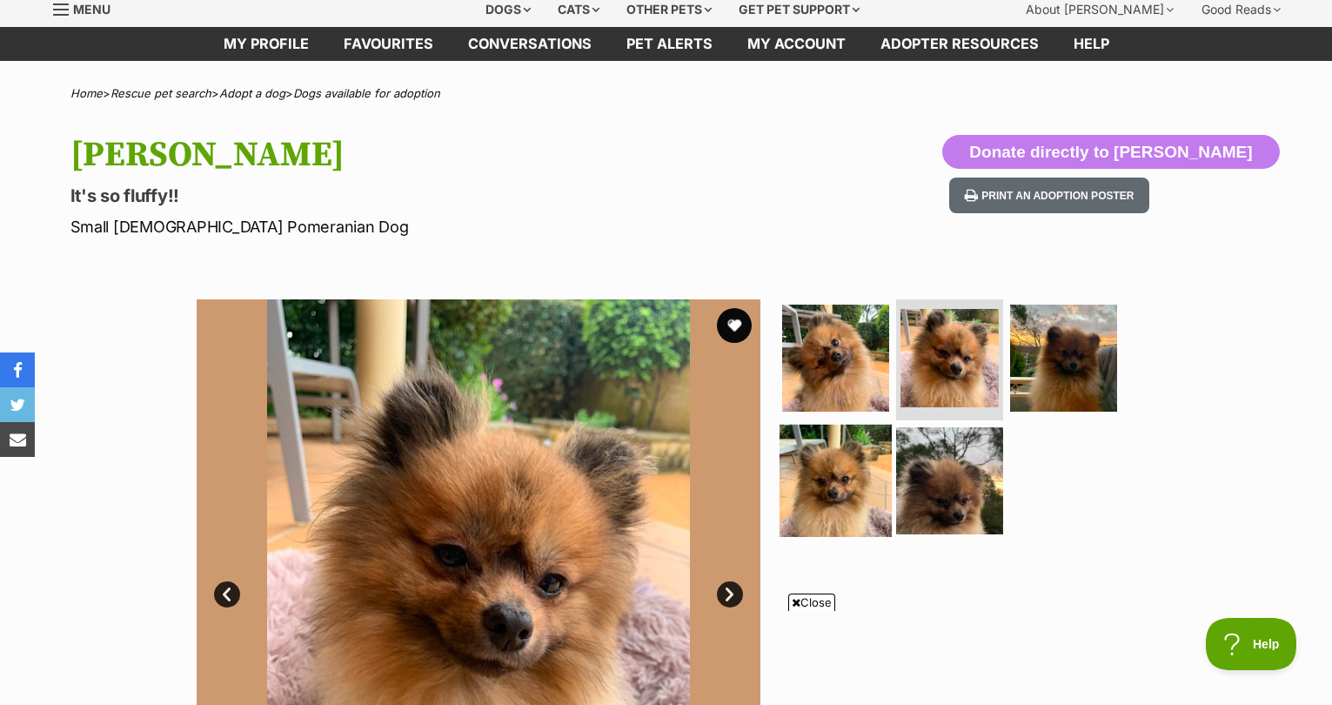
click at [849, 462] on img at bounding box center [836, 481] width 112 height 112
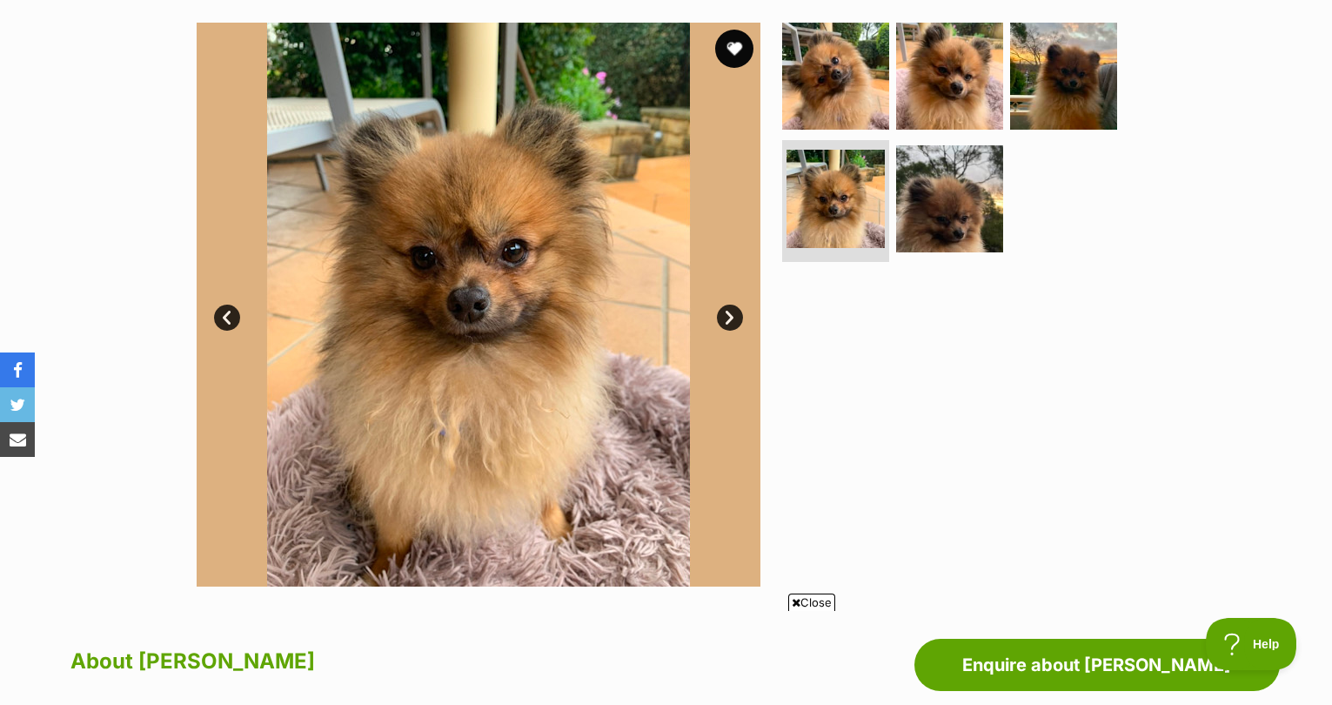
scroll to position [0, 0]
